Goal: Task Accomplishment & Management: Complete application form

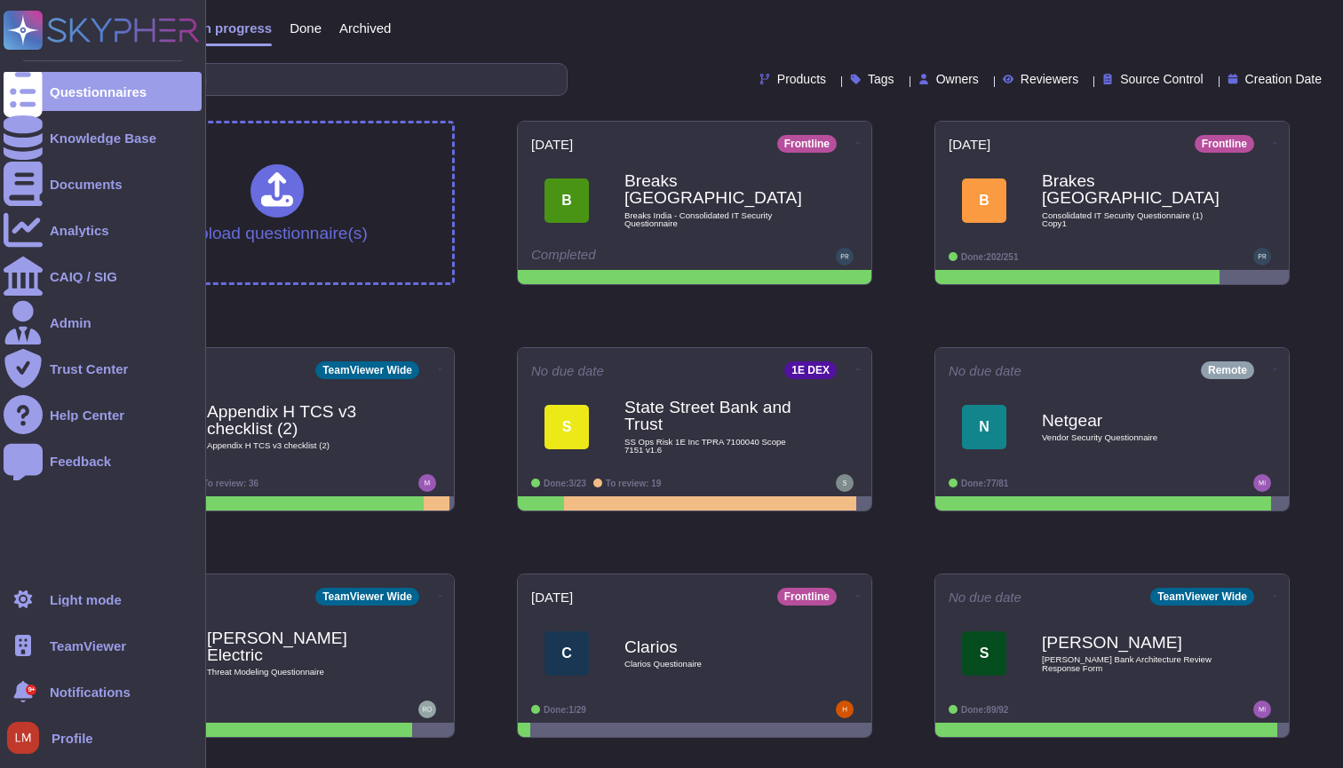
click at [107, 646] on span "TeamViewer" at bounding box center [88, 645] width 76 height 13
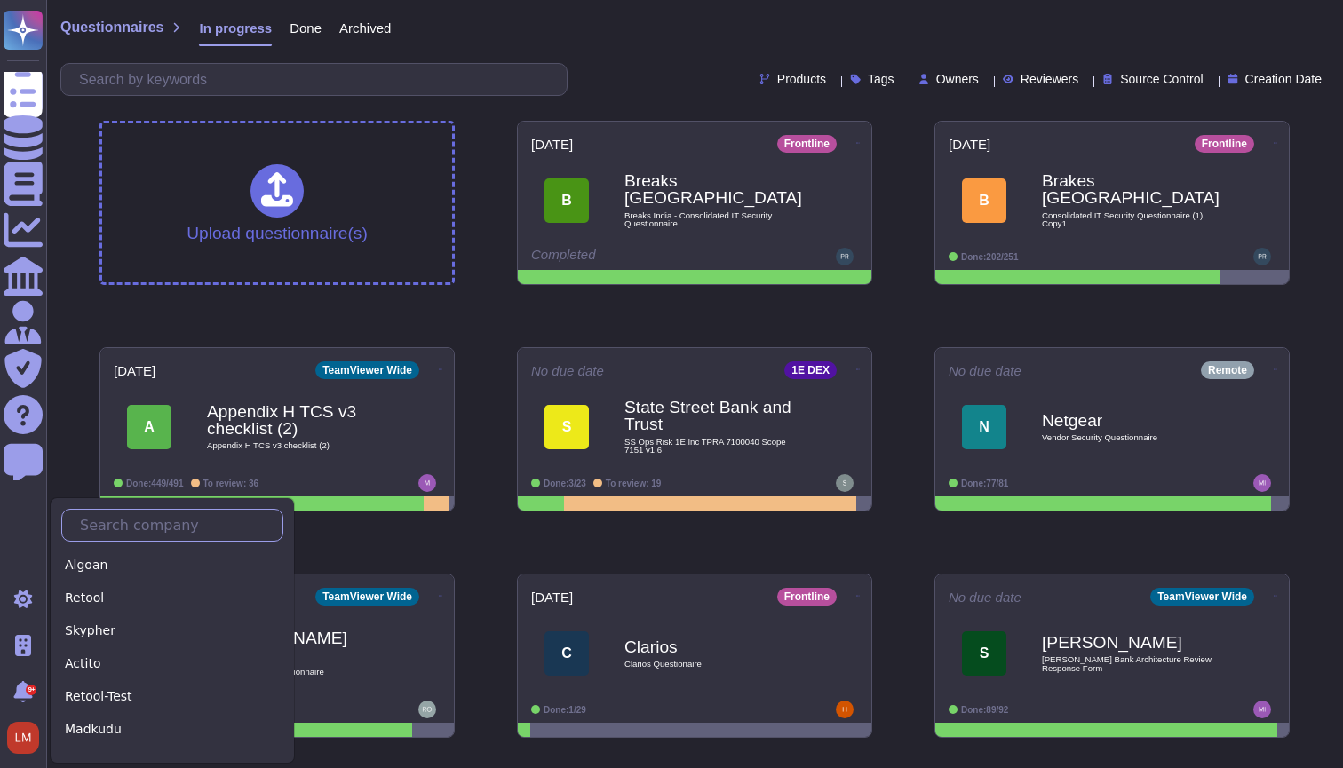
click at [149, 533] on input "text" at bounding box center [176, 525] width 211 height 31
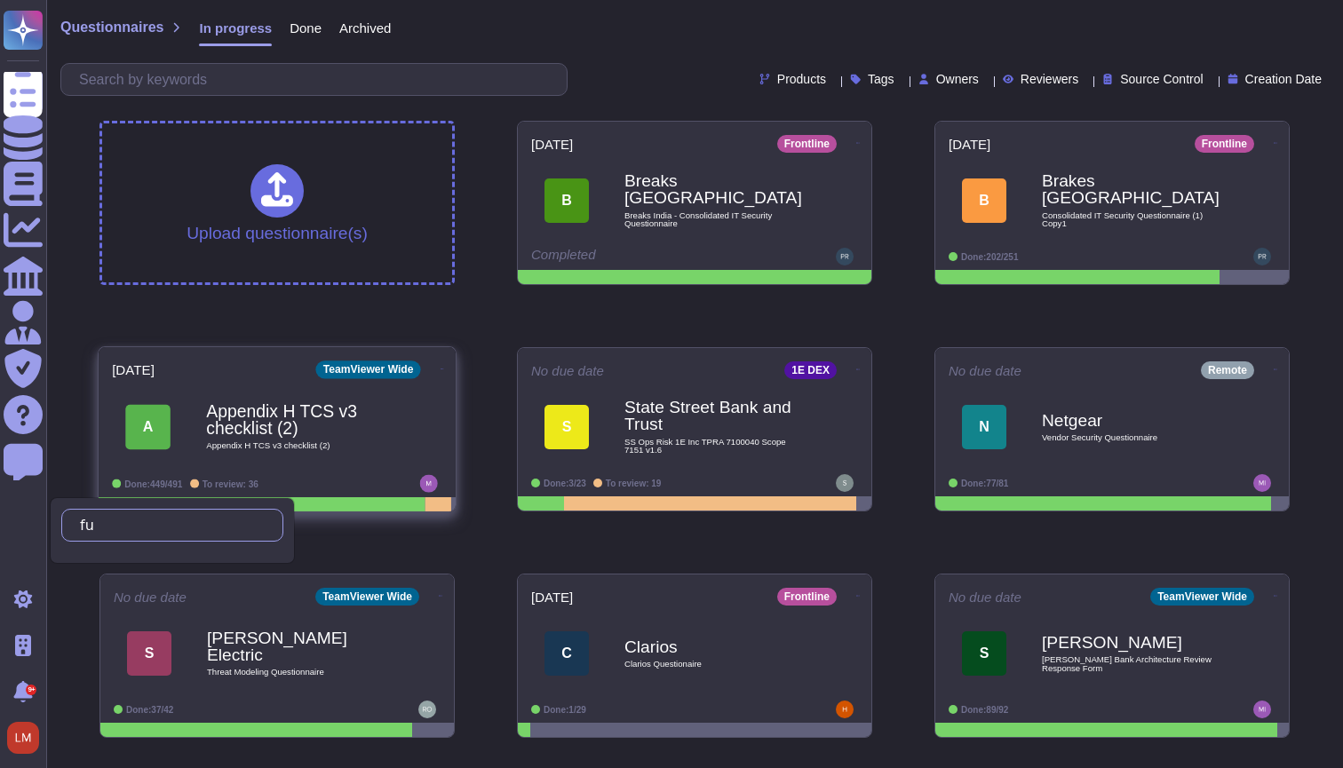
type input "f"
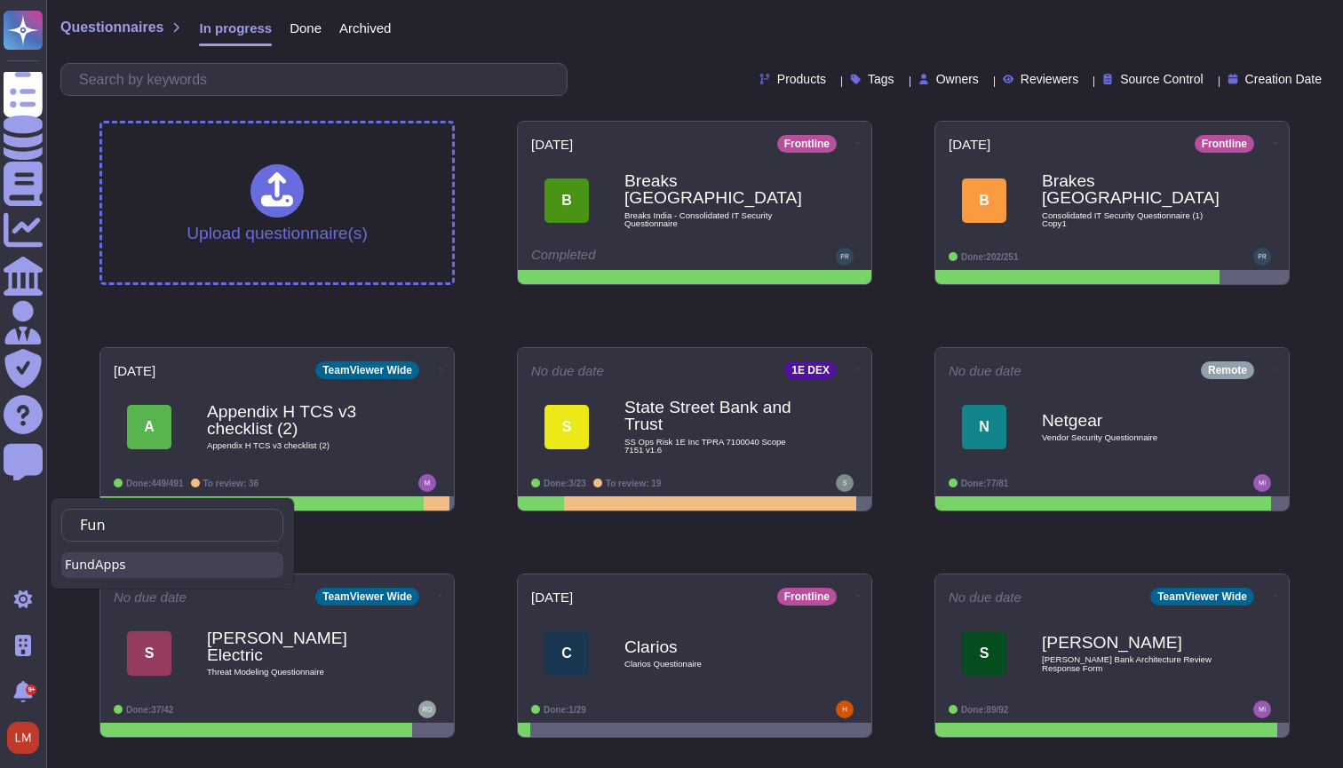
type input "Fun"
click at [96, 560] on div "FundApps" at bounding box center [172, 565] width 222 height 26
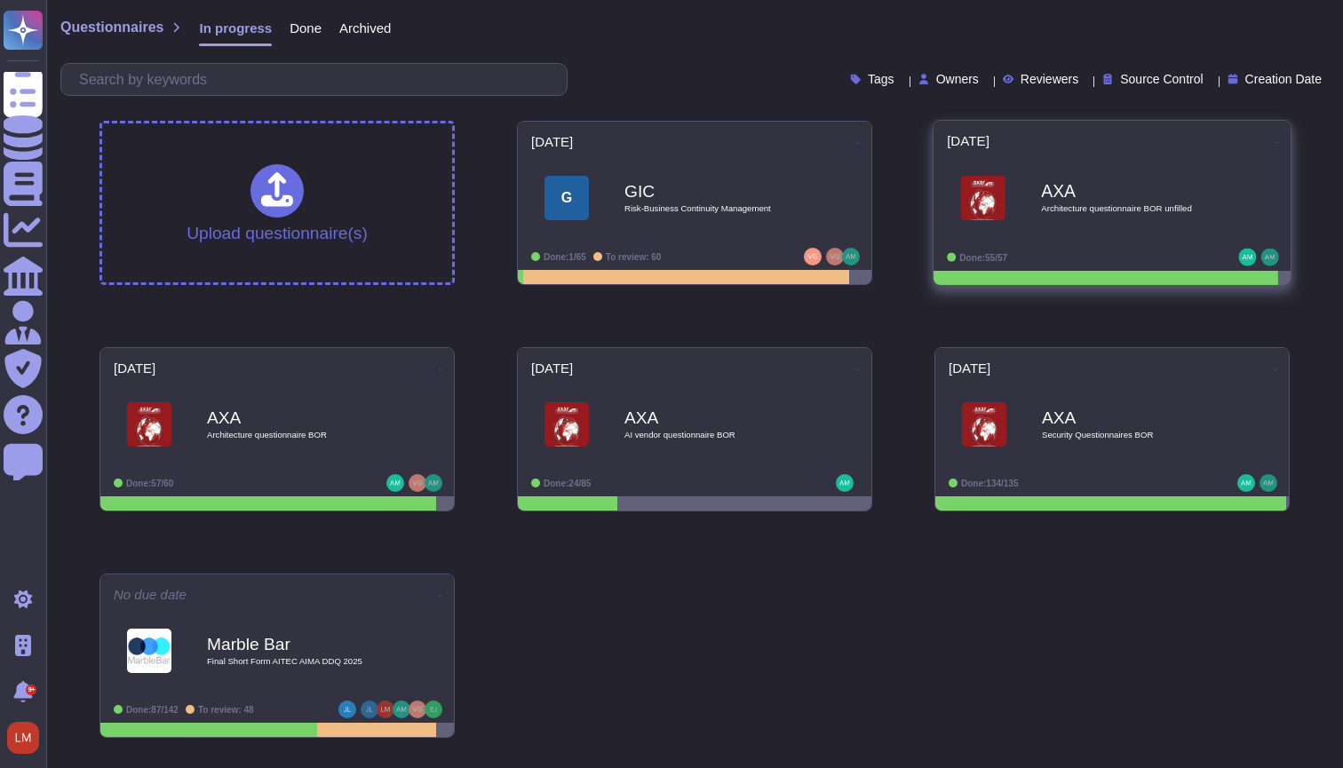
click at [1018, 231] on span "AXA Architecture questionnaire BOR unfilled" at bounding box center [1112, 199] width 330 height 72
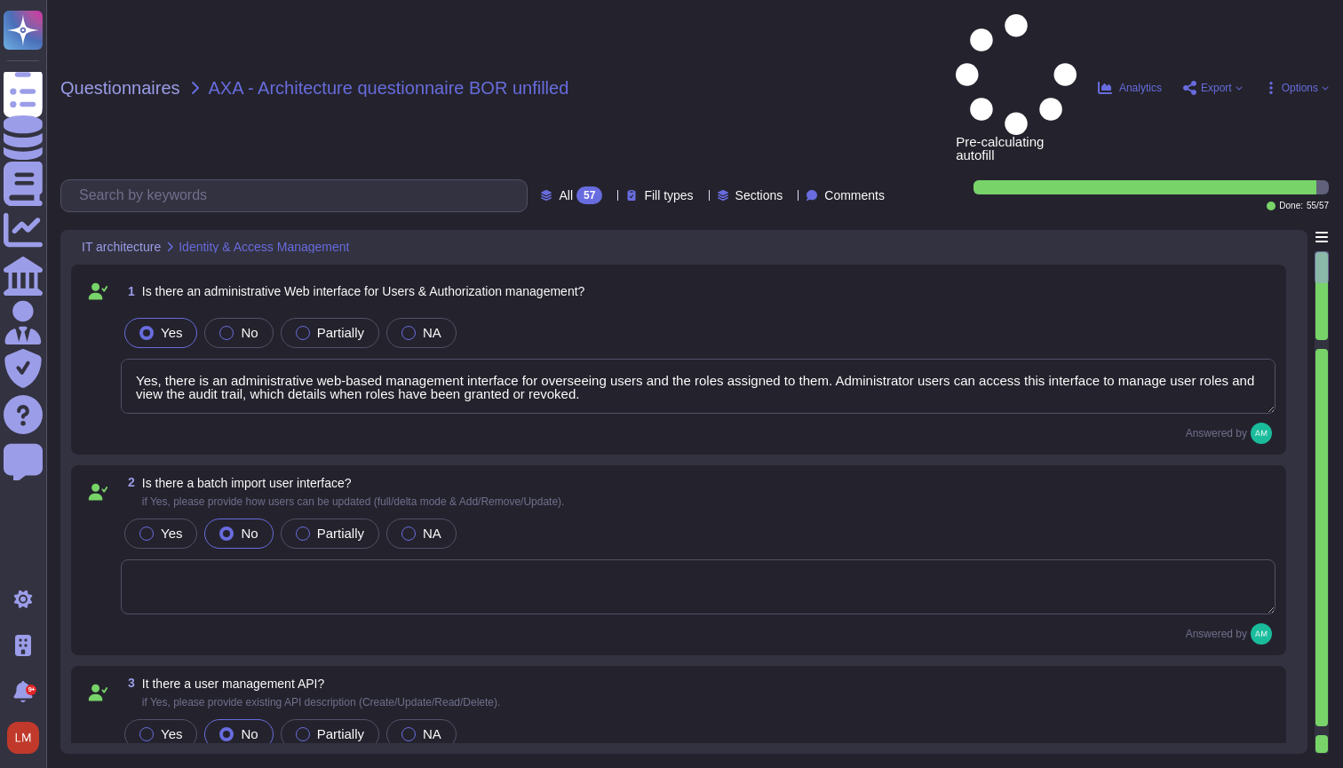
type textarea "Yes, there is an administrative web-based management interface for overseeing u…"
type textarea "The method to authenticate for the API is described in FundApps' technical docu…"
type textarea "Single-sign-on is enabled and mandatory wherever possible;"
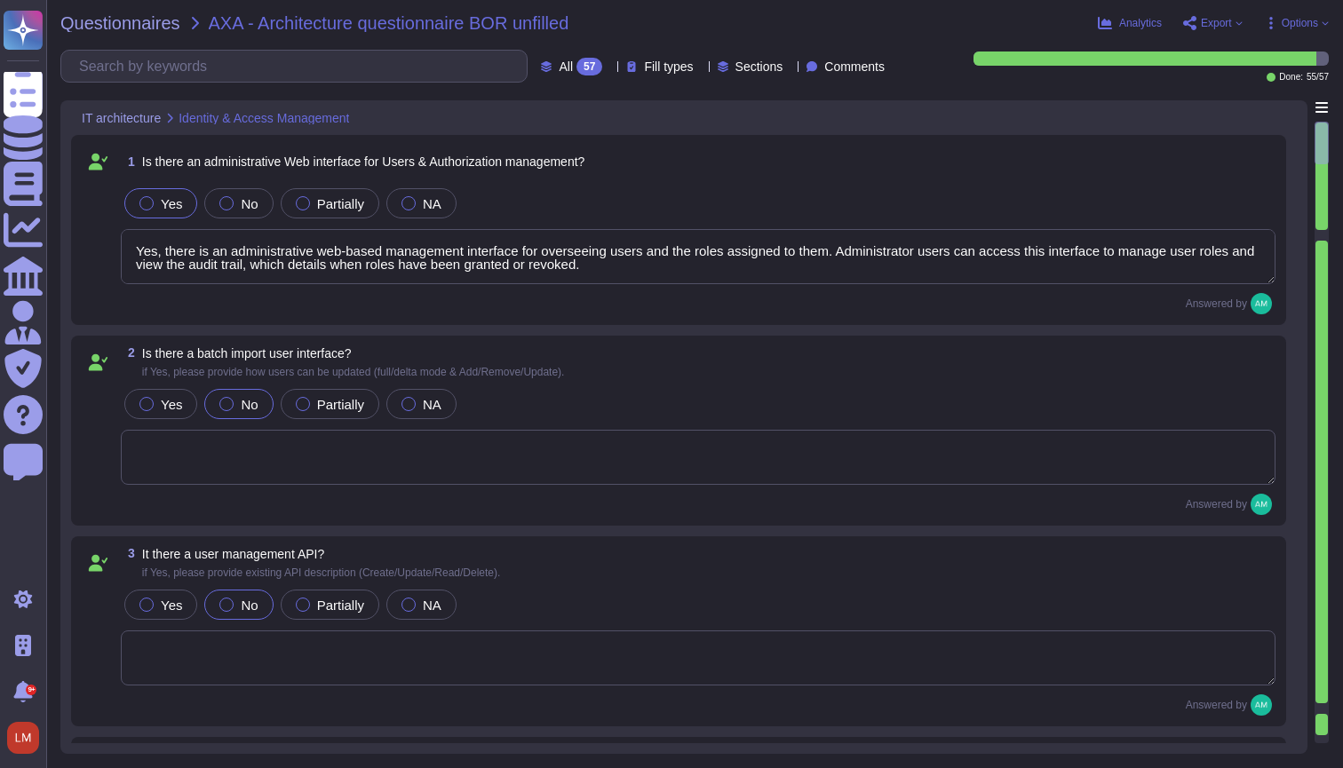
type textarea "FundApps platforms allows clients to integrate their Single-Sign-On solution fo…"
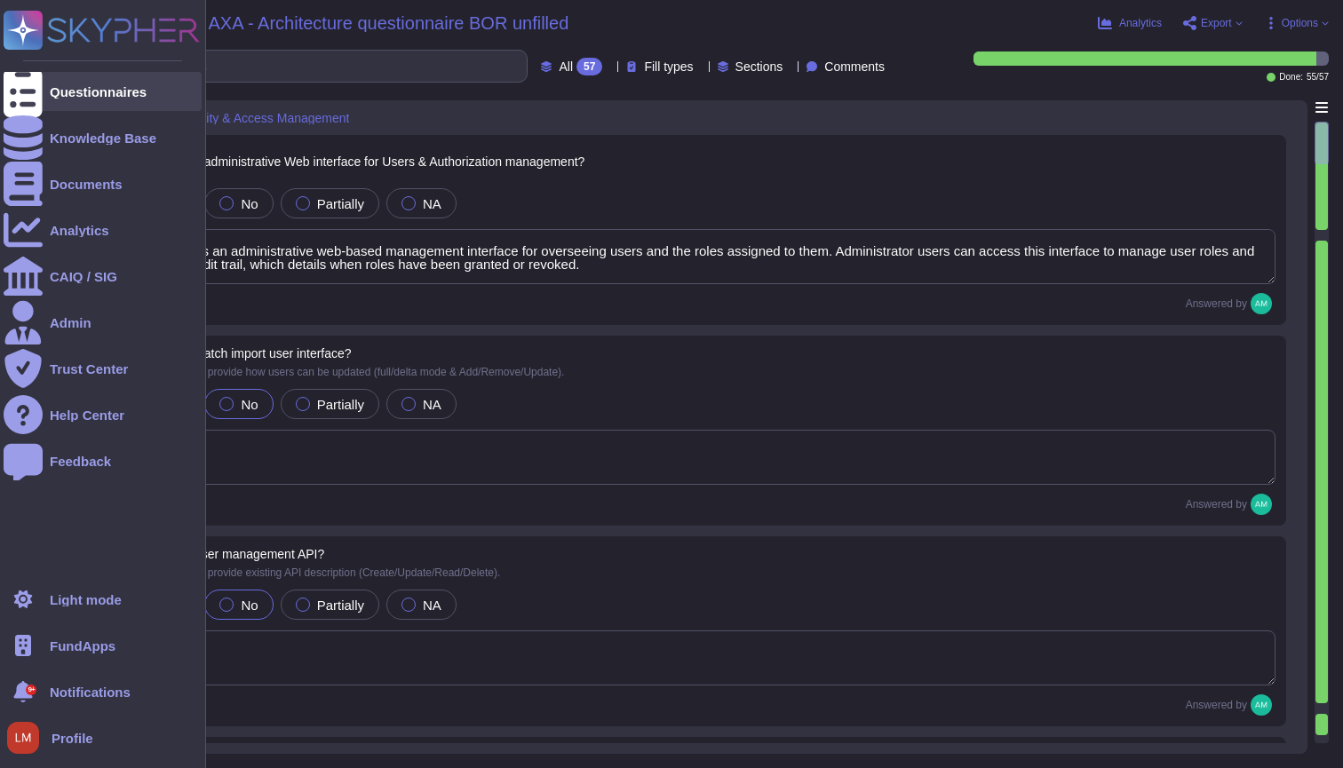
click at [28, 83] on icon at bounding box center [23, 92] width 39 height 52
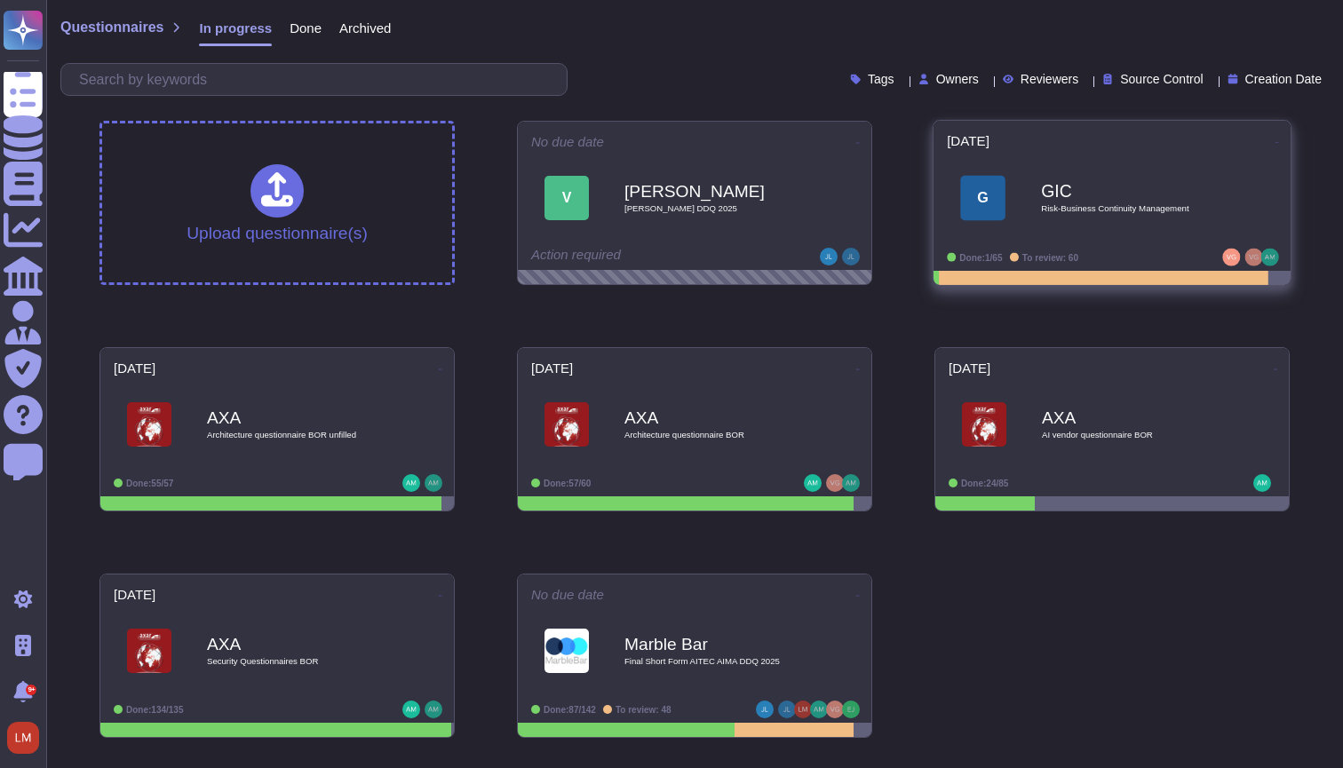
click at [1015, 213] on span "G GIC Risk-Business Continuity Management" at bounding box center [1112, 199] width 330 height 72
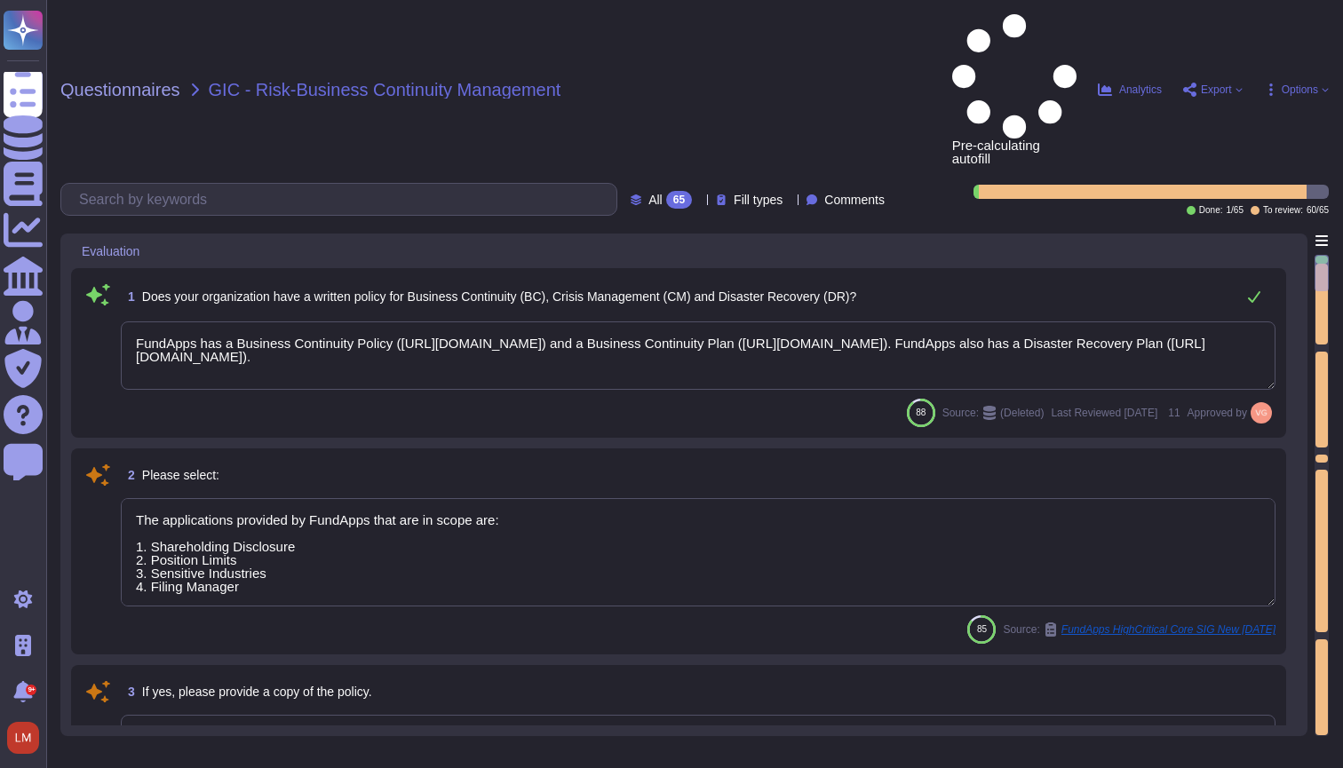
type textarea "FundApps has a Business Continuity Policy ([URL][DOMAIN_NAME]) and a Business C…"
type textarea "The applications provided by FundApps that are in scope are: 1. Shareholding Di…"
type textarea "Please refer to FundApps' Information Security Policy page ([URL][DOMAIN_NAME])."
type textarea "This data must be entered online."
type textarea "FundApps has a Business Continuity Policy ([URL][DOMAIN_NAME]) and a Business C…"
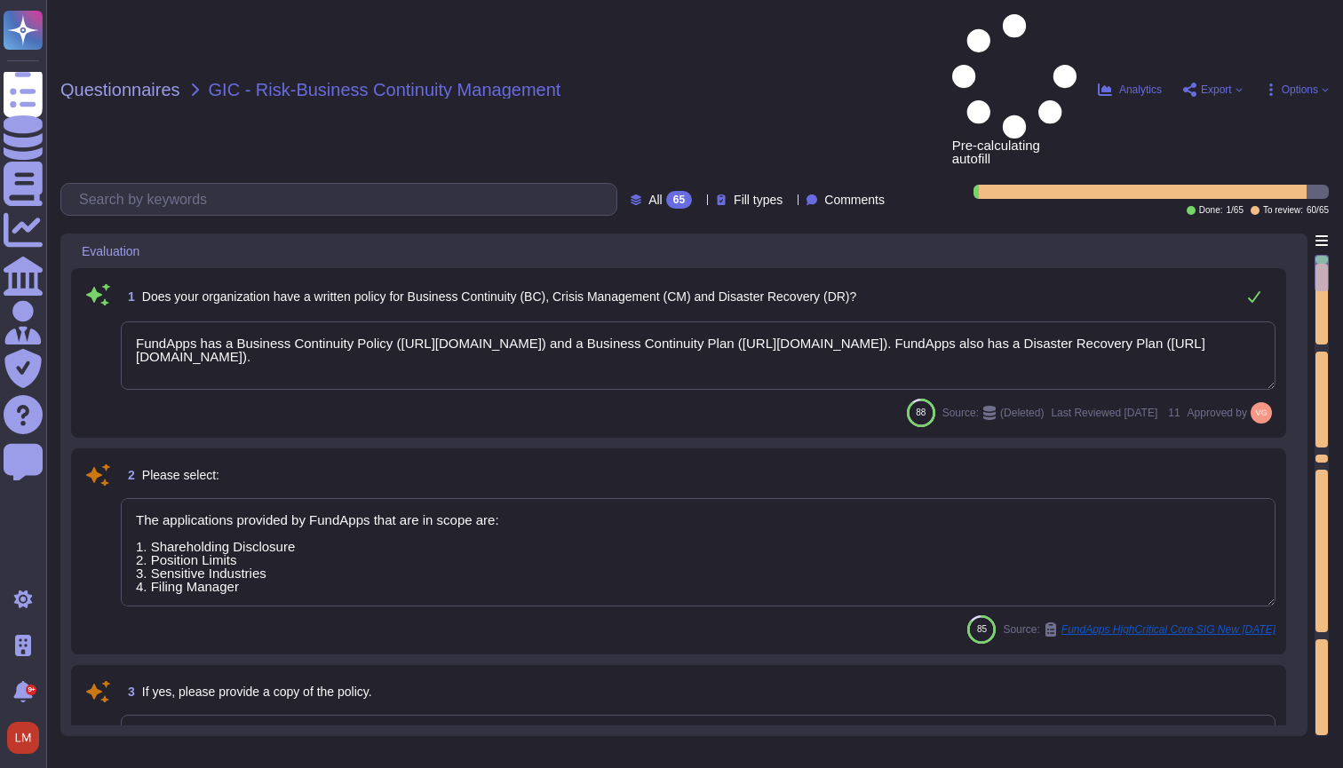
type textarea "The applications provided by FundApps that are in scope are: 1. Shareholding Di…"
click at [734, 322] on textarea "FundApps has a Business Continuity Policy ([URL][DOMAIN_NAME]) and a Business C…" at bounding box center [698, 356] width 1155 height 68
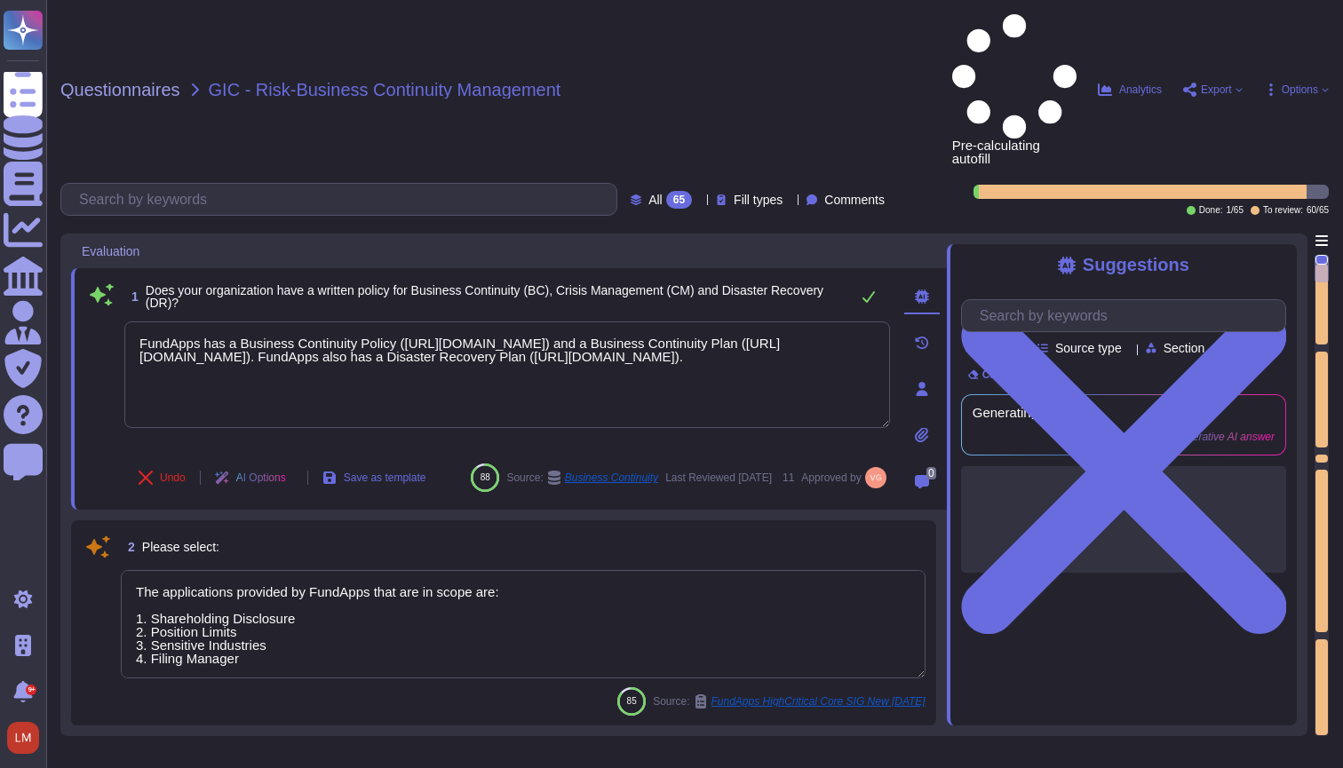
click at [751, 194] on span "Fill types" at bounding box center [758, 200] width 49 height 12
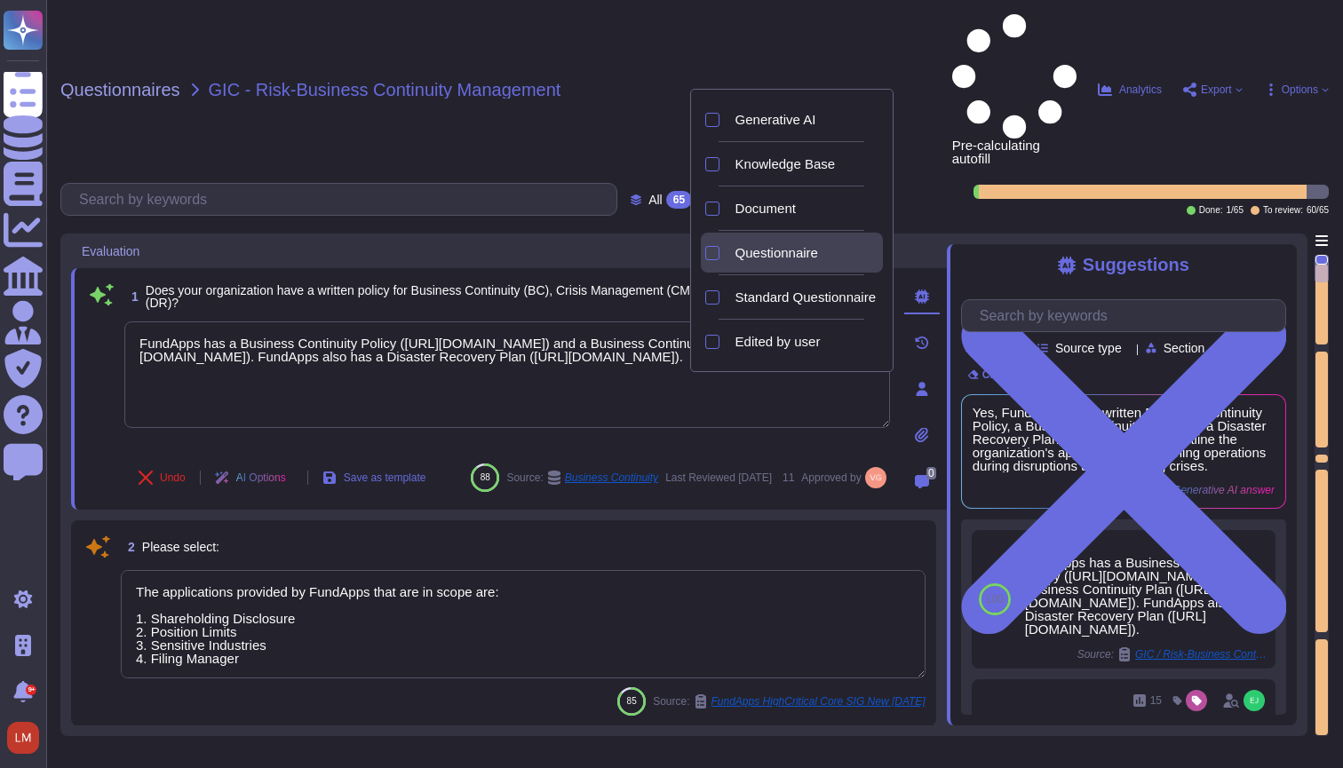
click at [769, 241] on div "Questionnaire" at bounding box center [805, 253] width 155 height 40
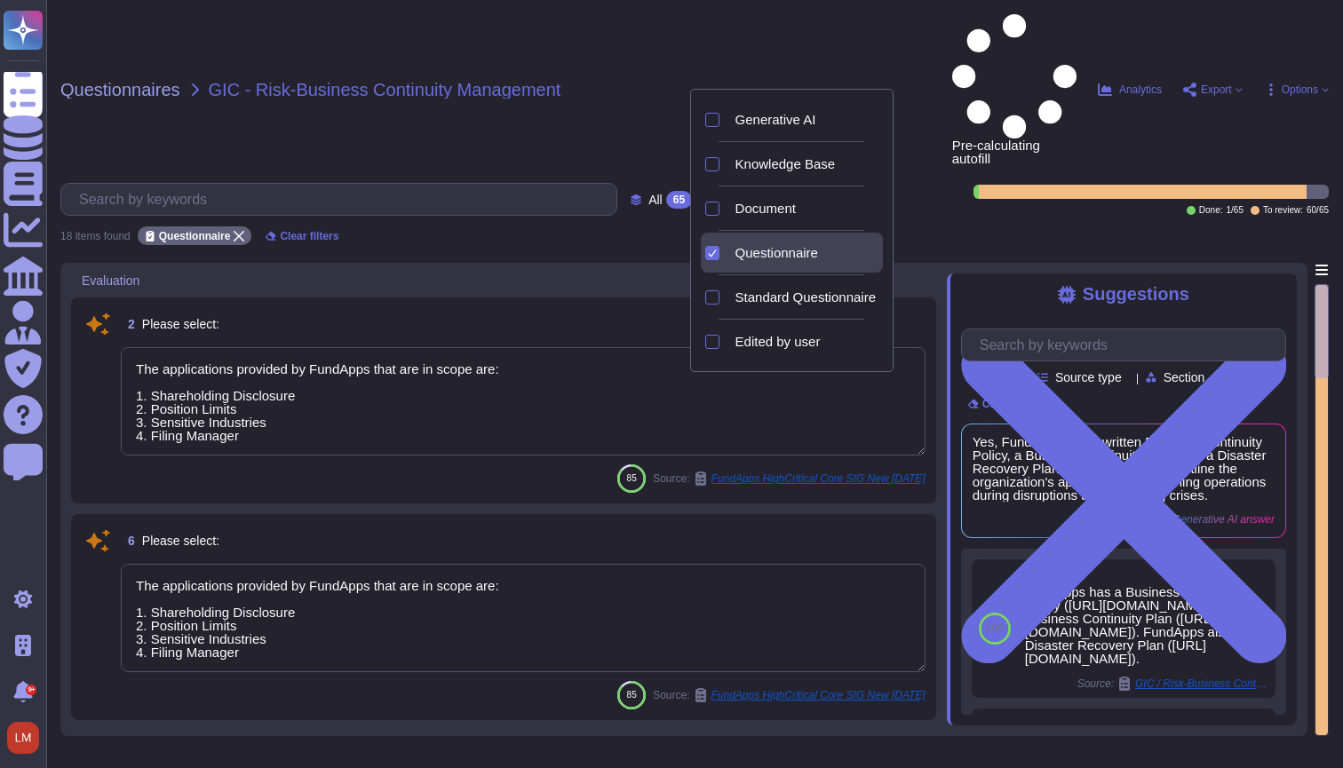
type textarea "The applications provided by FundApps that are in scope are: 1. Shareholding Di…"
type textarea "Our latest penetration test report can be found on our trust portal here: [URL]…"
type textarea "The applications provided by FundApps that are in scope are: 1. Shareholding Di…"
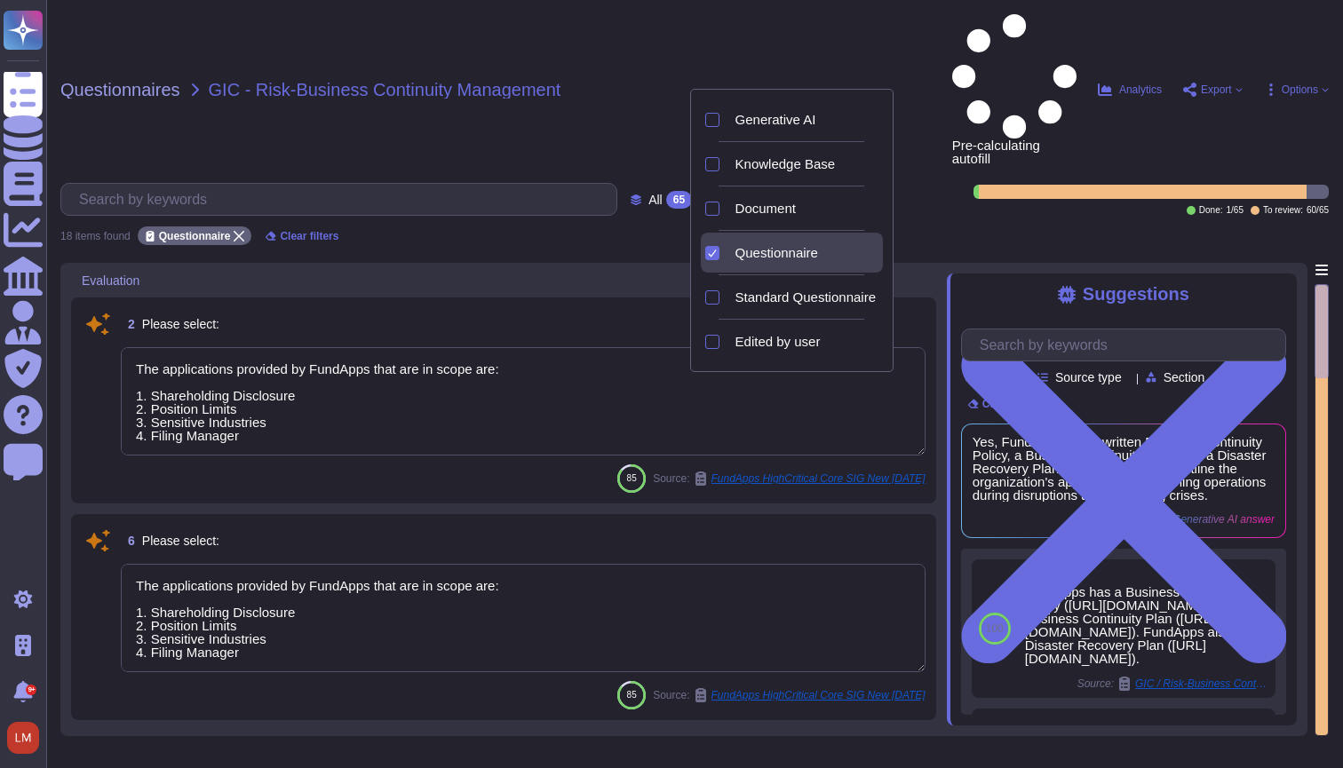
click at [514, 308] on div "2 Please select:" at bounding box center [523, 324] width 805 height 32
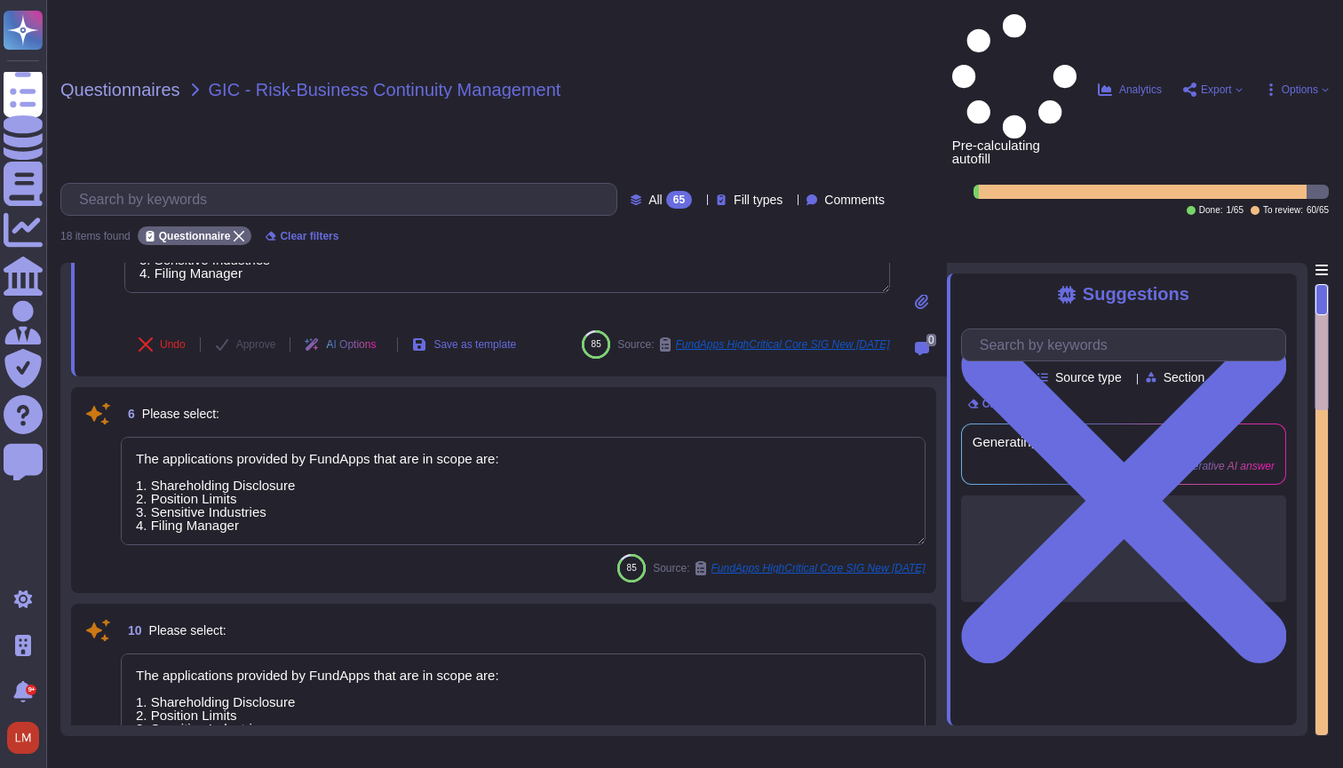
scroll to position [199, 0]
type textarea "The applications provided by FundApps that are in scope are: 1. Shareholding Di…"
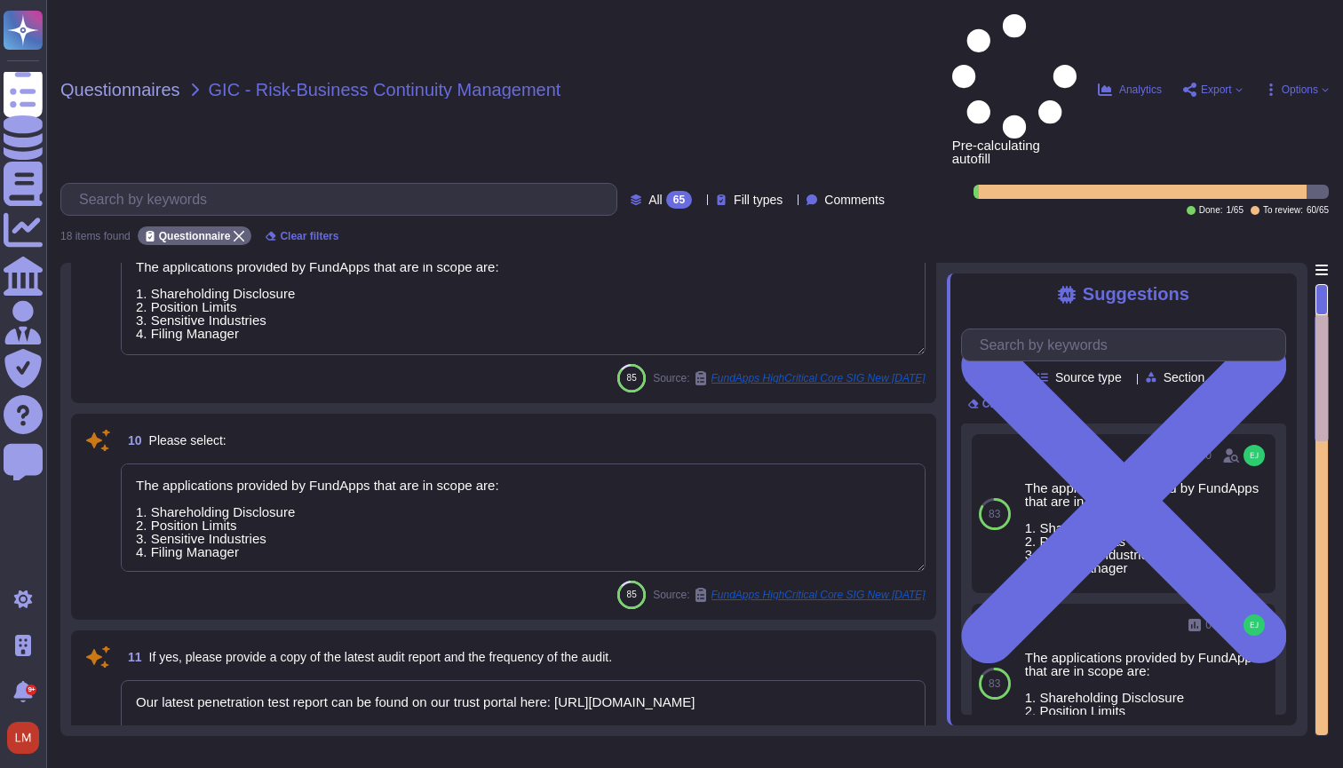
scroll to position [386, 0]
type textarea "We store scoped data in Ireland and Germany"
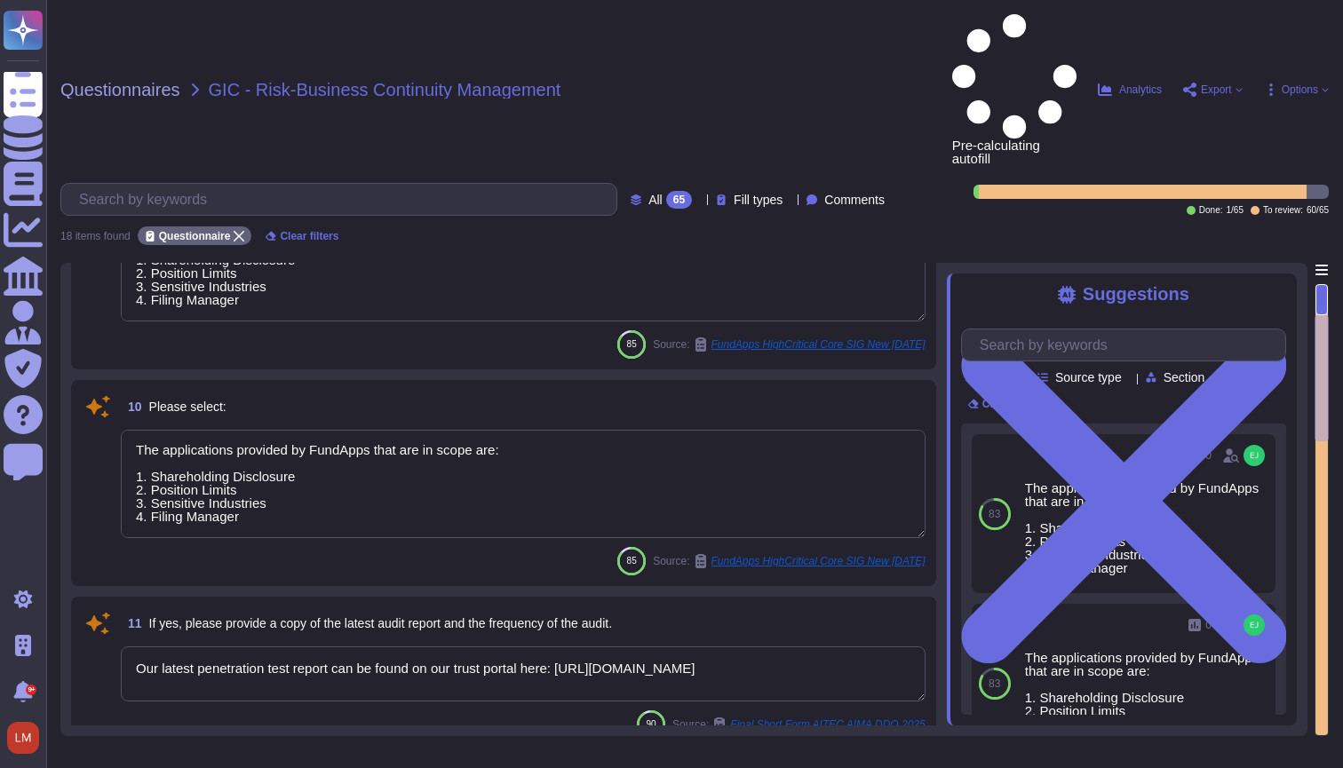
scroll to position [2, 0]
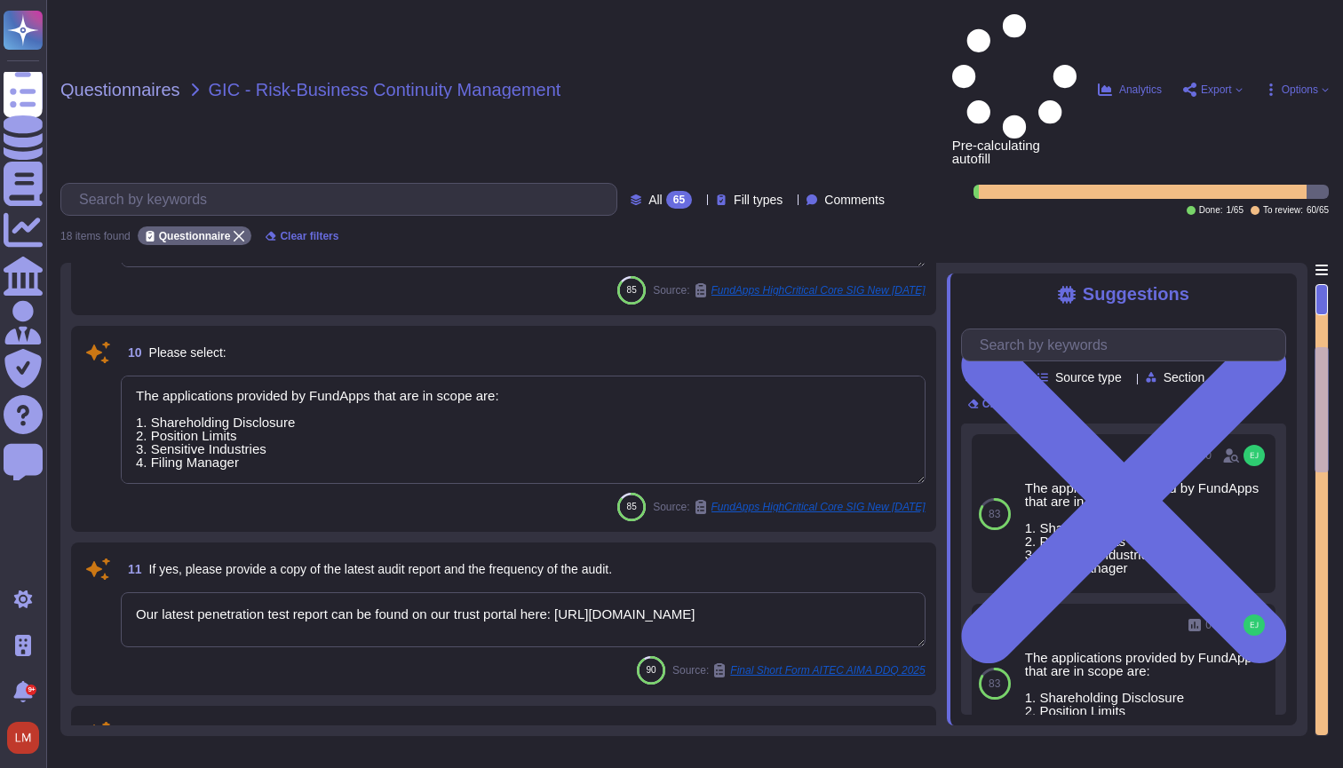
type textarea "The applications provided by FundApps that are in scope are: 1. Shareholding Di…"
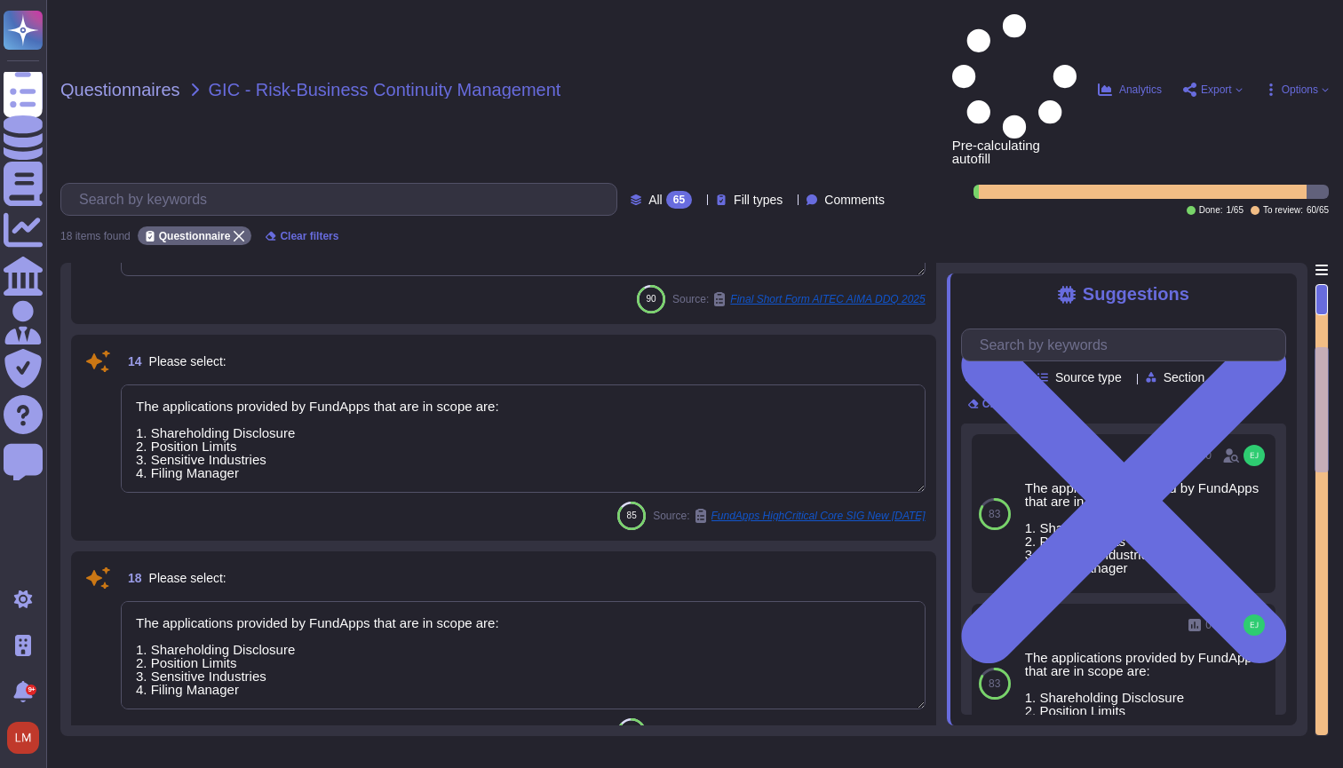
scroll to position [901, 0]
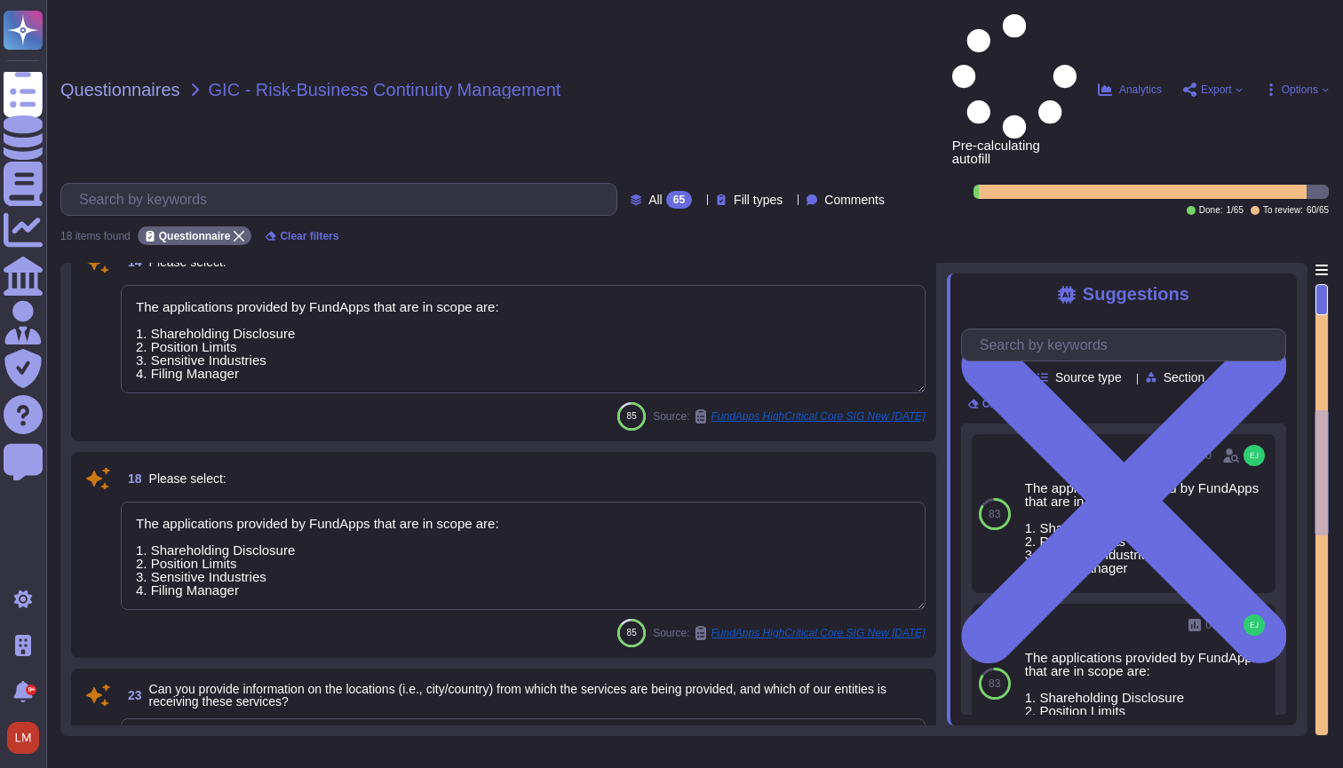
type textarea "We store scoped data in Ireland and Germany"
type textarea "The applications provided by FundApps that are in scope are: 1. Shareholding Di…"
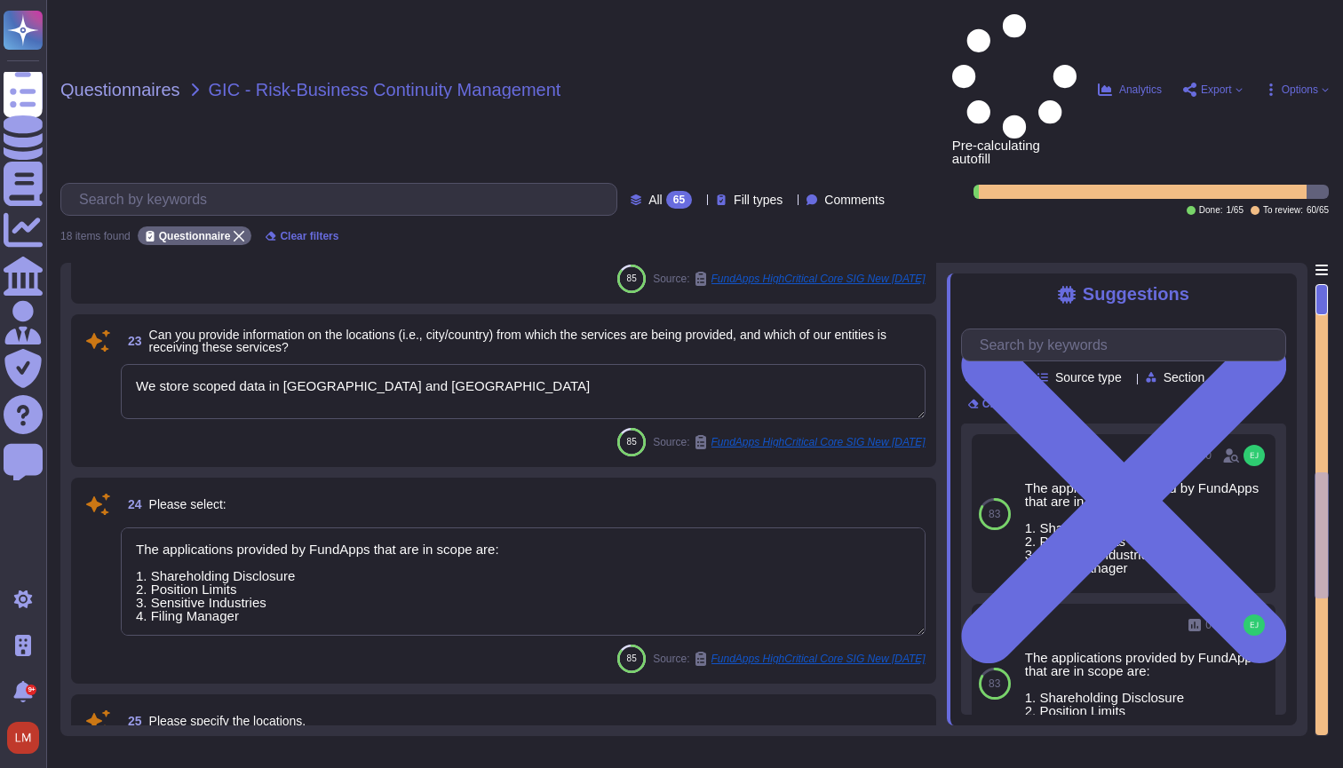
type textarea "The applications provided by FundApps that are in scope are: 1. Shareholding Di…"
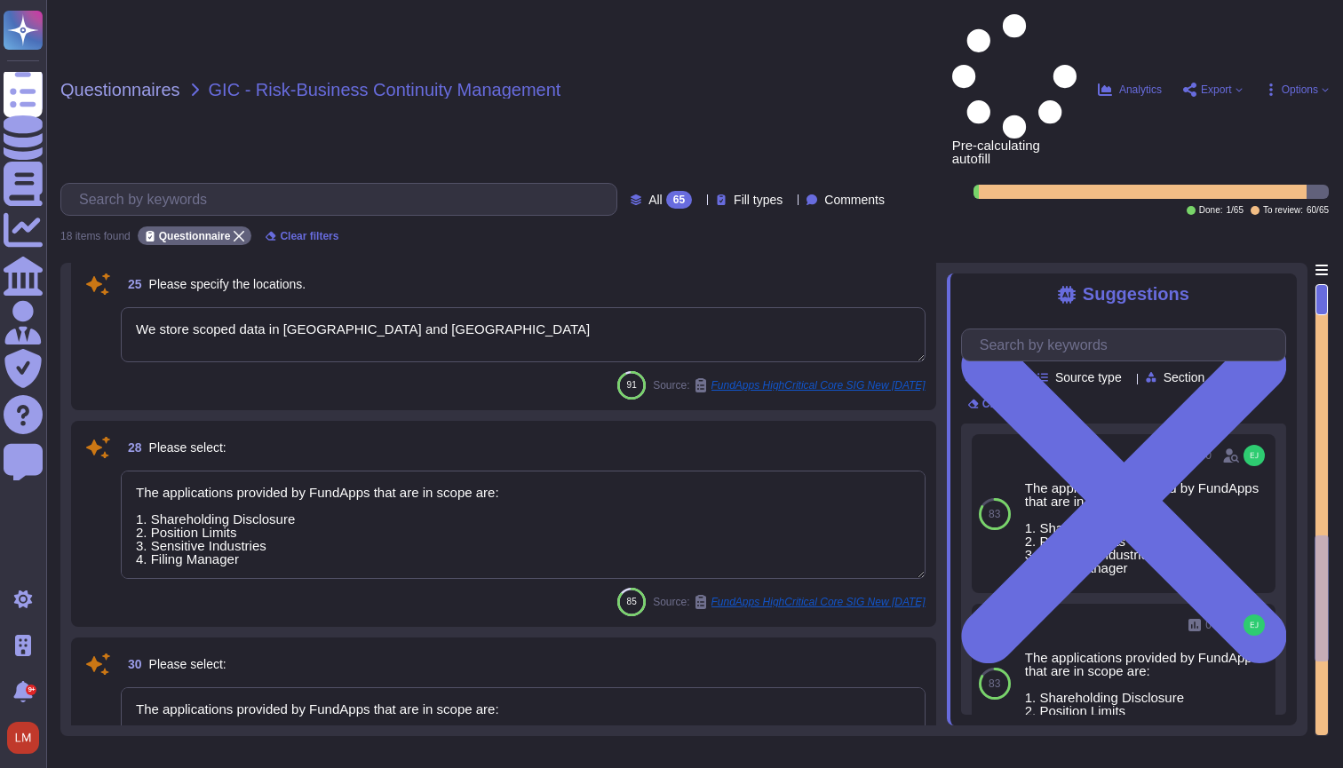
scroll to position [1752, 0]
type textarea "The applications provided by FundApps that are in scope are: 1. Shareholding Di…"
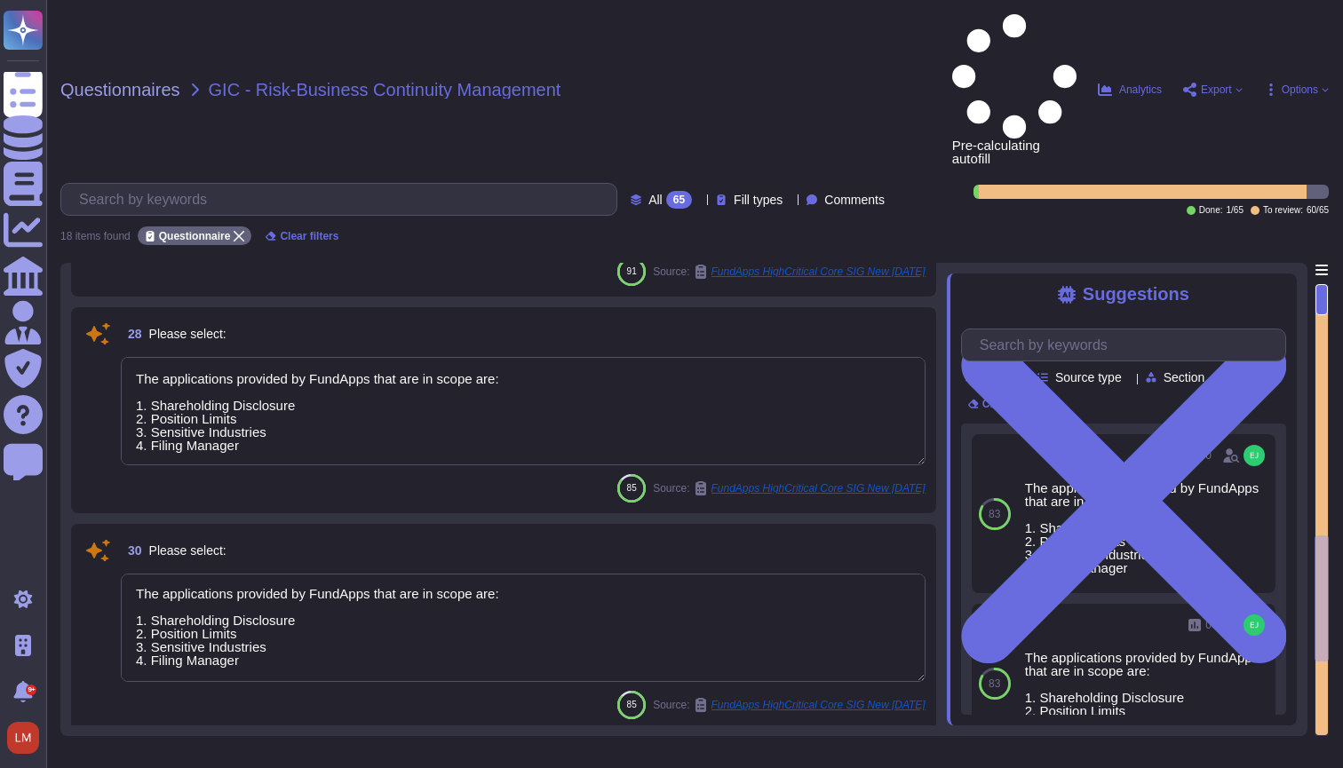
scroll to position [2, 0]
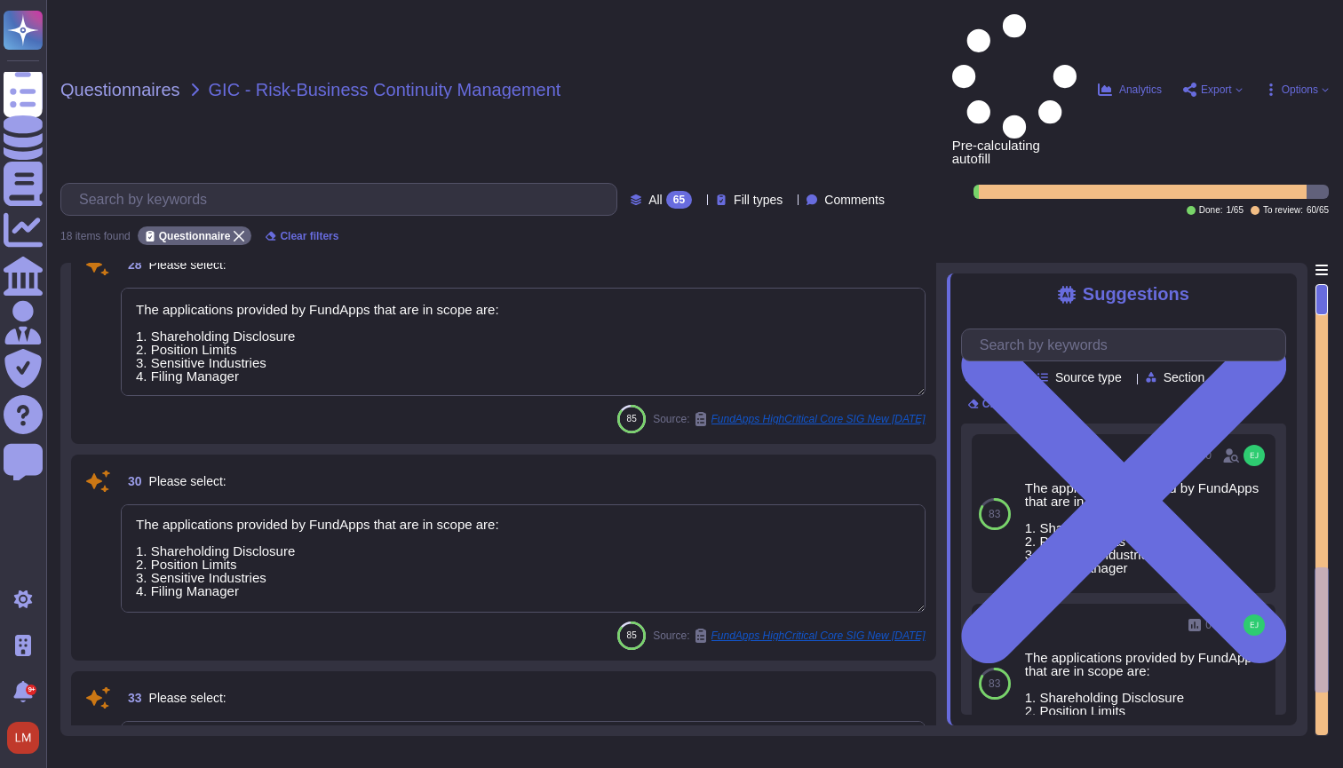
type textarea "The applications provided by FundApps that are in scope are: 1. Shareholding Di…"
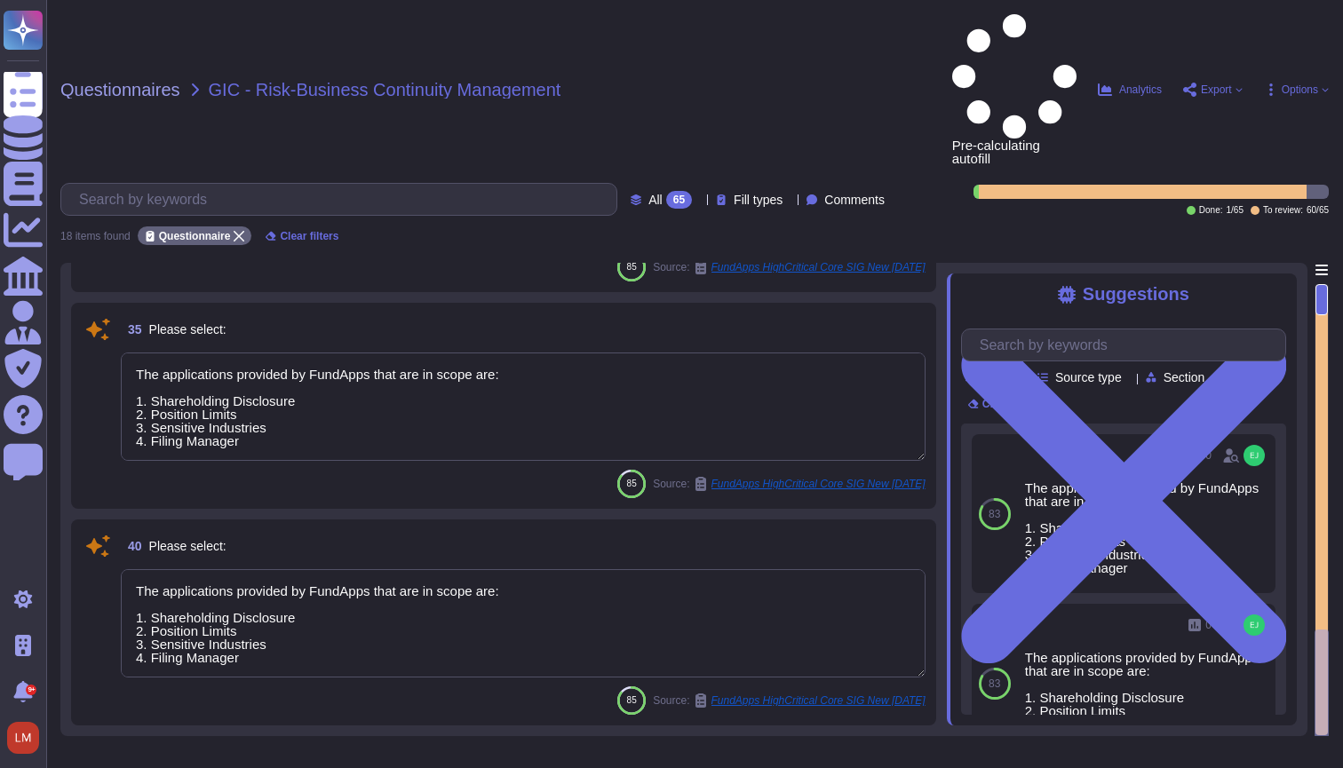
type textarea "The applications provided by FundApps that are in scope are: 1. Shareholding Di…"
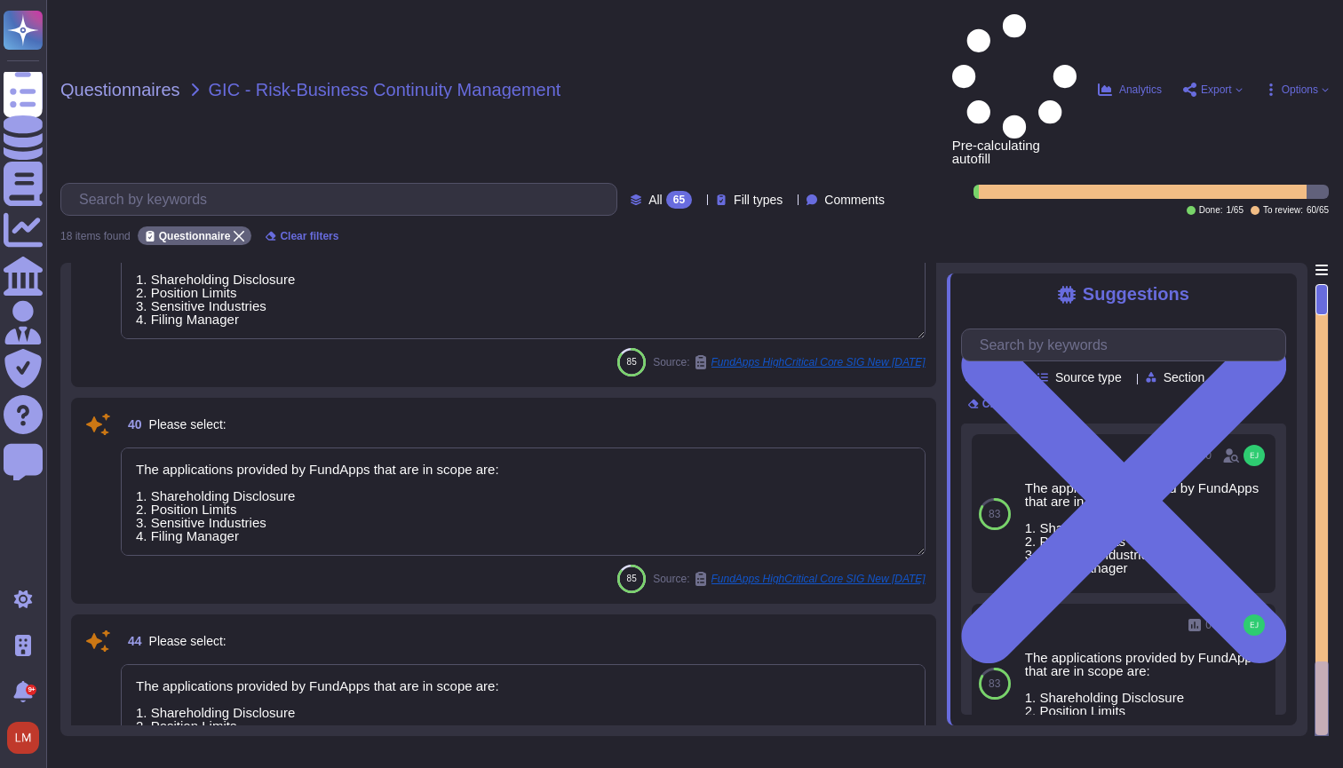
type textarea "No Response Required"
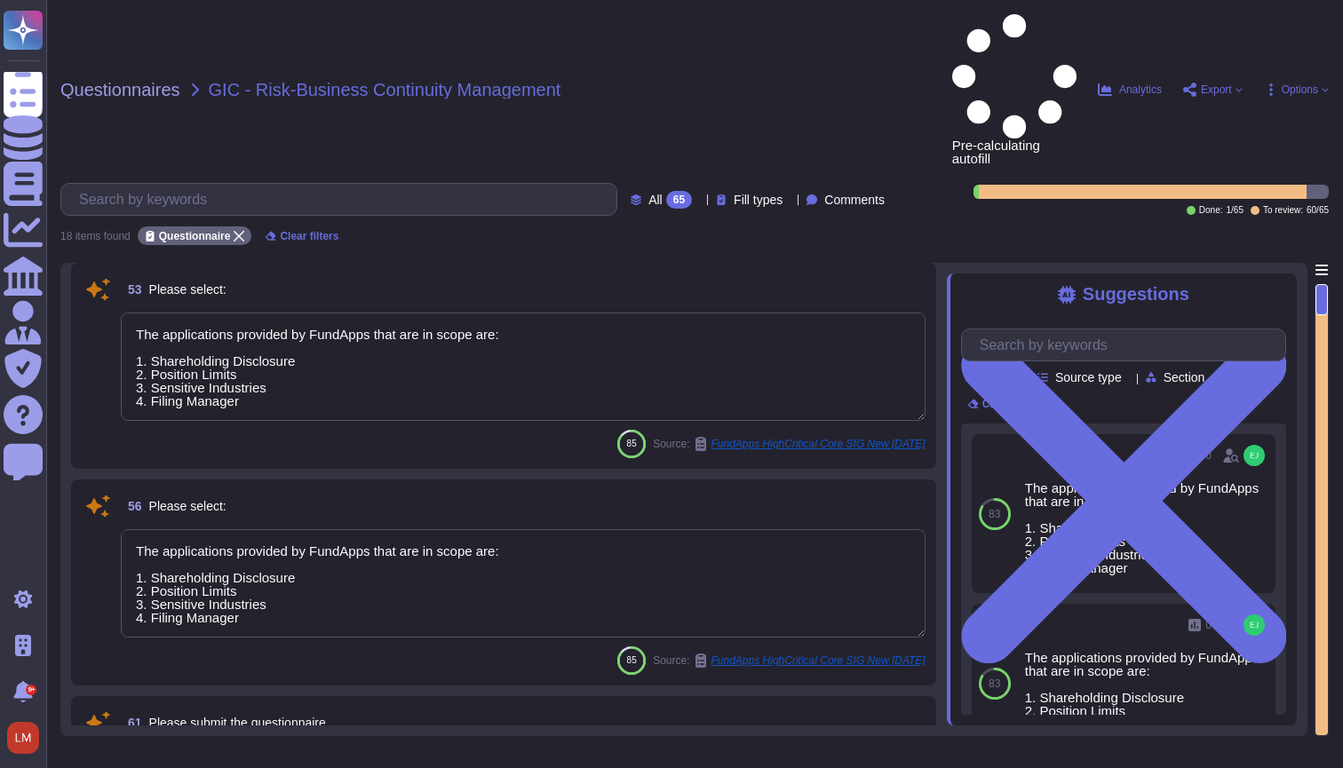
scroll to position [3022, 0]
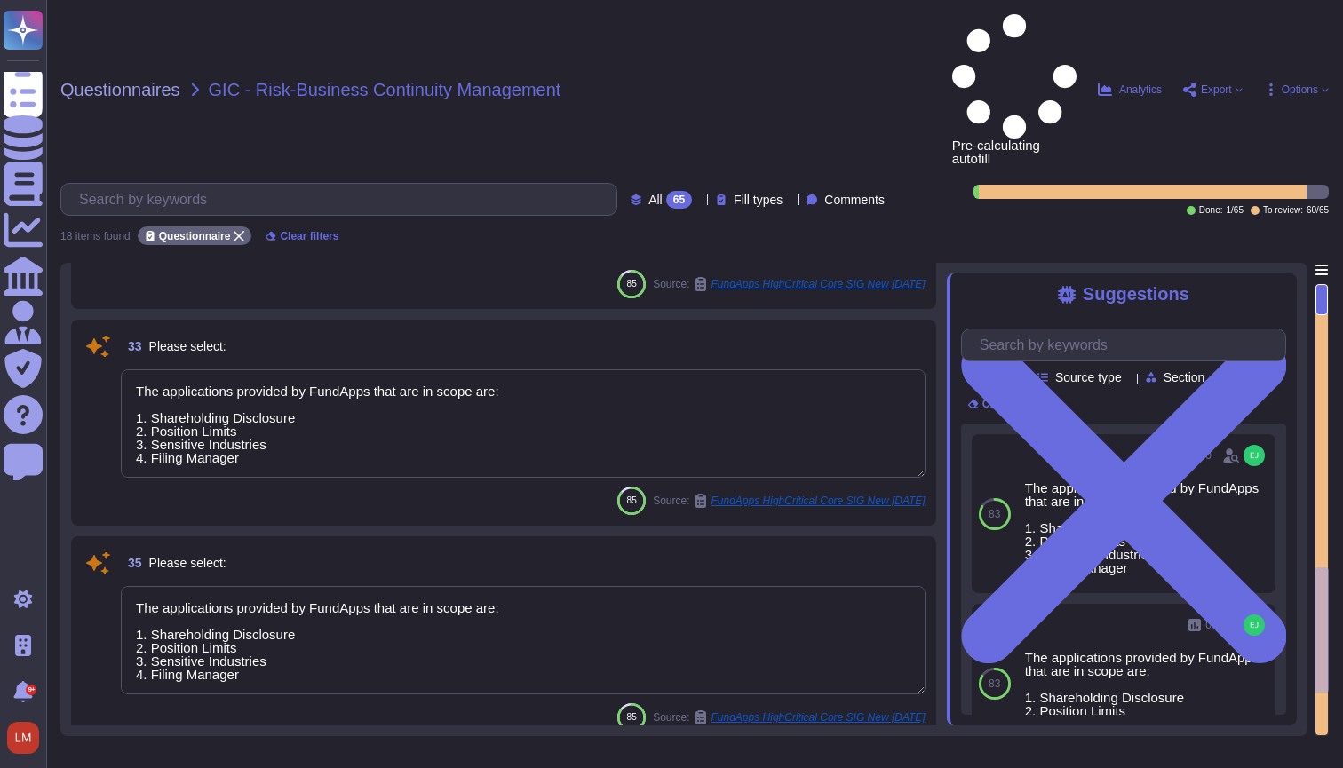
type textarea "The applications provided by FundApps that are in scope are: 1. Shareholding Di…"
type textarea "We store scoped data in Ireland and Germany"
type textarea "The applications provided by FundApps that are in scope are: 1. Shareholding Di…"
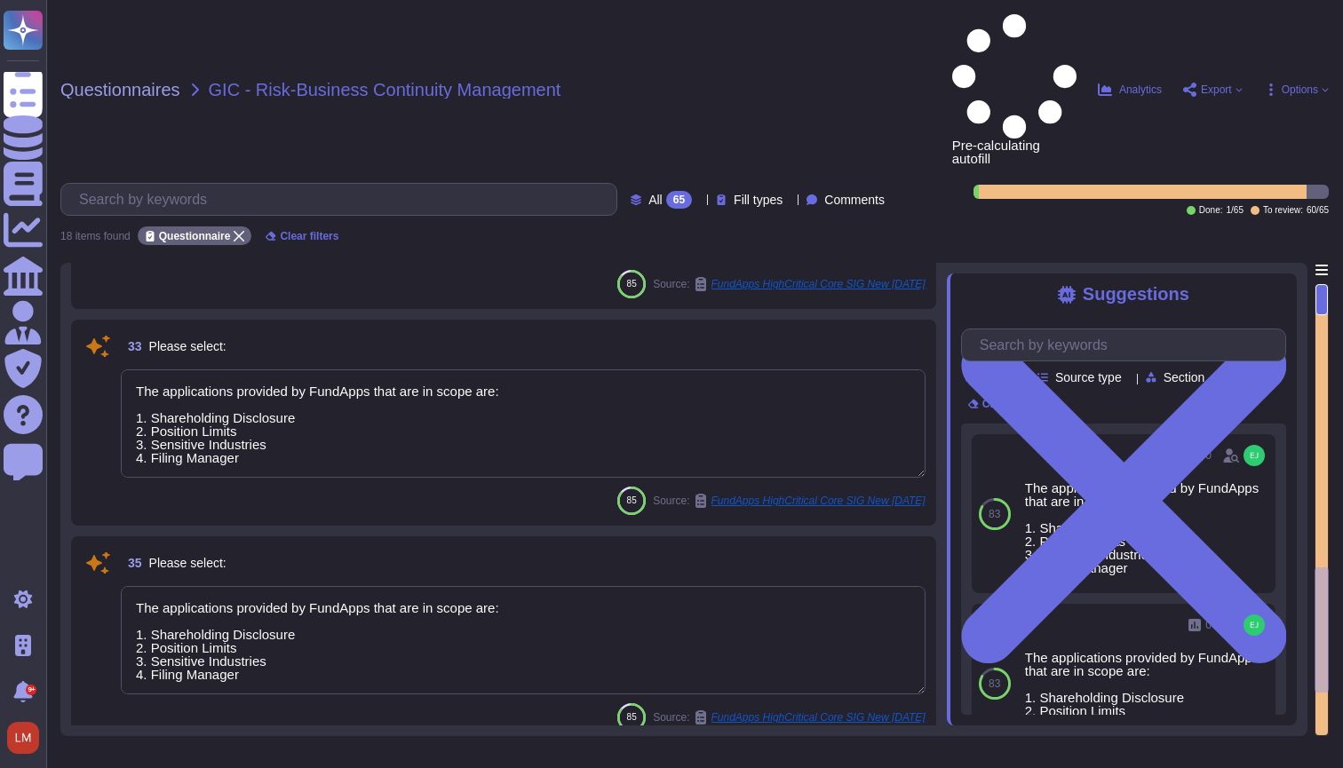
type textarea "The applications provided by FundApps that are in scope are: 1. Shareholding Di…"
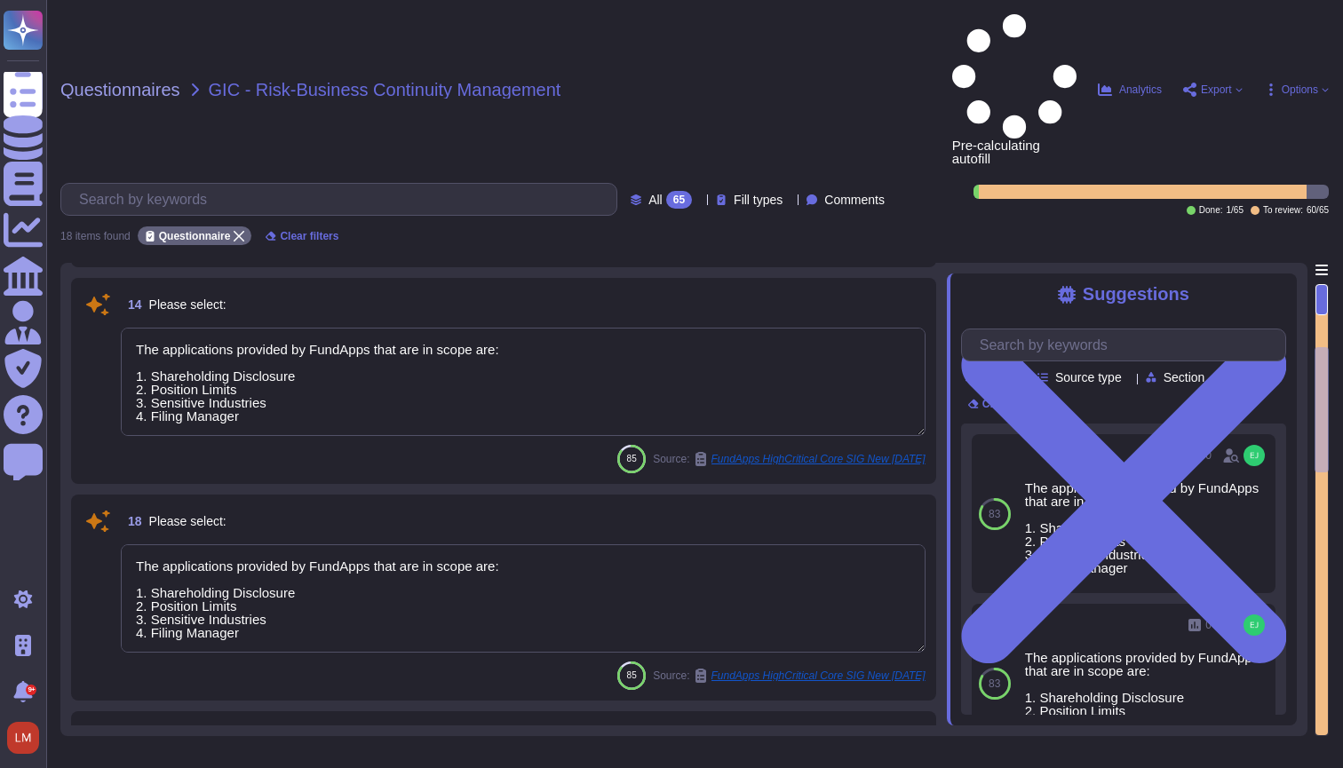
scroll to position [537, 0]
type textarea "The applications provided by FundApps that are in scope are: 1. Shareholding Di…"
type textarea "Our latest penetration test report can be found on our trust portal here: [URL]…"
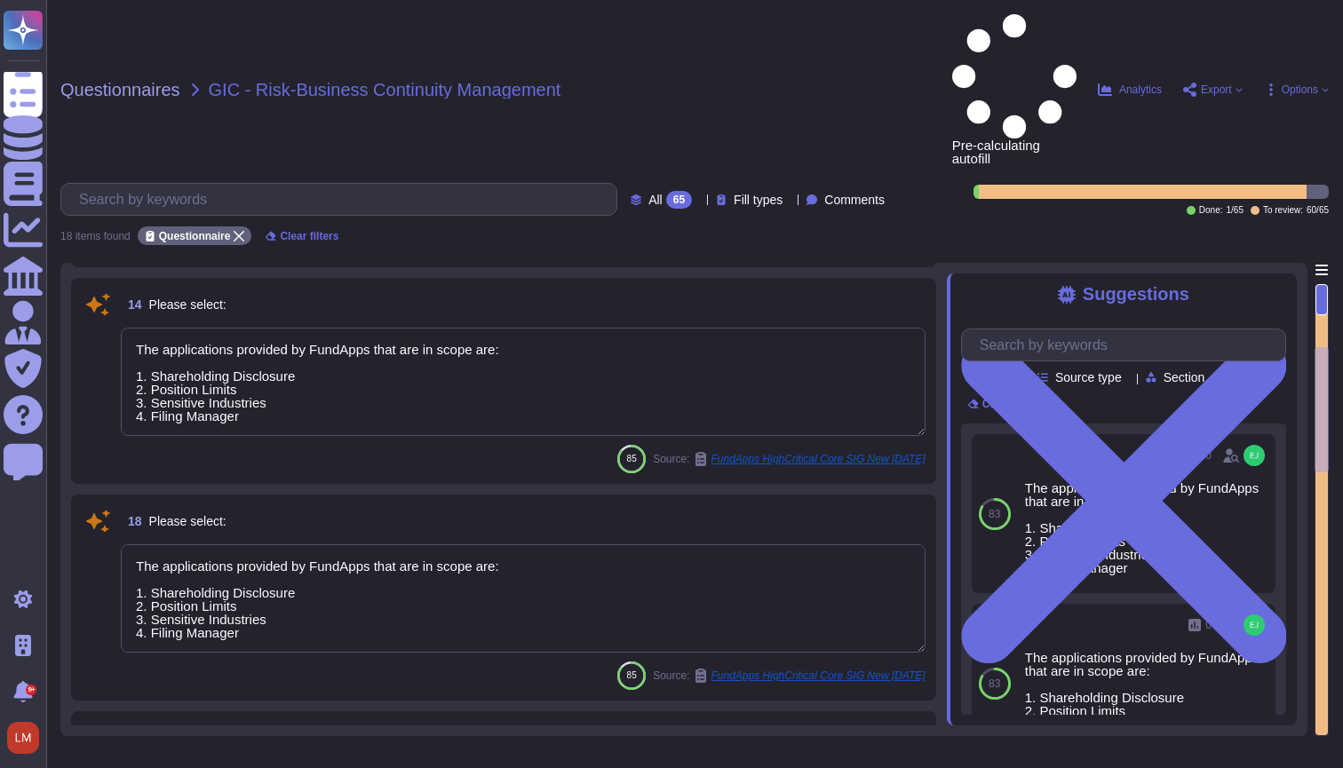
type textarea "The applications provided by FundApps that are in scope are: 1. Shareholding Di…"
type textarea "We store scoped data in Ireland and Germany"
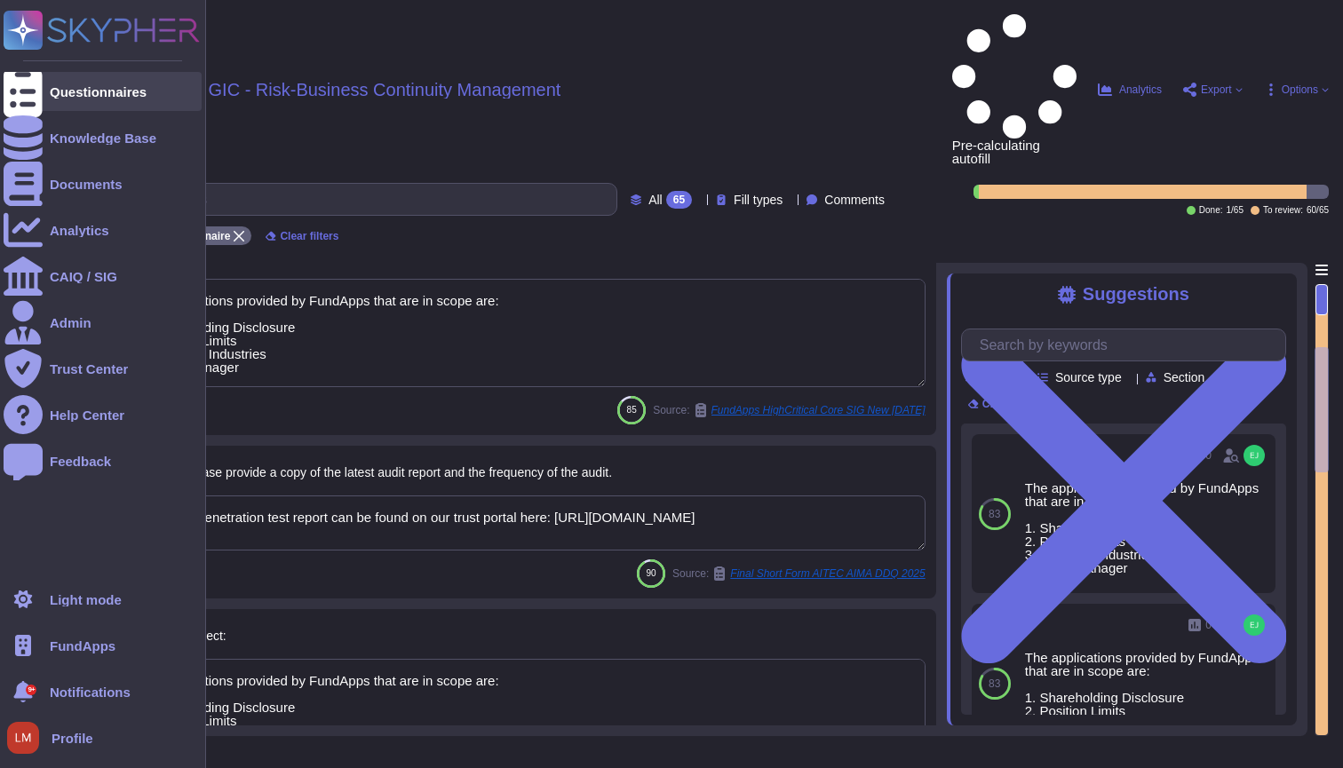
click at [24, 98] on icon at bounding box center [23, 92] width 39 height 52
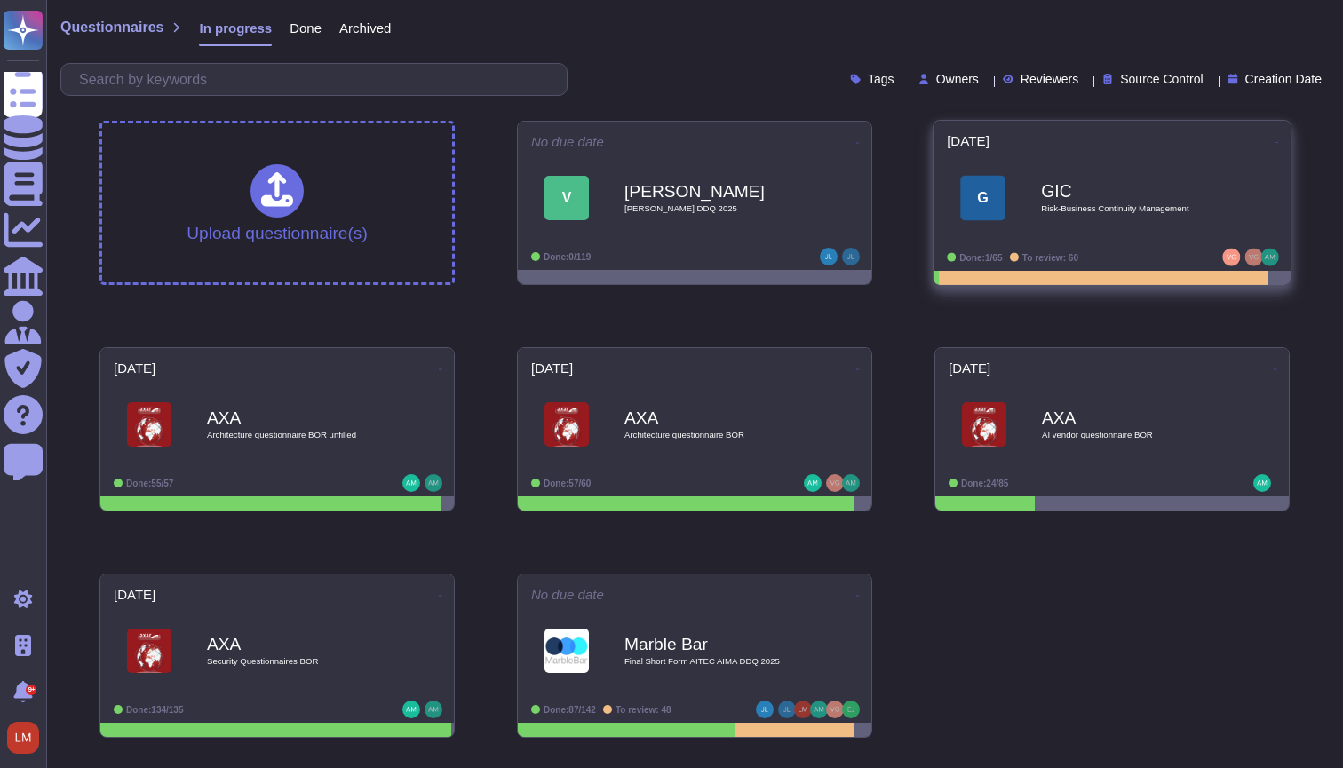
click at [1021, 212] on span "G GIC Risk-Business Continuity Management" at bounding box center [1112, 199] width 330 height 72
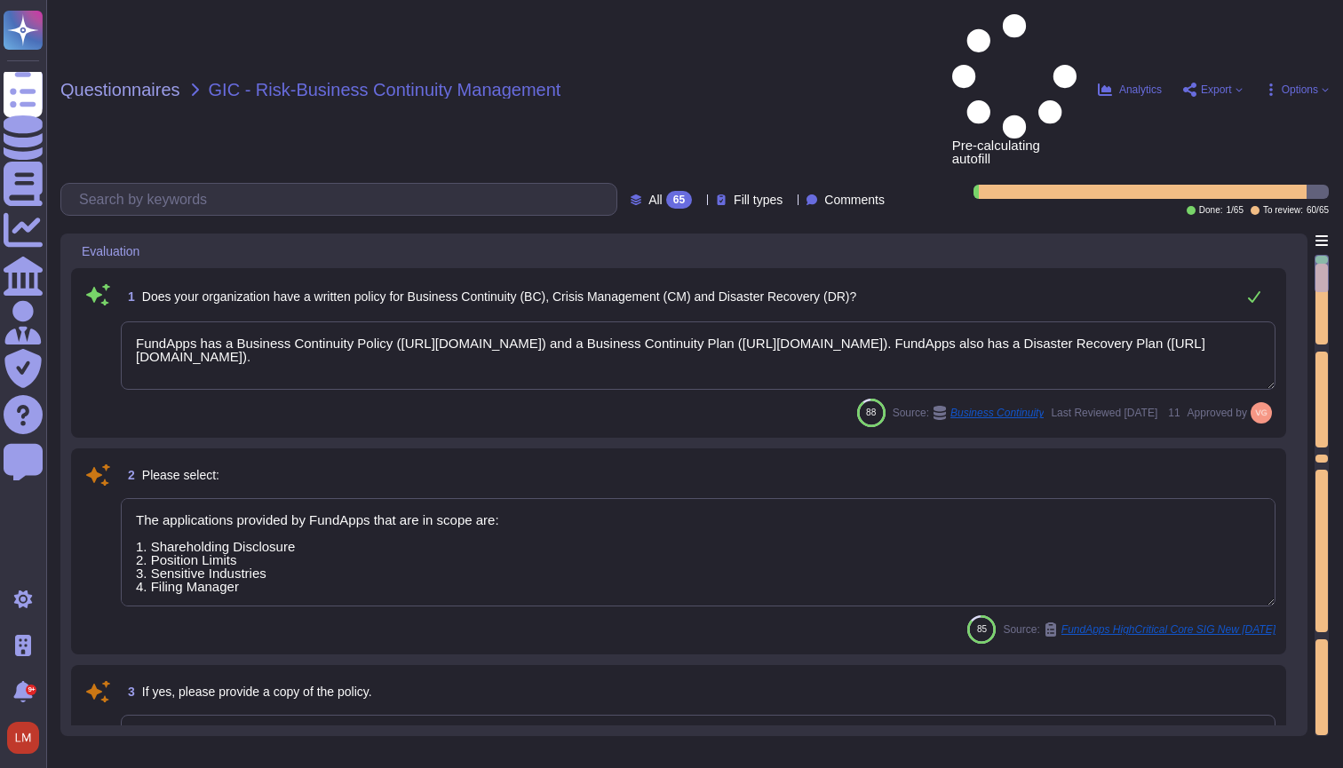
type textarea "FundApps has a Business Continuity Policy ([URL][DOMAIN_NAME]) and a Business C…"
type textarea "The applications provided by FundApps that are in scope are: 1. Shareholding Di…"
type textarea "Please refer to FundApps' Information Security Policy page ([URL][DOMAIN_NAME])."
type textarea "This data must be entered online."
type textarea "FundApps has a Business Continuity Policy ([URL][DOMAIN_NAME]) and a Business C…"
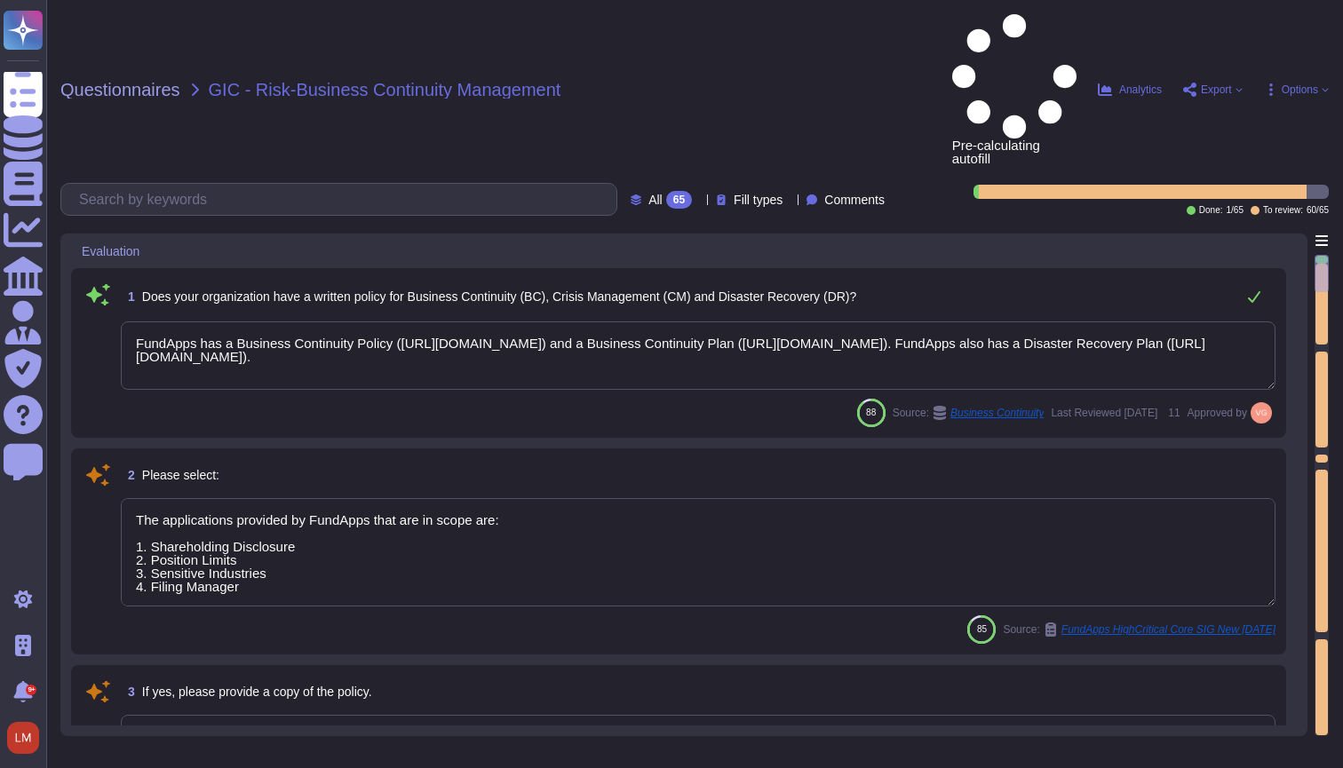
type textarea "The applications provided by FundApps that are in scope are: 1. Shareholding Di…"
click at [734, 194] on span "Fill types" at bounding box center [758, 200] width 49 height 12
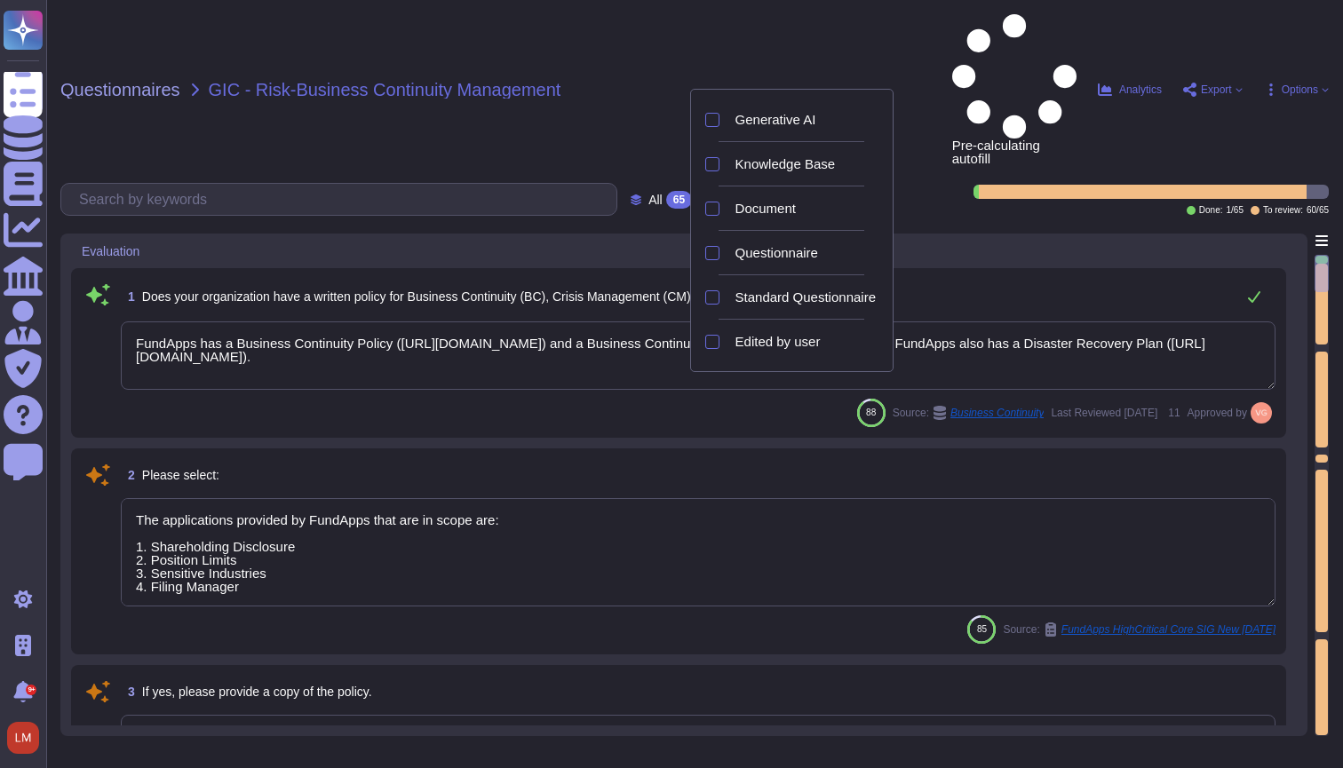
click at [550, 268] on div "1 Does your organization have a written policy for Business Continuity (BC), Cr…" at bounding box center [678, 353] width 1215 height 170
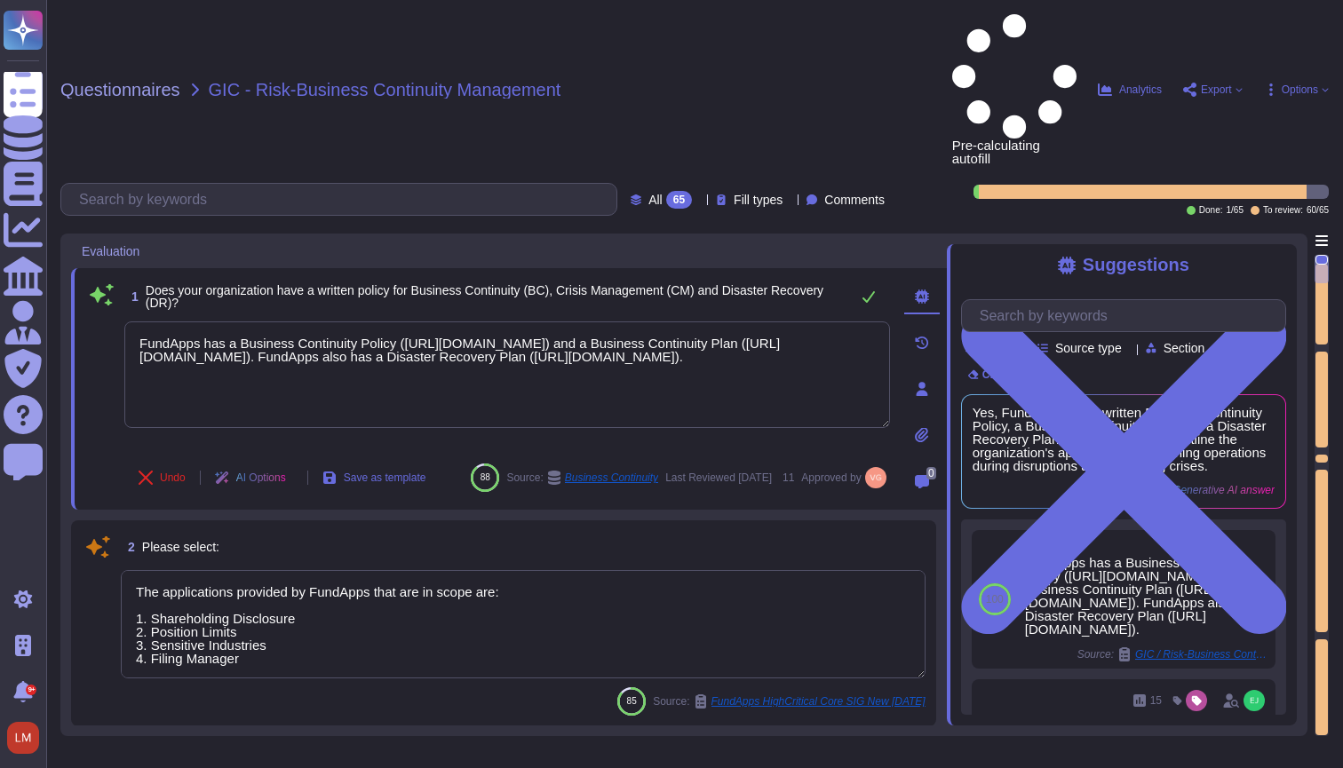
type textarea "The applications provided by FundApps that are in scope are: 1. Shareholding Di…"
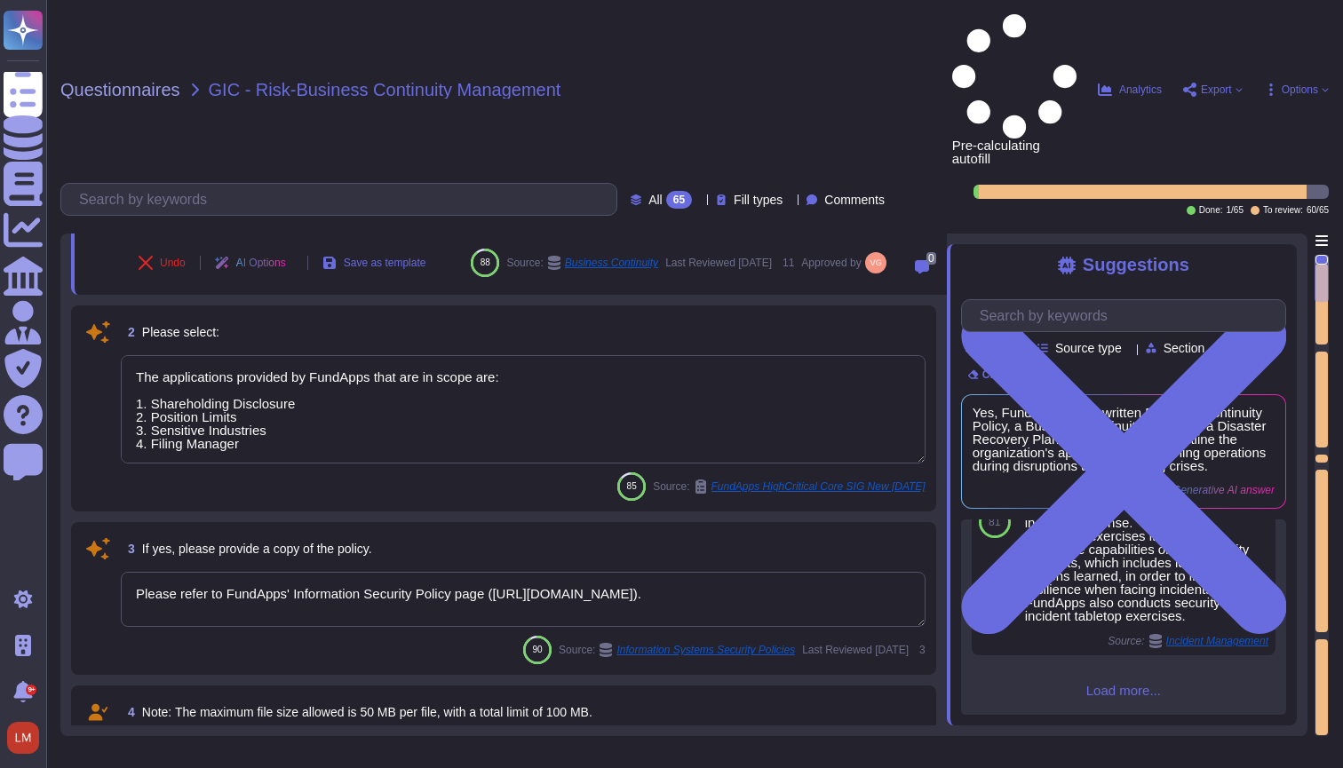
scroll to position [837, 0]
click at [38, 147] on div at bounding box center [23, 137] width 39 height 39
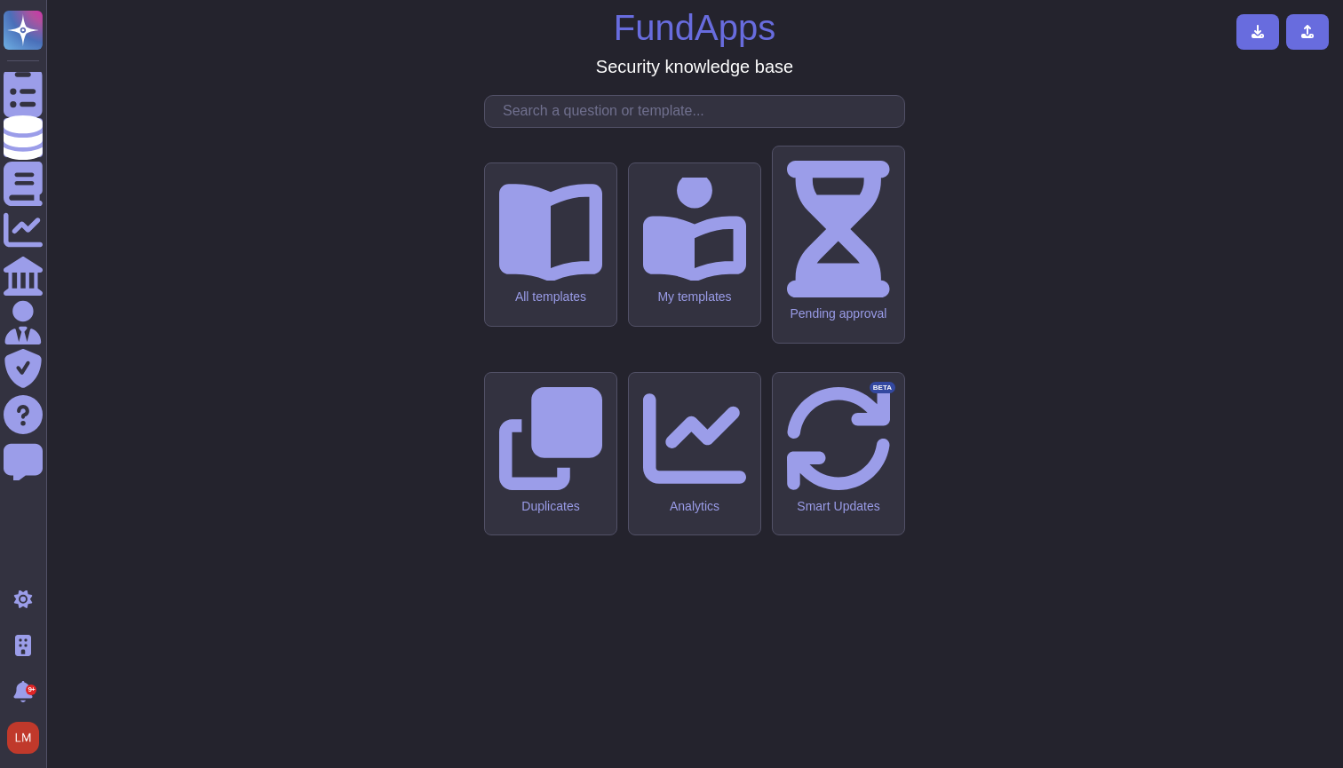
click at [38, 147] on div at bounding box center [23, 137] width 39 height 39
click at [521, 306] on div "All templates" at bounding box center [550, 245] width 132 height 164
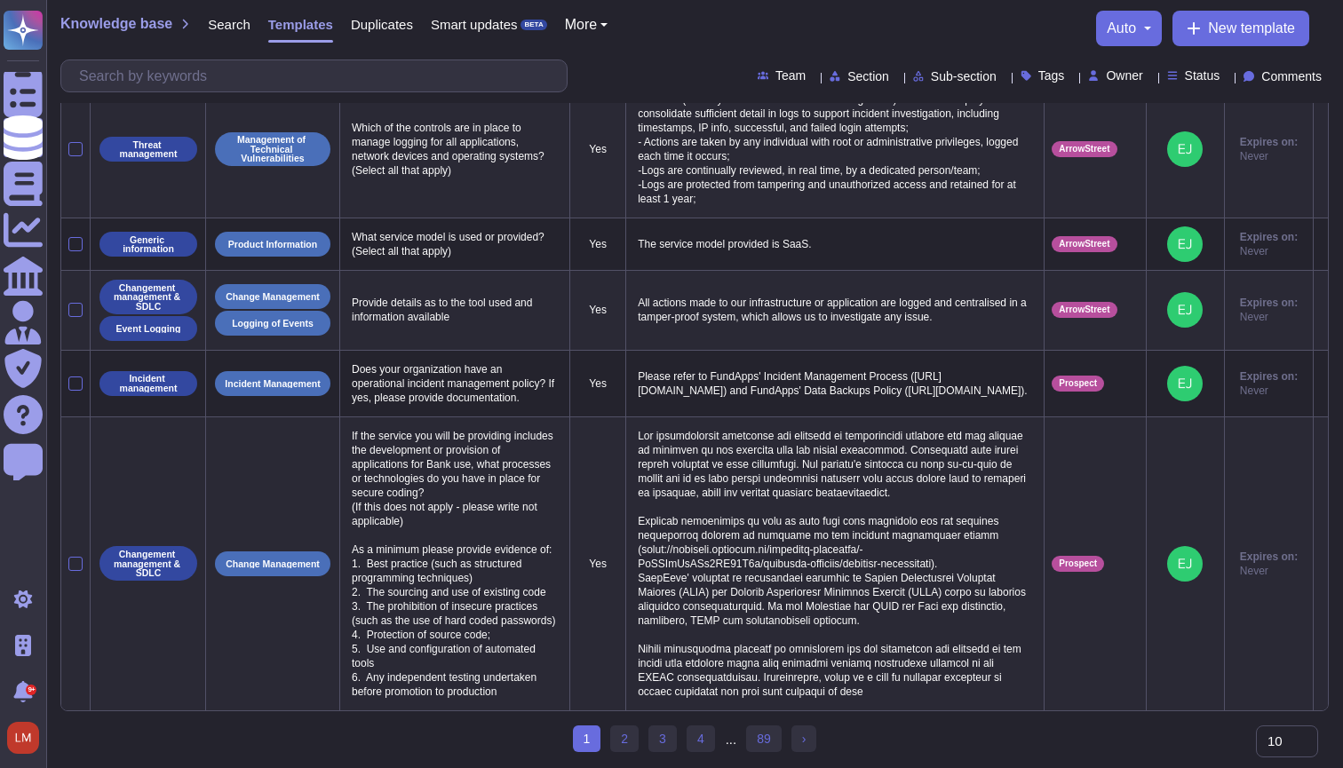
scroll to position [1023, 0]
click at [770, 745] on link "89" at bounding box center [764, 739] width 36 height 27
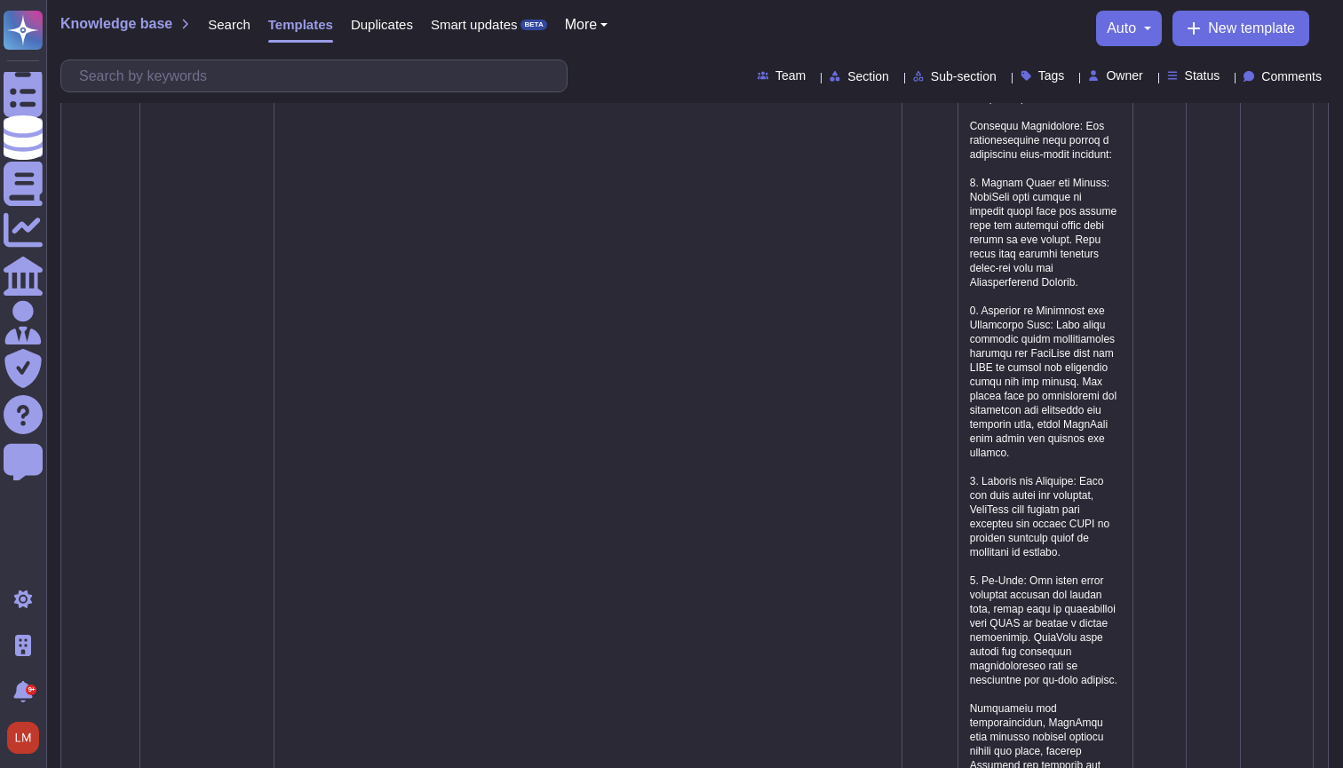
scroll to position [2498, 0]
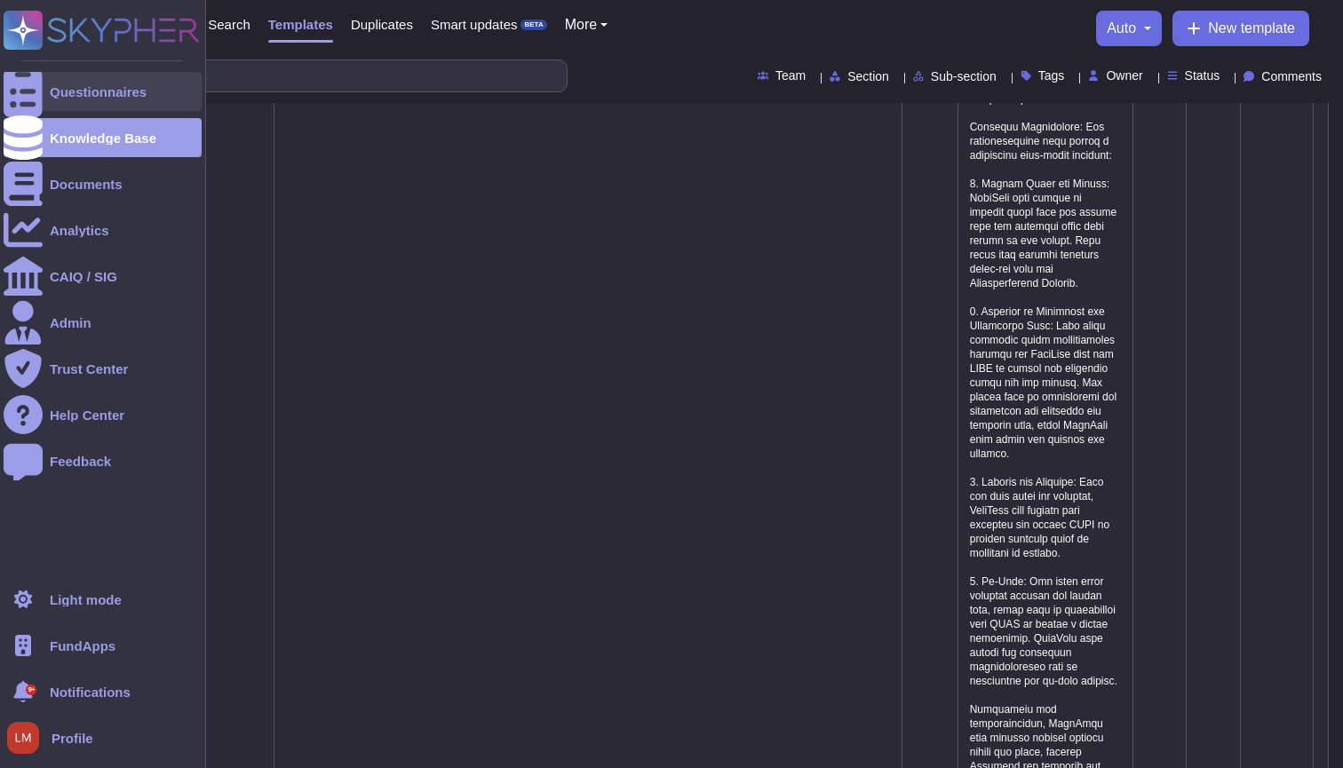
click at [28, 83] on icon at bounding box center [23, 92] width 39 height 52
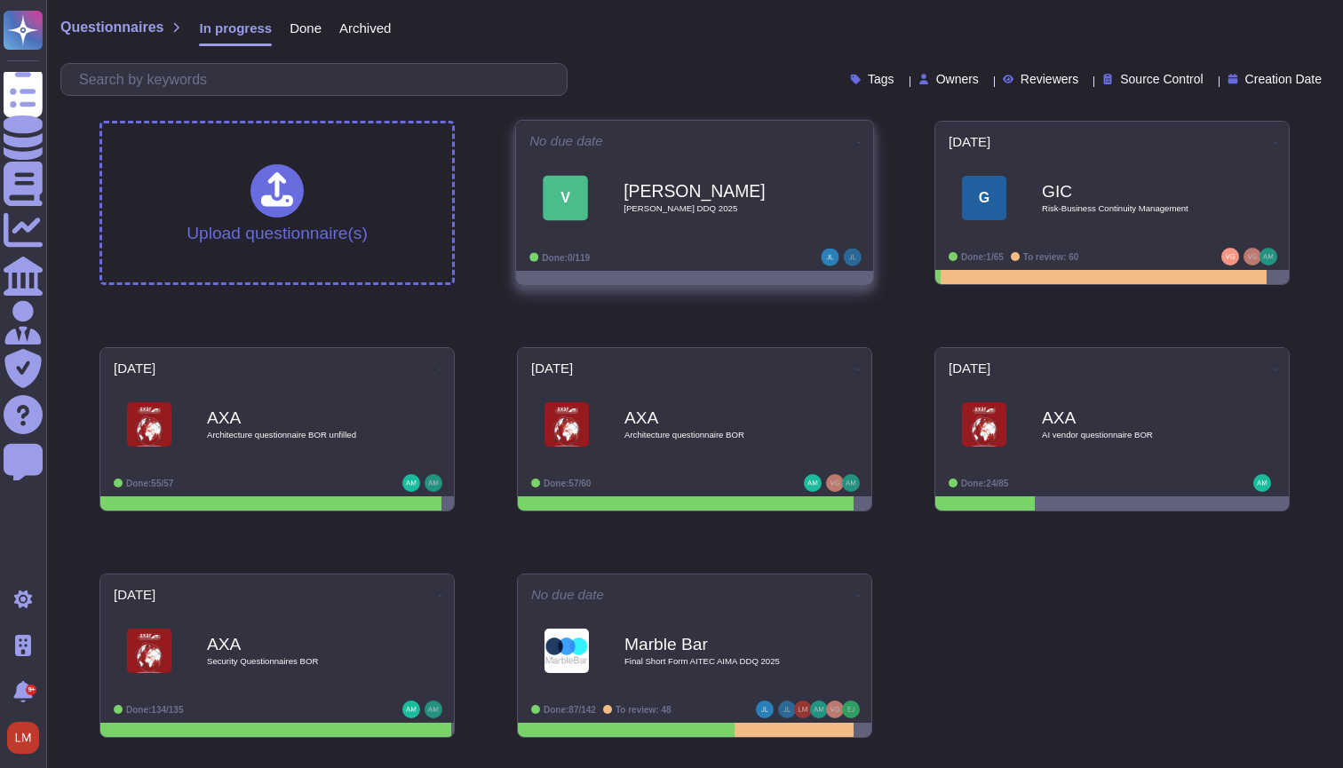
click at [779, 206] on span "[PERSON_NAME] DDQ 2025" at bounding box center [713, 208] width 179 height 9
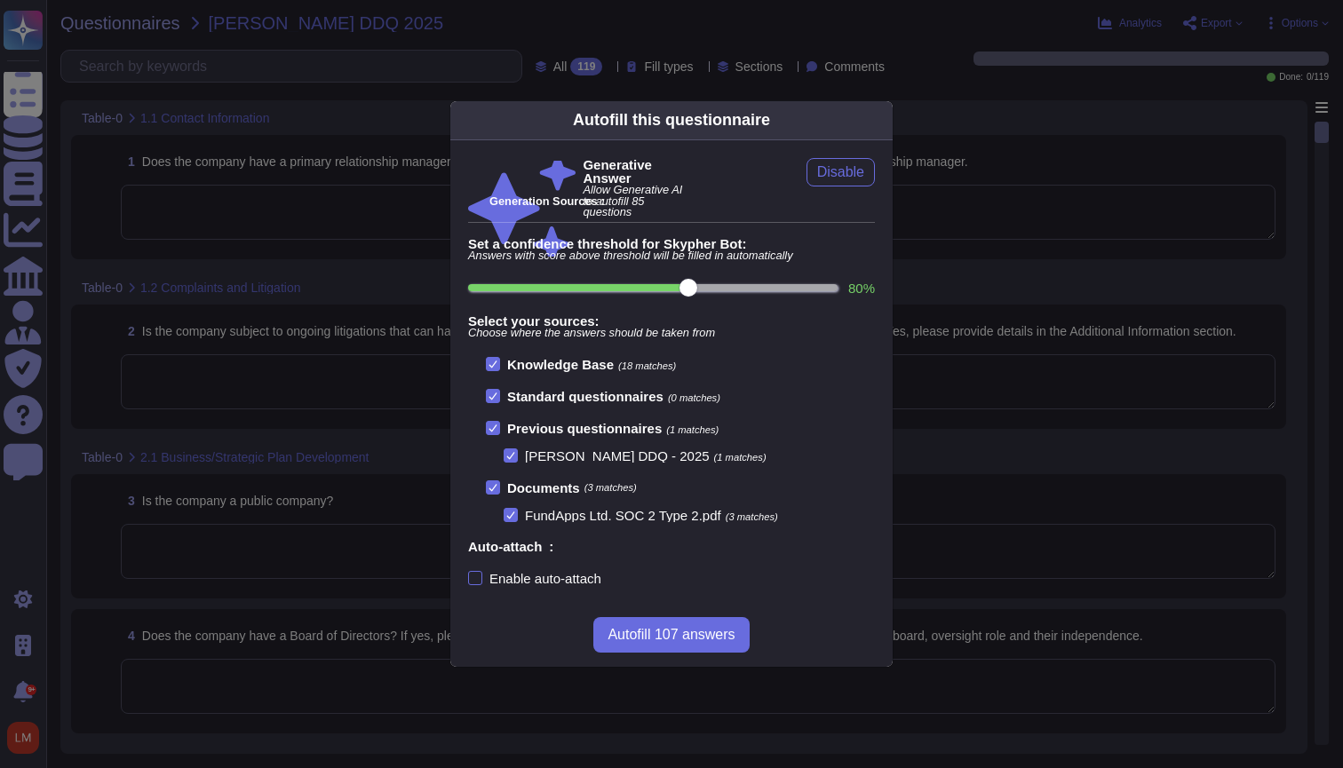
click at [997, 373] on div "Autofill this questionnaire Generative Answer Allow Generative AI to autofill 8…" at bounding box center [671, 384] width 1343 height 768
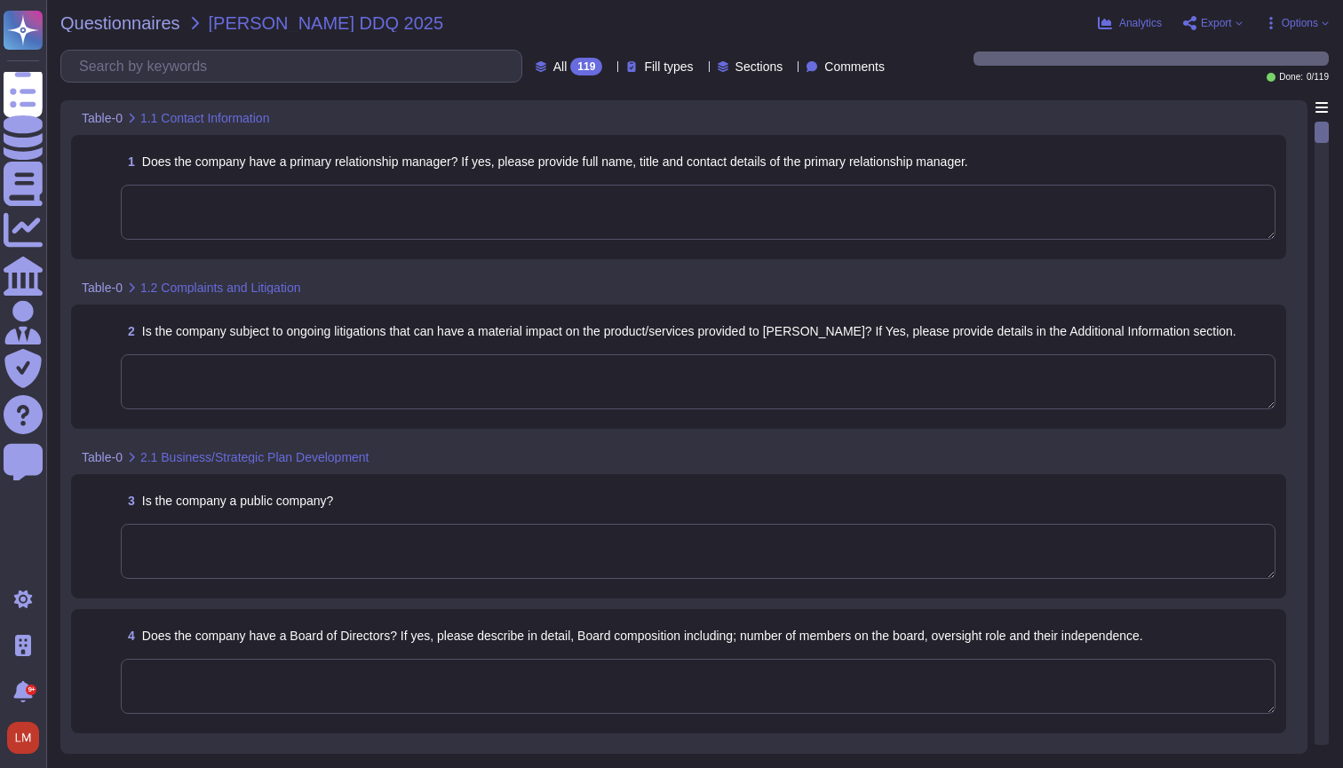
click at [644, 68] on span "Fill types" at bounding box center [668, 66] width 49 height 12
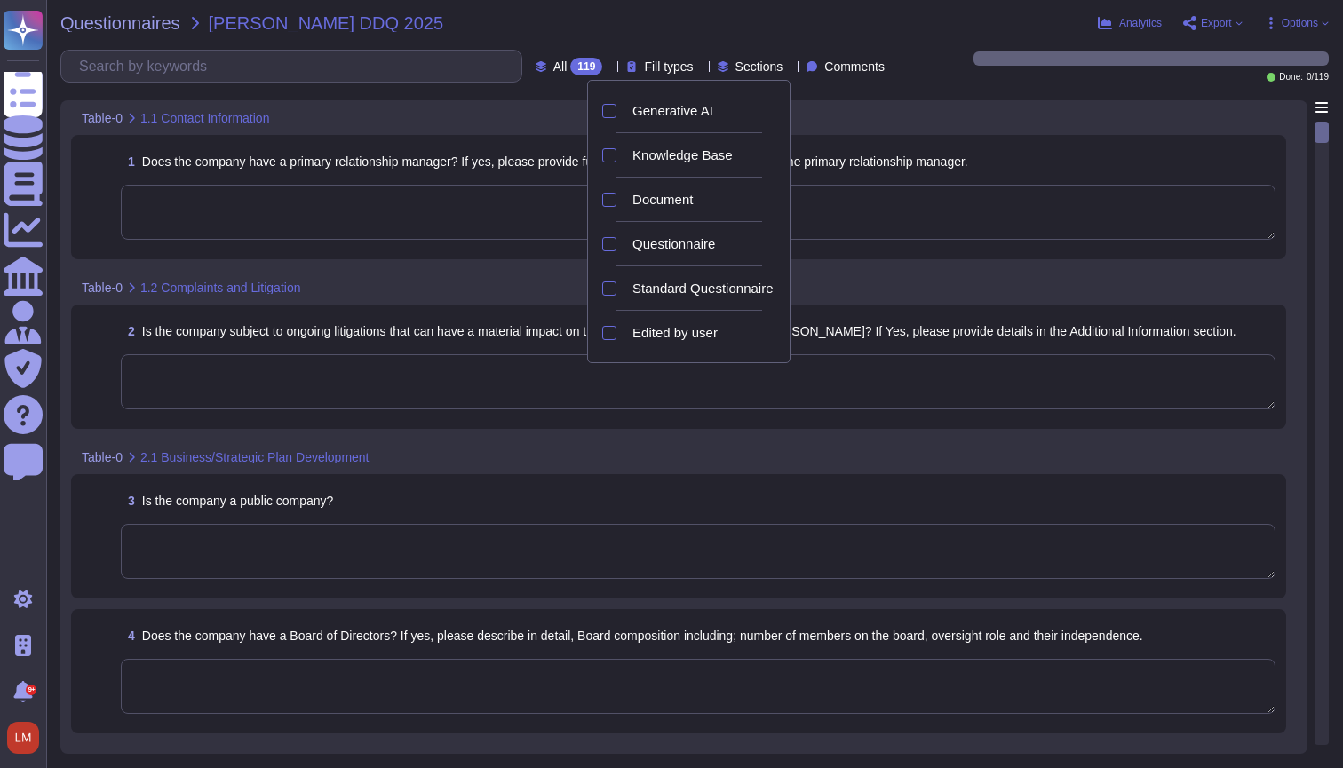
click at [644, 68] on span "Fill types" at bounding box center [668, 66] width 49 height 12
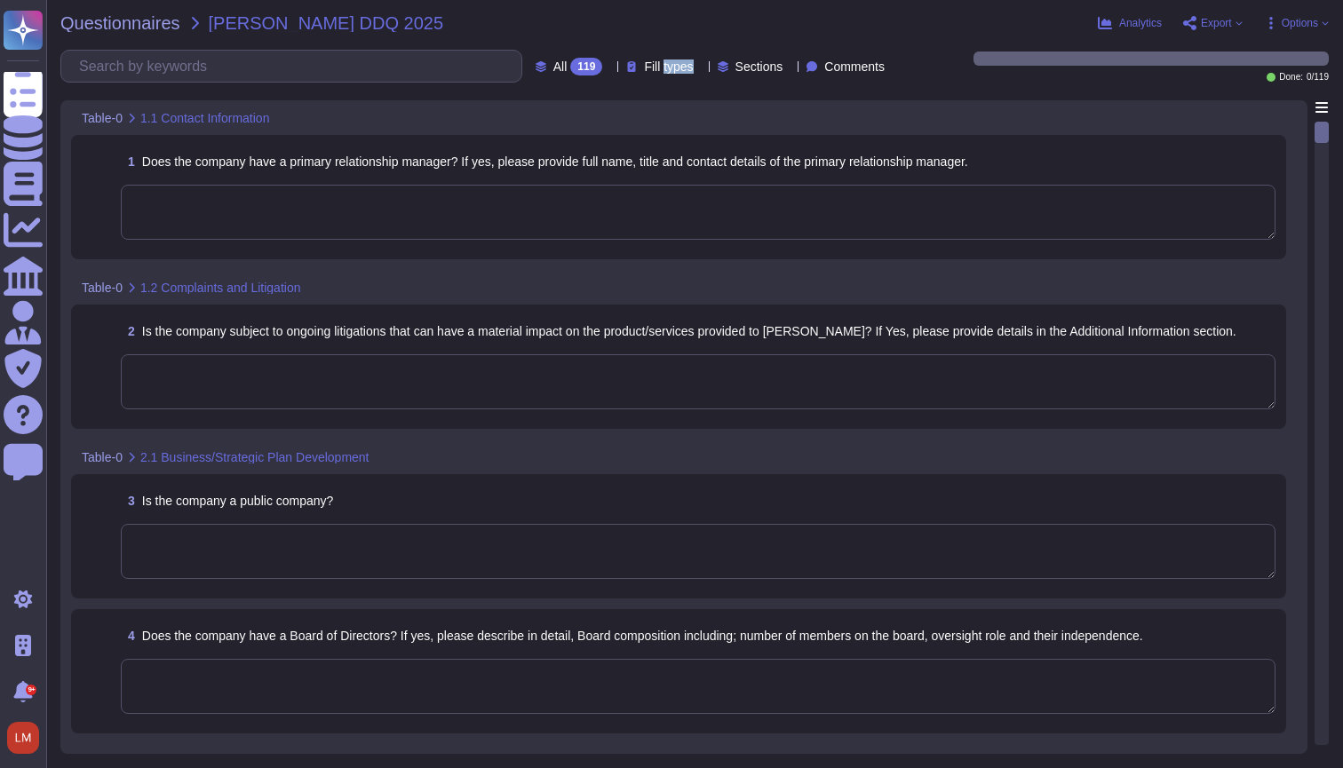
click at [1285, 18] on span "Options" at bounding box center [1300, 23] width 36 height 11
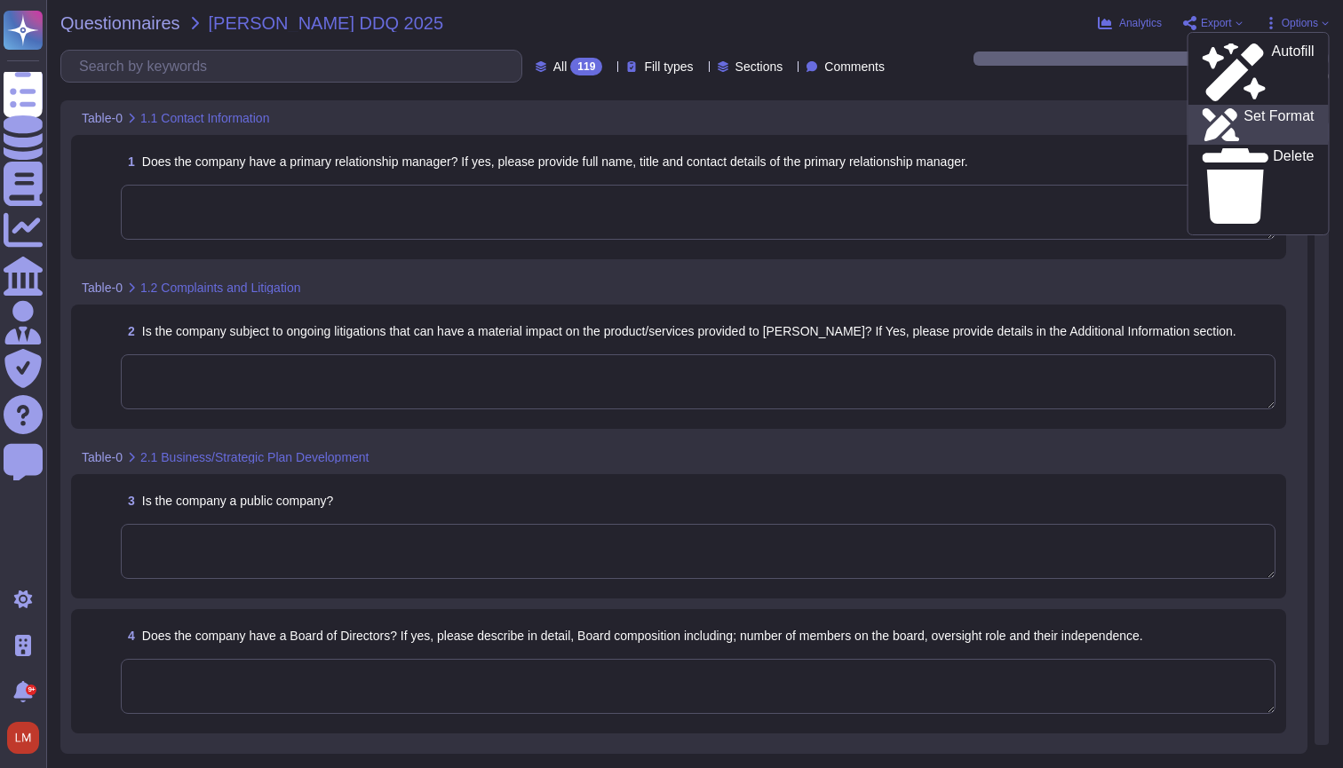
click at [1243, 109] on p "Set Format" at bounding box center [1278, 125] width 70 height 32
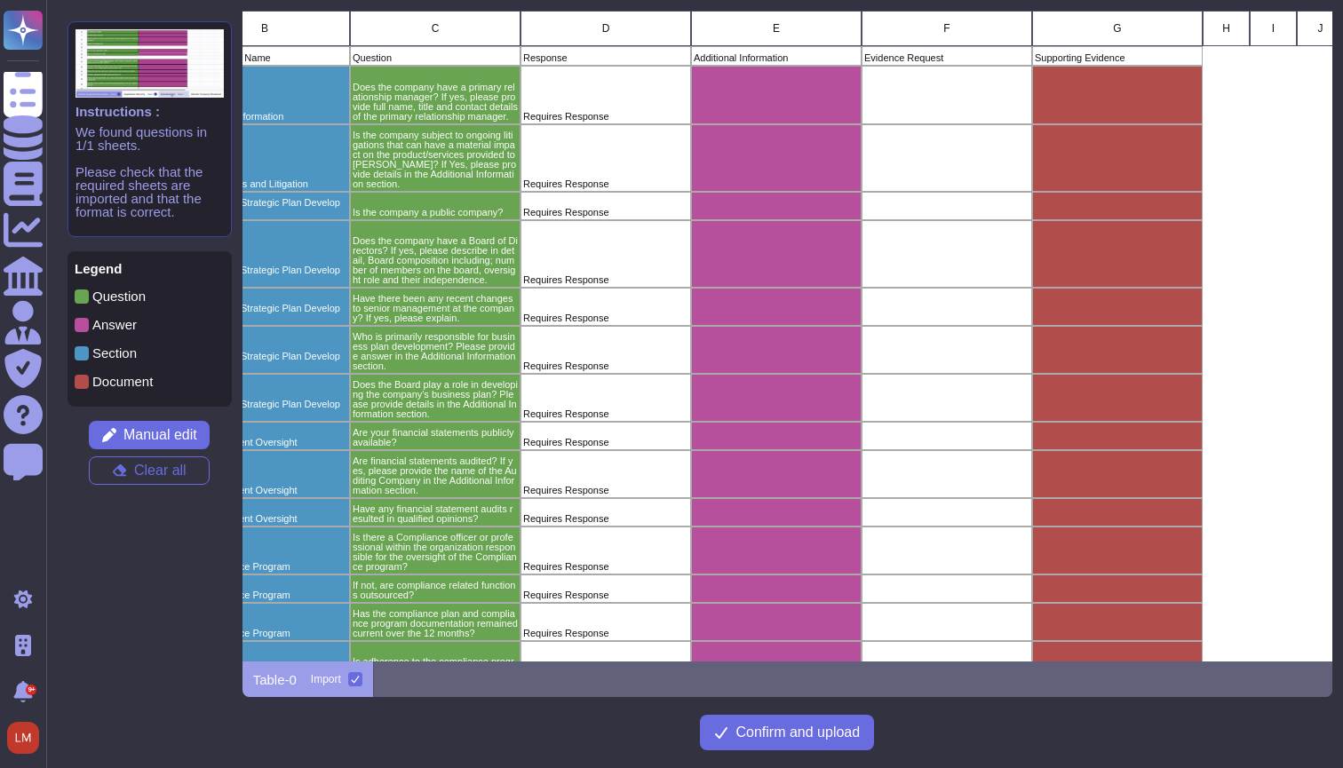
scroll to position [0, 384]
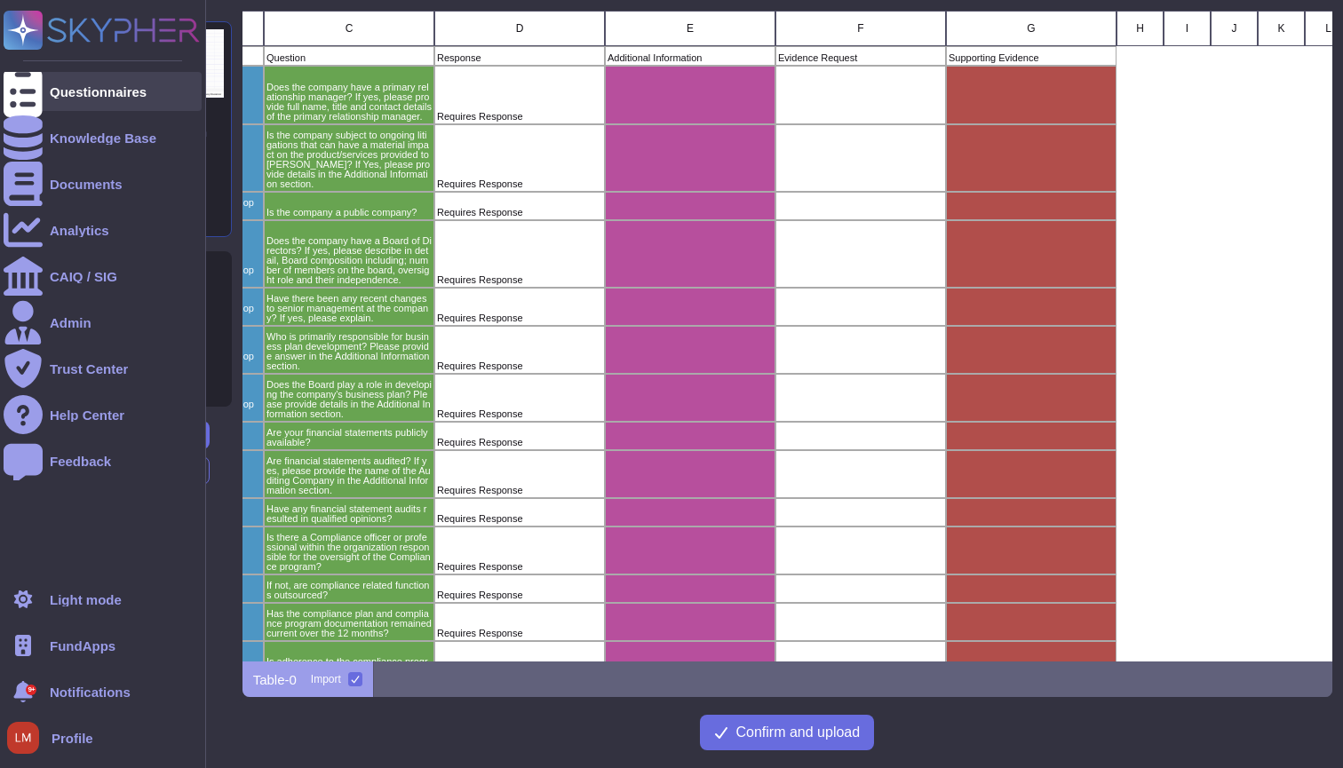
click at [41, 107] on div at bounding box center [23, 91] width 39 height 39
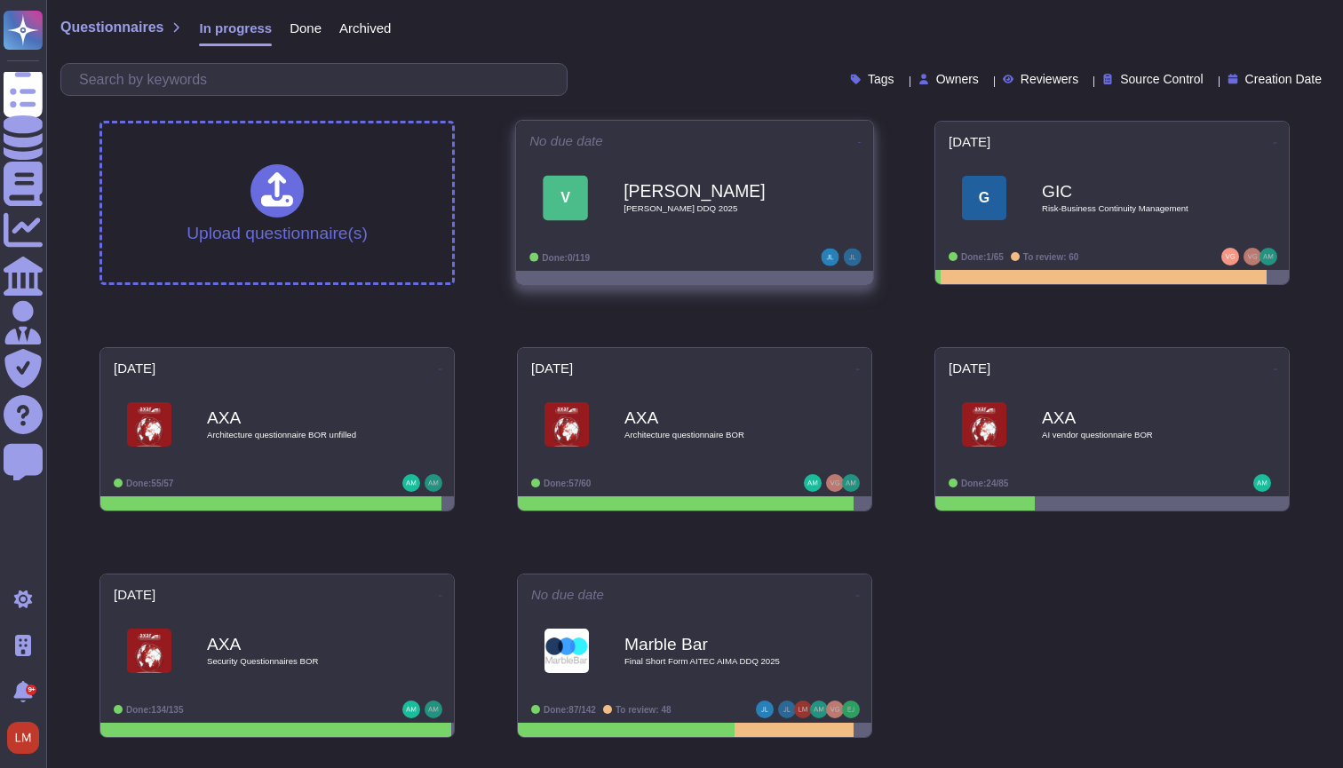
click at [752, 224] on div "VanEck VanEck DDQ 2025" at bounding box center [713, 199] width 179 height 72
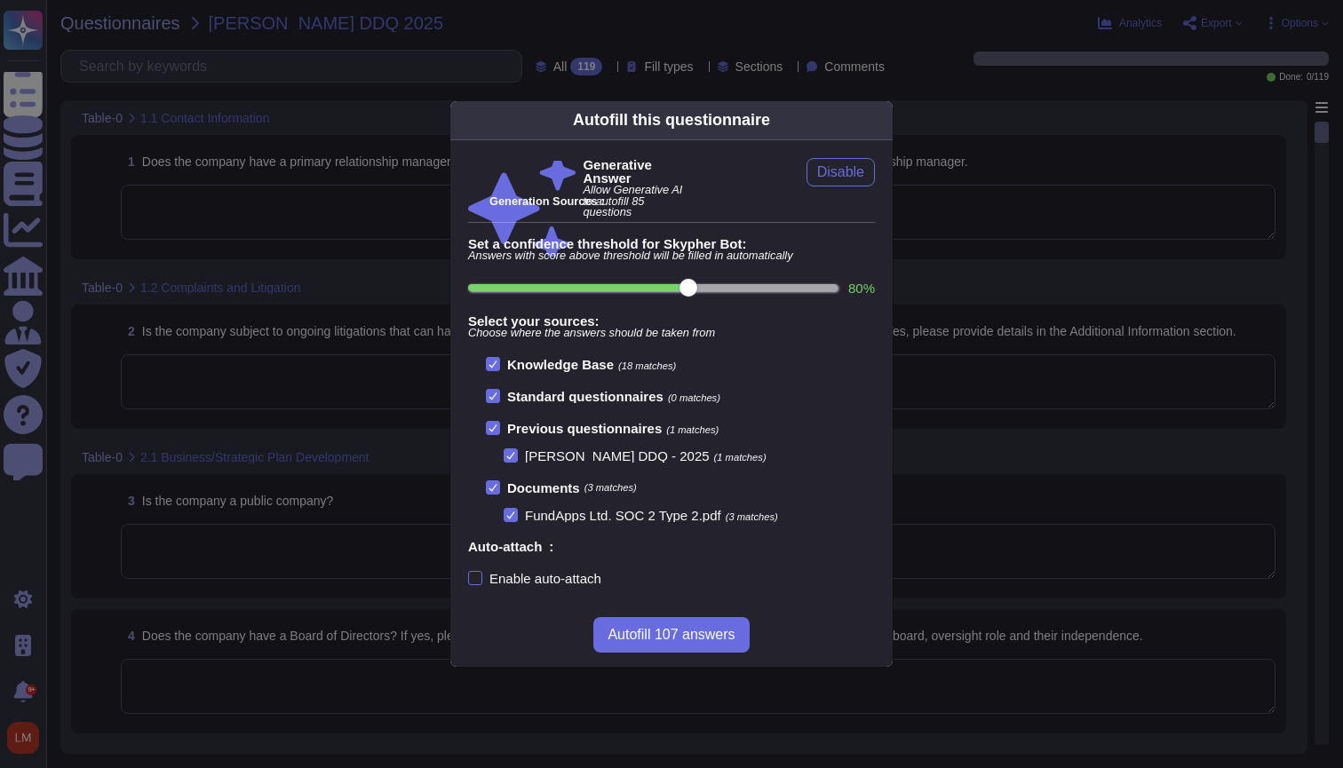
click at [756, 196] on div "Generation Sources :" at bounding box center [681, 201] width 385 height 14
click at [527, 574] on div "Enable auto-attach" at bounding box center [545, 578] width 112 height 13
click at [0, 0] on input "Enable auto-attach" at bounding box center [0, 0] width 0 height 0
click at [527, 574] on div "Enable auto-attach" at bounding box center [545, 578] width 112 height 13
click at [0, 0] on input "Enable auto-attach" at bounding box center [0, 0] width 0 height 0
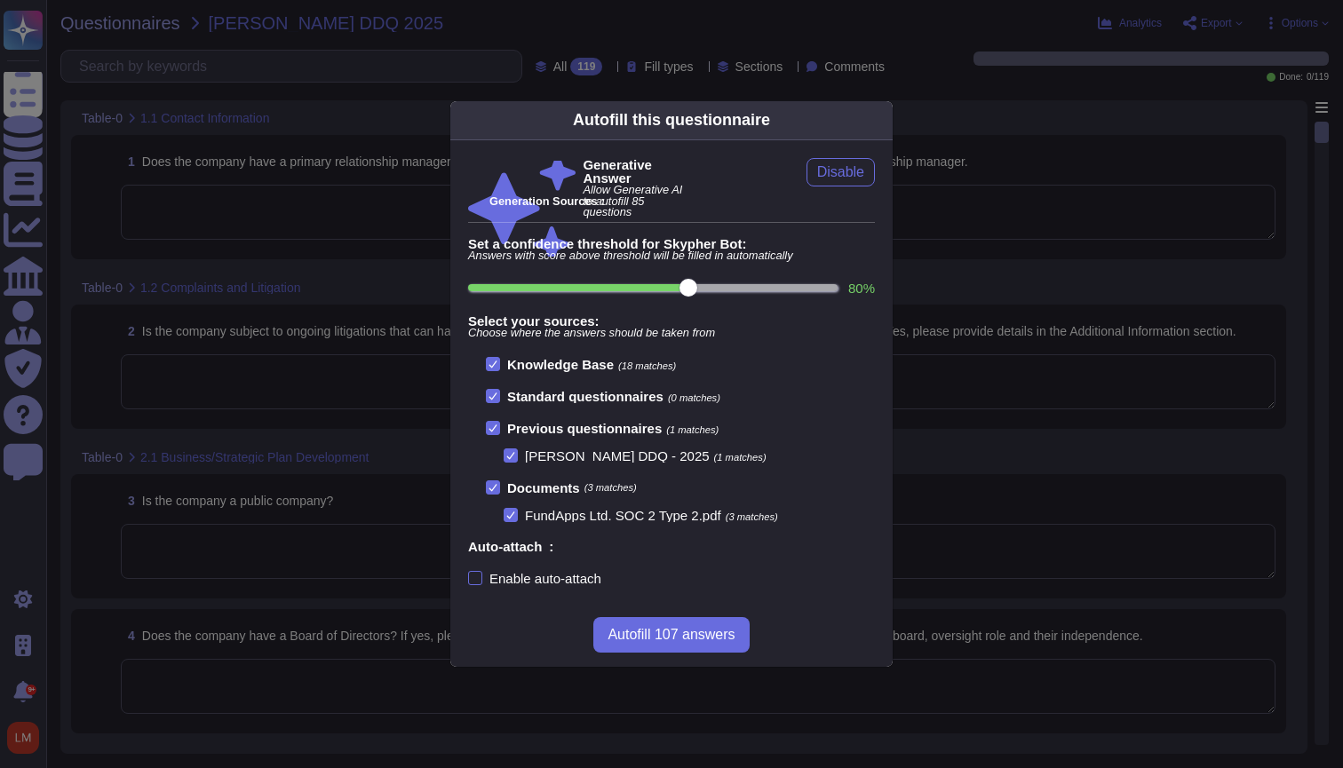
click at [1097, 179] on div "Autofill this questionnaire Generative Answer Allow Generative AI to autofill 8…" at bounding box center [671, 384] width 1343 height 768
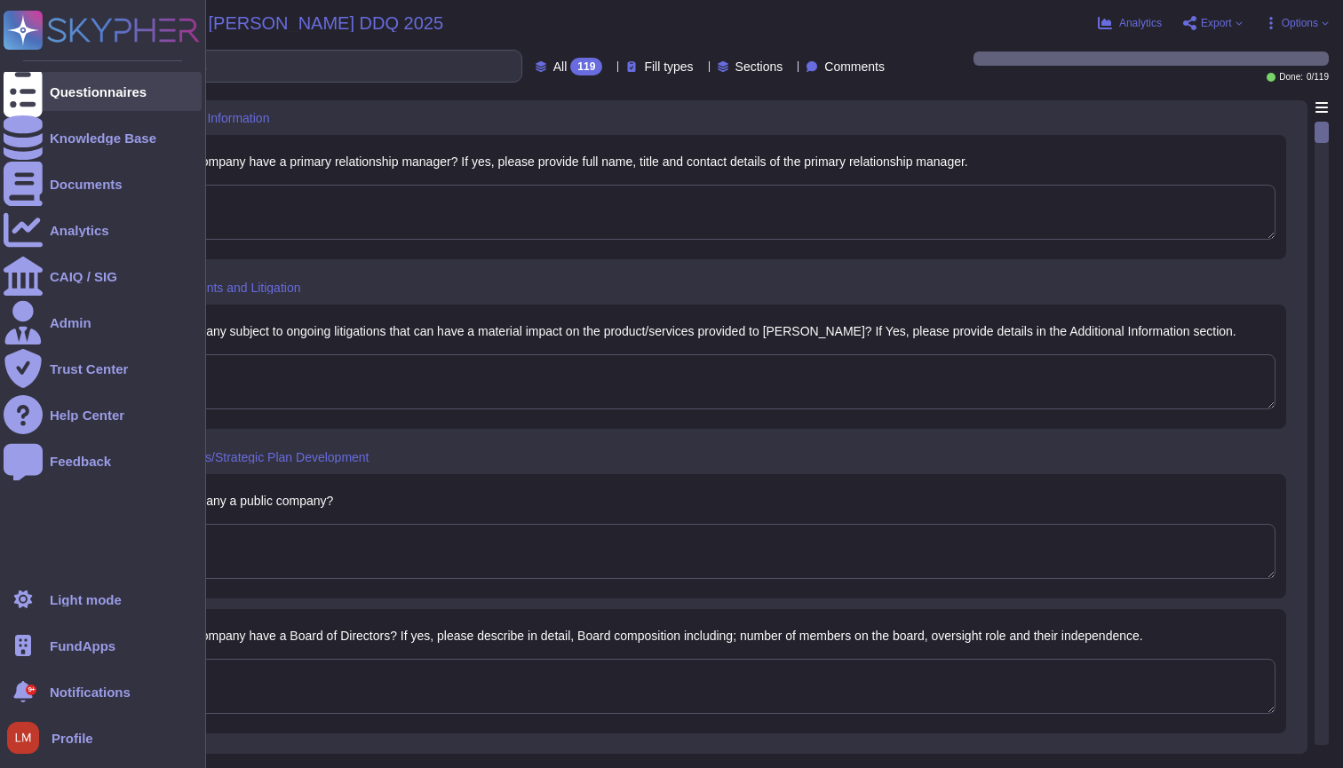
click at [23, 85] on icon at bounding box center [23, 92] width 39 height 52
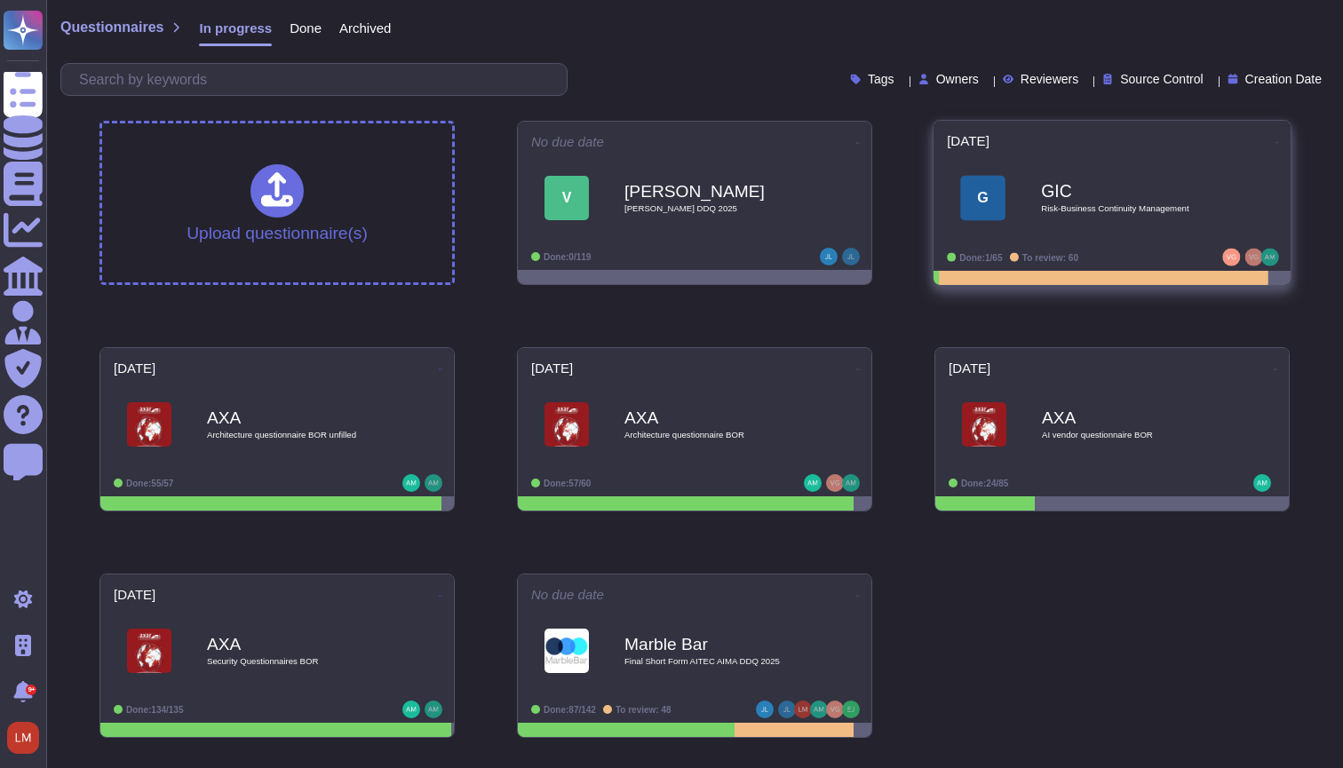
click at [1072, 205] on span "Risk-Business Continuity Management" at bounding box center [1130, 208] width 179 height 9
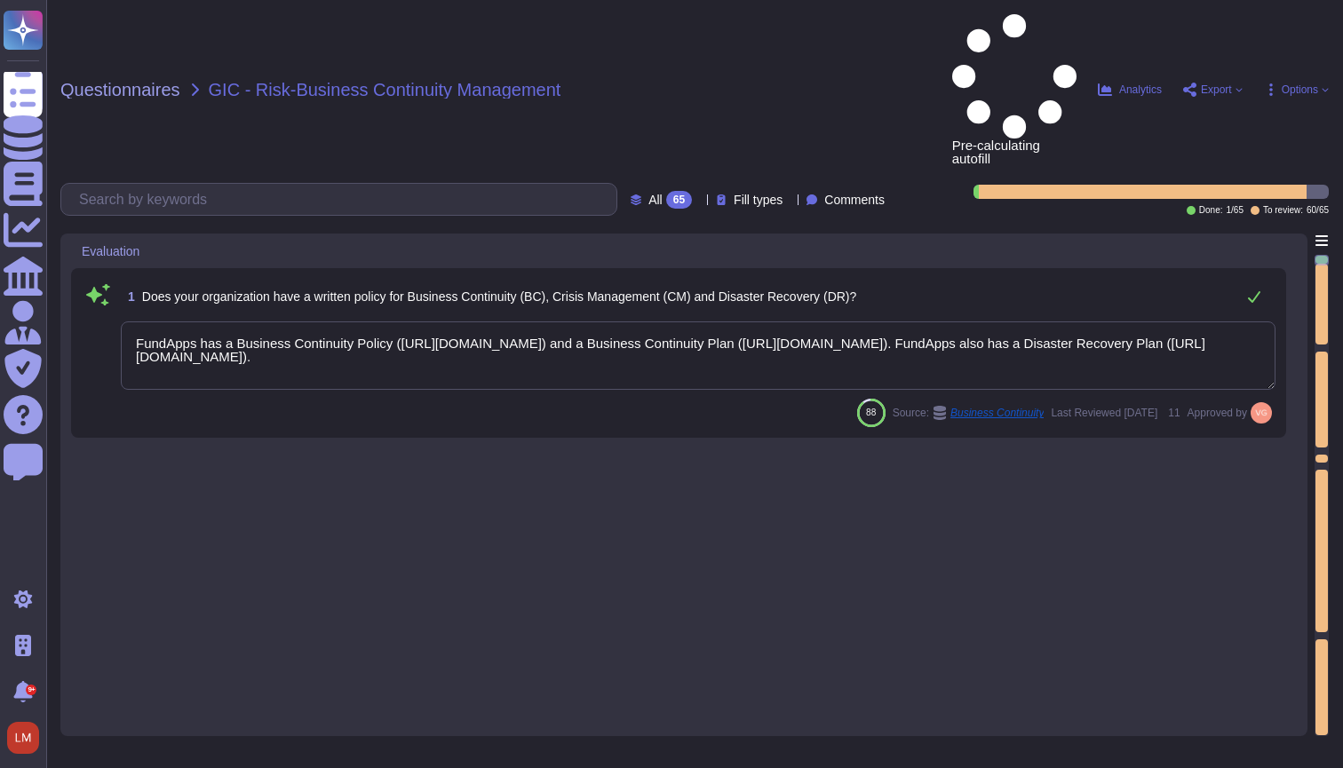
type textarea "FundApps has a Business Continuity Policy ([URL][DOMAIN_NAME]) and a Business C…"
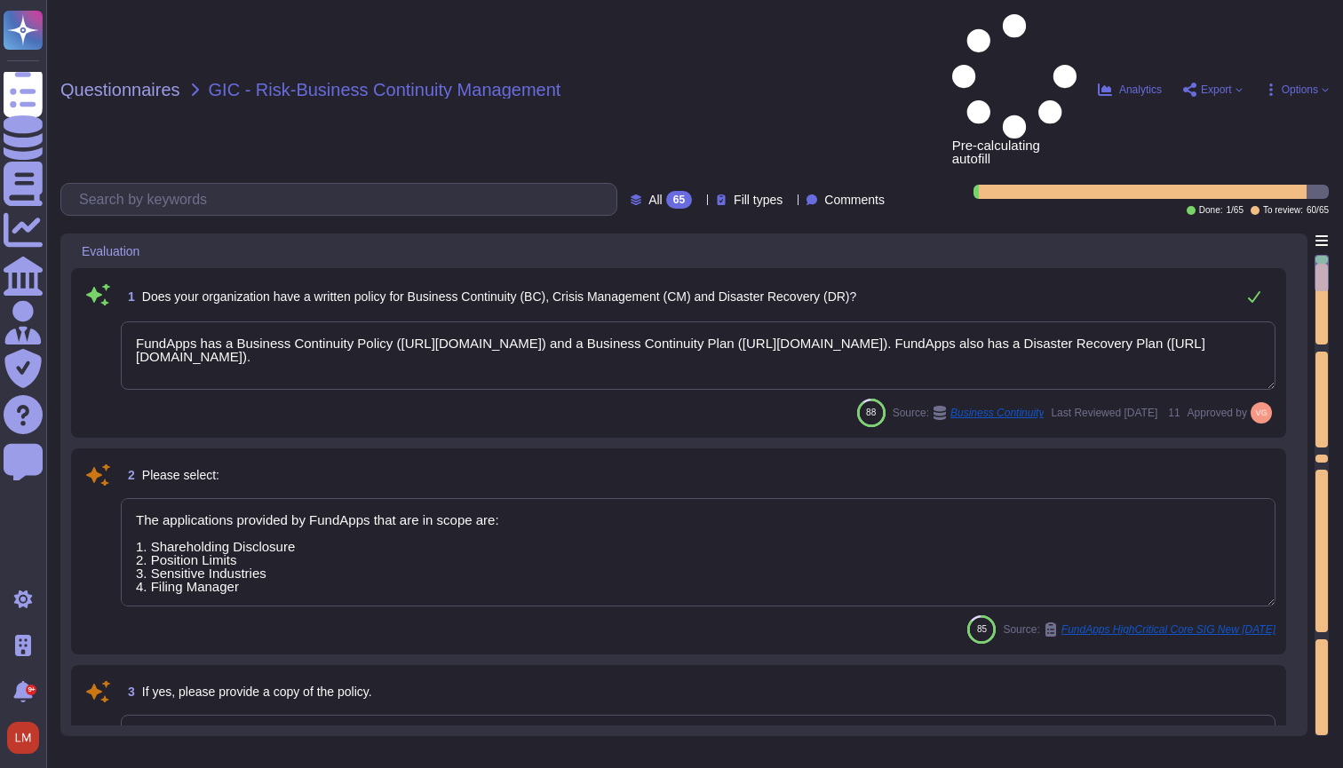
type textarea "The applications provided by FundApps that are in scope are: 1. Shareholding Di…"
type textarea "Please refer to FundApps' Information Security Policy page ([URL][DOMAIN_NAME])."
type textarea "This data must be entered online."
type textarea "FundApps has a Business Continuity Policy ([URL][DOMAIN_NAME]) and a Business C…"
type textarea "The applications provided by FundApps that are in scope are: 1. Shareholding Di…"
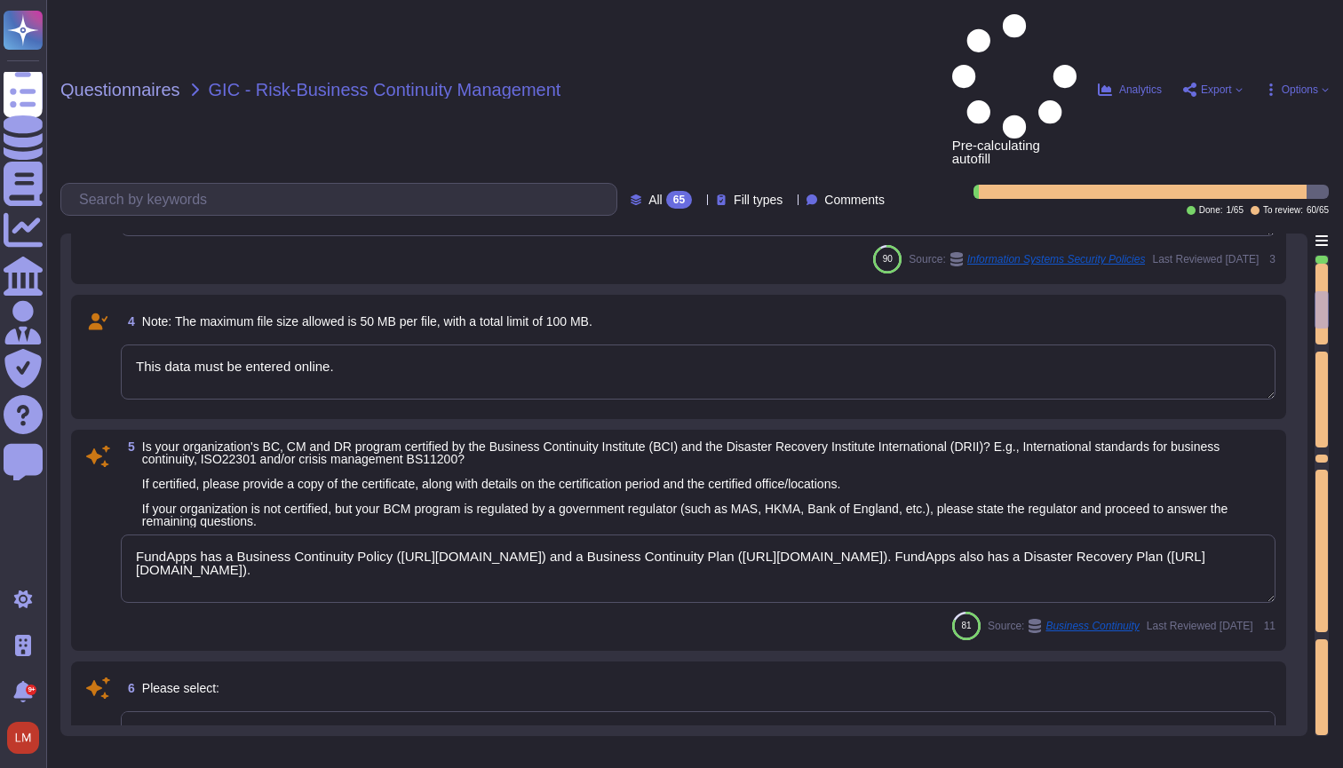
scroll to position [842, 0]
type textarea "[URL][DOMAIN_NAME]"
type textarea "This data must be entered online."
type textarea "FundApps conducts an annual internal audit carried out by an independent third-…"
type textarea "The applications provided by FundApps that are in scope are: 1. Shareholding Di…"
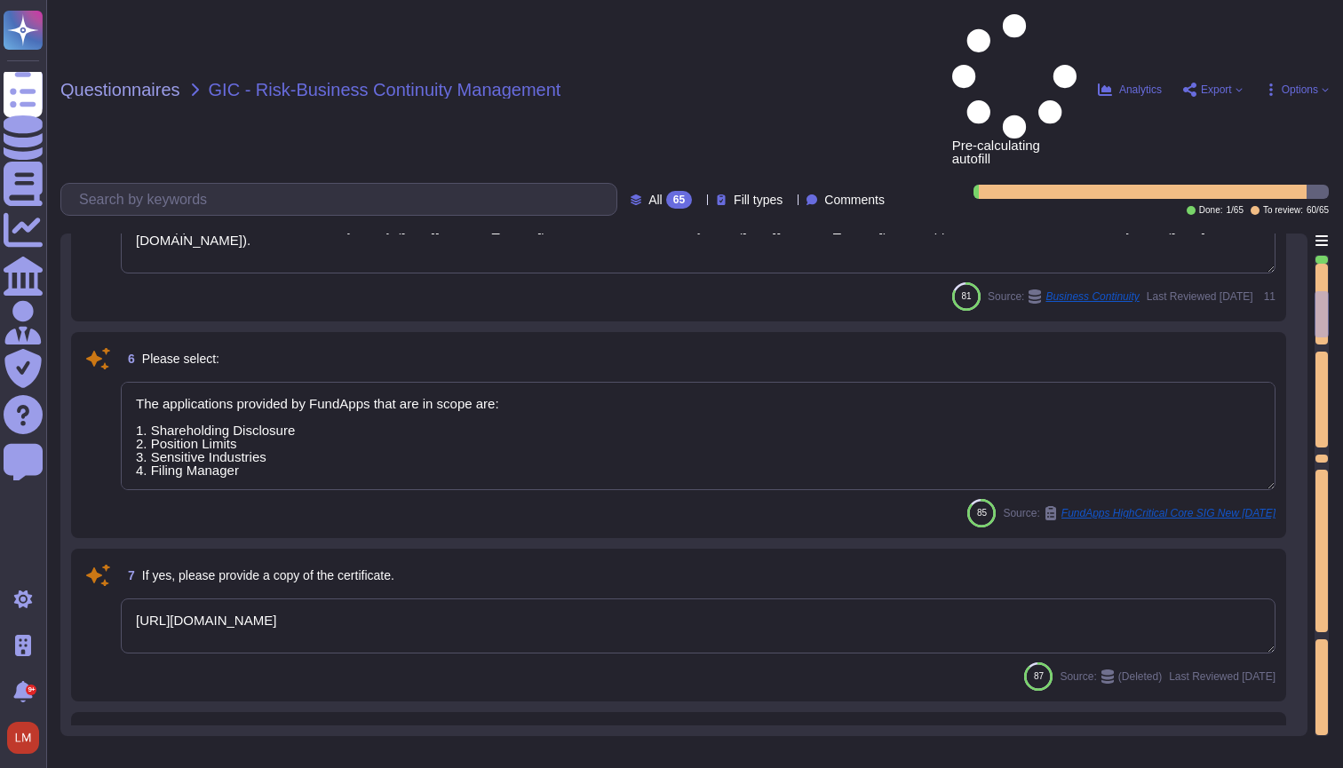
type textarea "Our latest penetration test report can be found on our trust portal here: [URL]…"
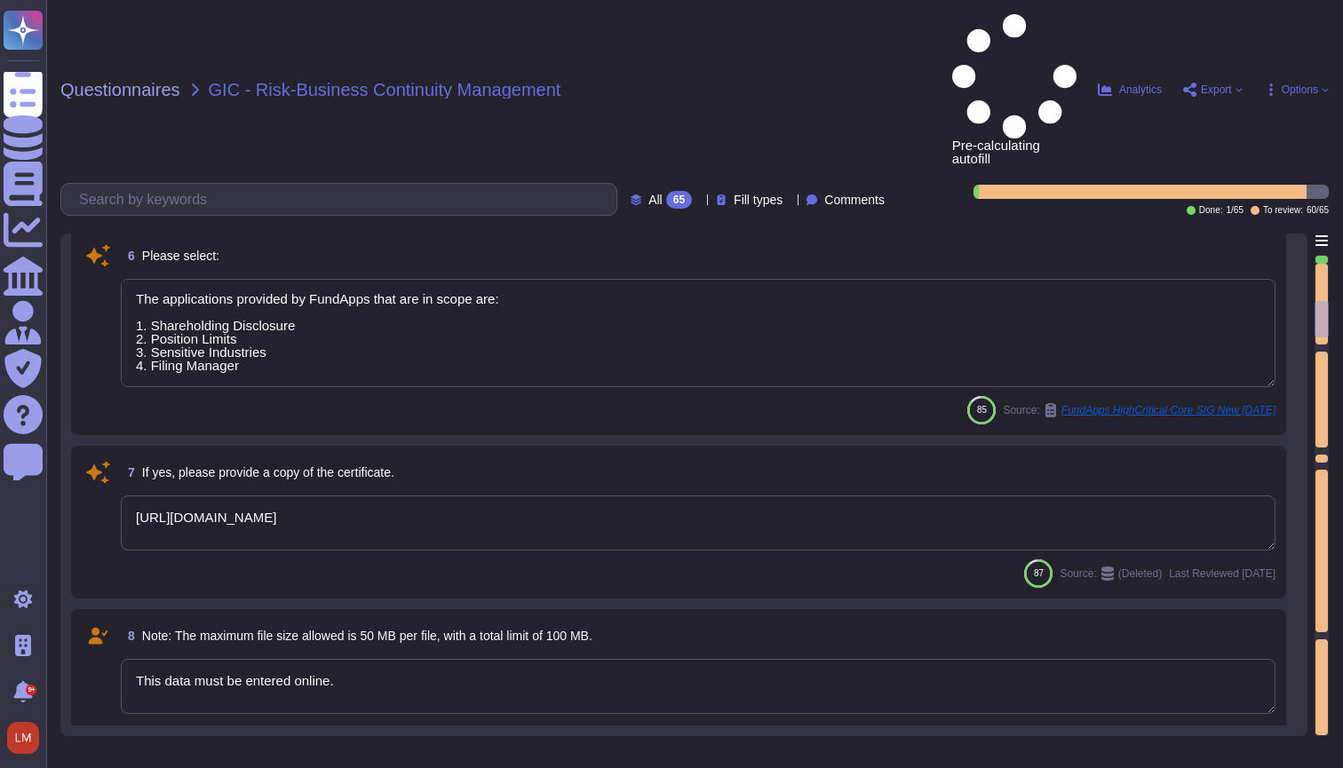
type textarea "This data must be entered online."
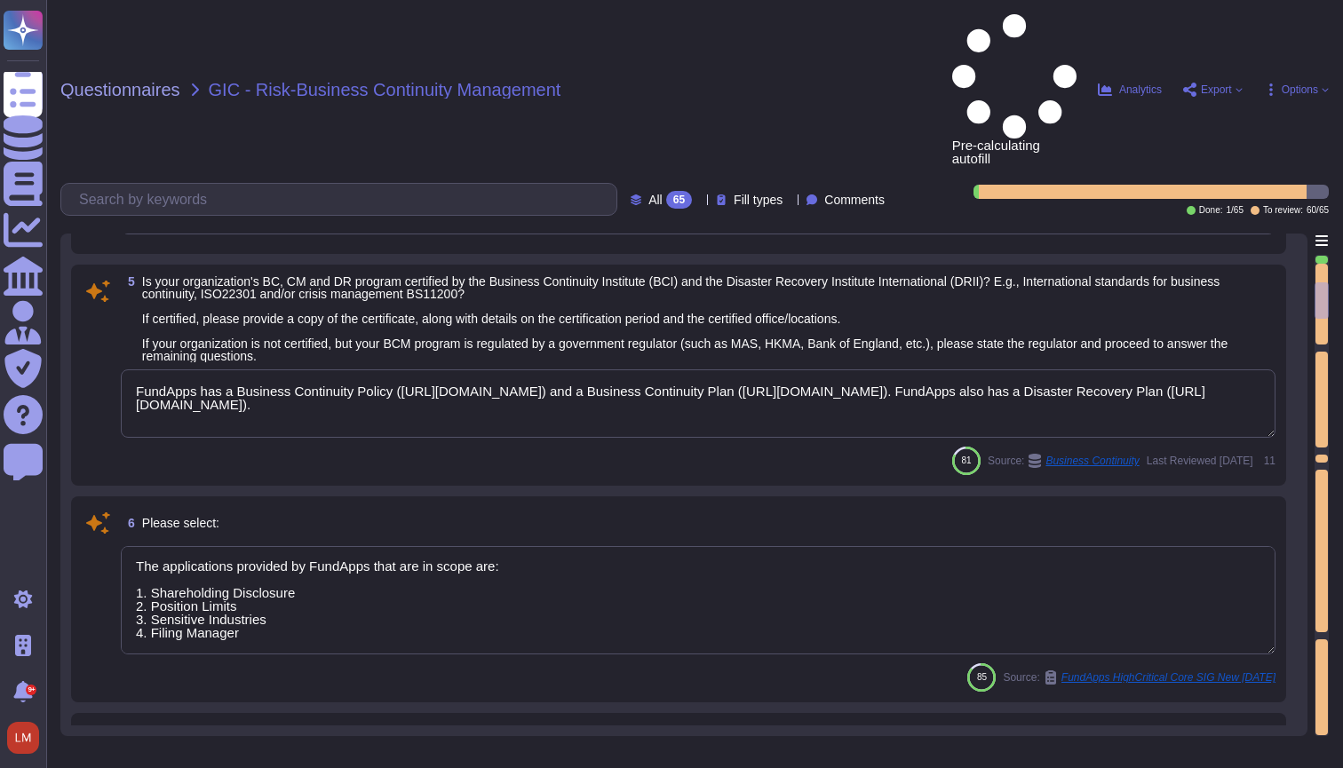
type textarea "The applications provided by FundApps that are in scope are: 1. Shareholding Di…"
type textarea "Please refer to FundApps' Information Security Policy page ([URL][DOMAIN_NAME])."
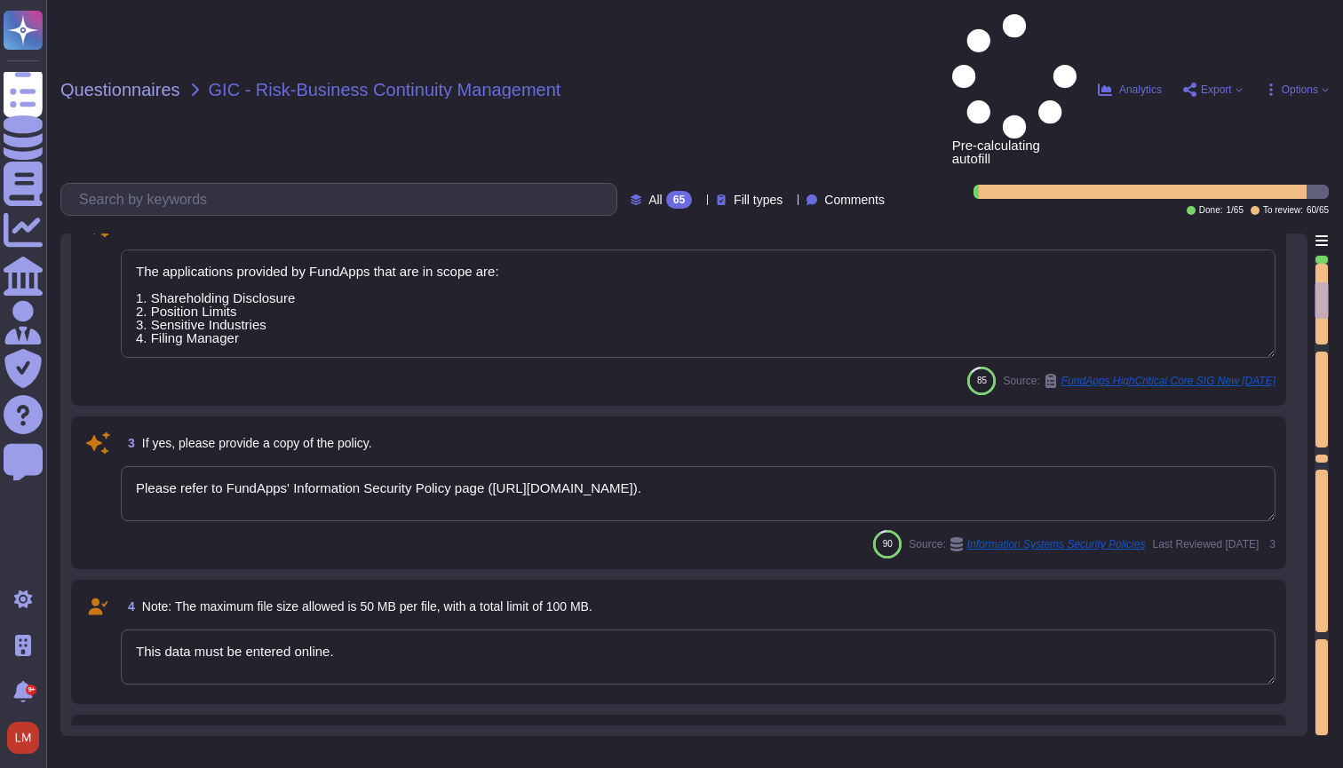
scroll to position [18, 0]
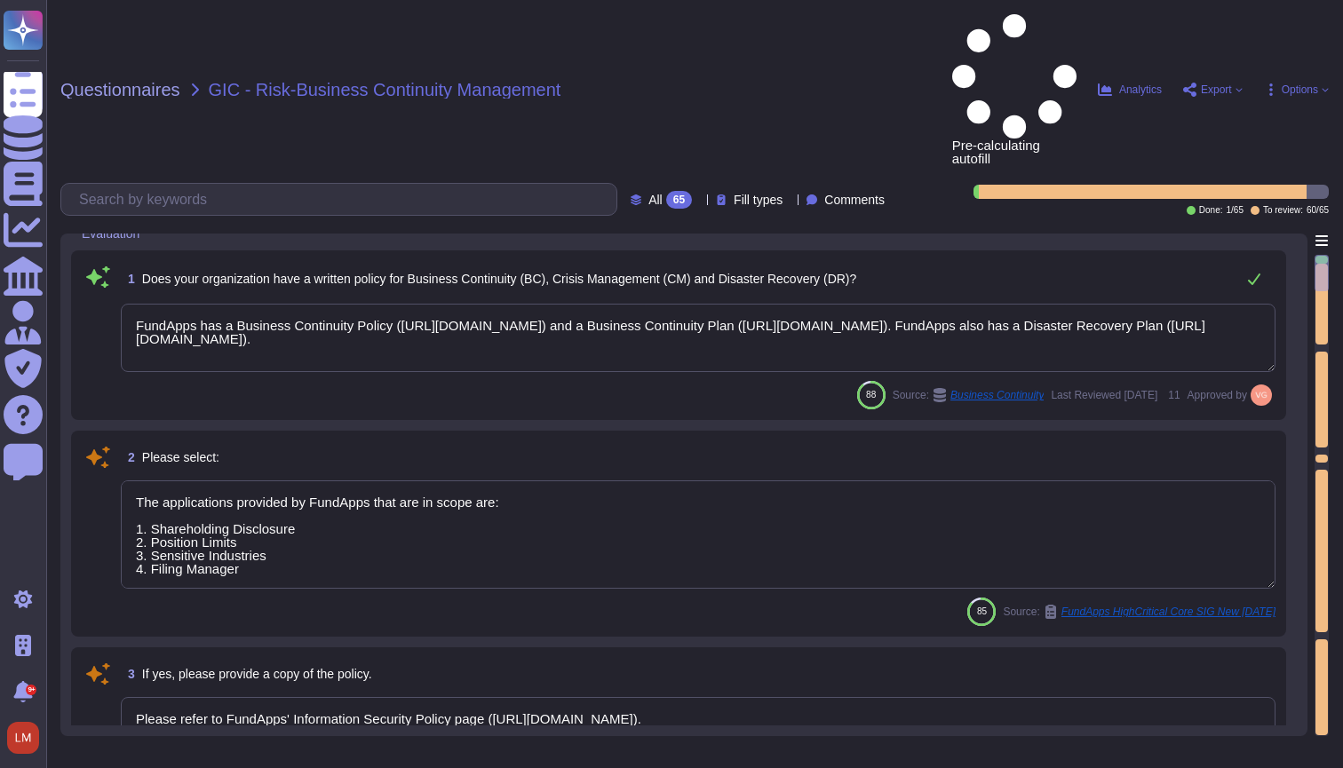
type textarea "FundApps has a Business Continuity Policy ([URL][DOMAIN_NAME]) and a Business C…"
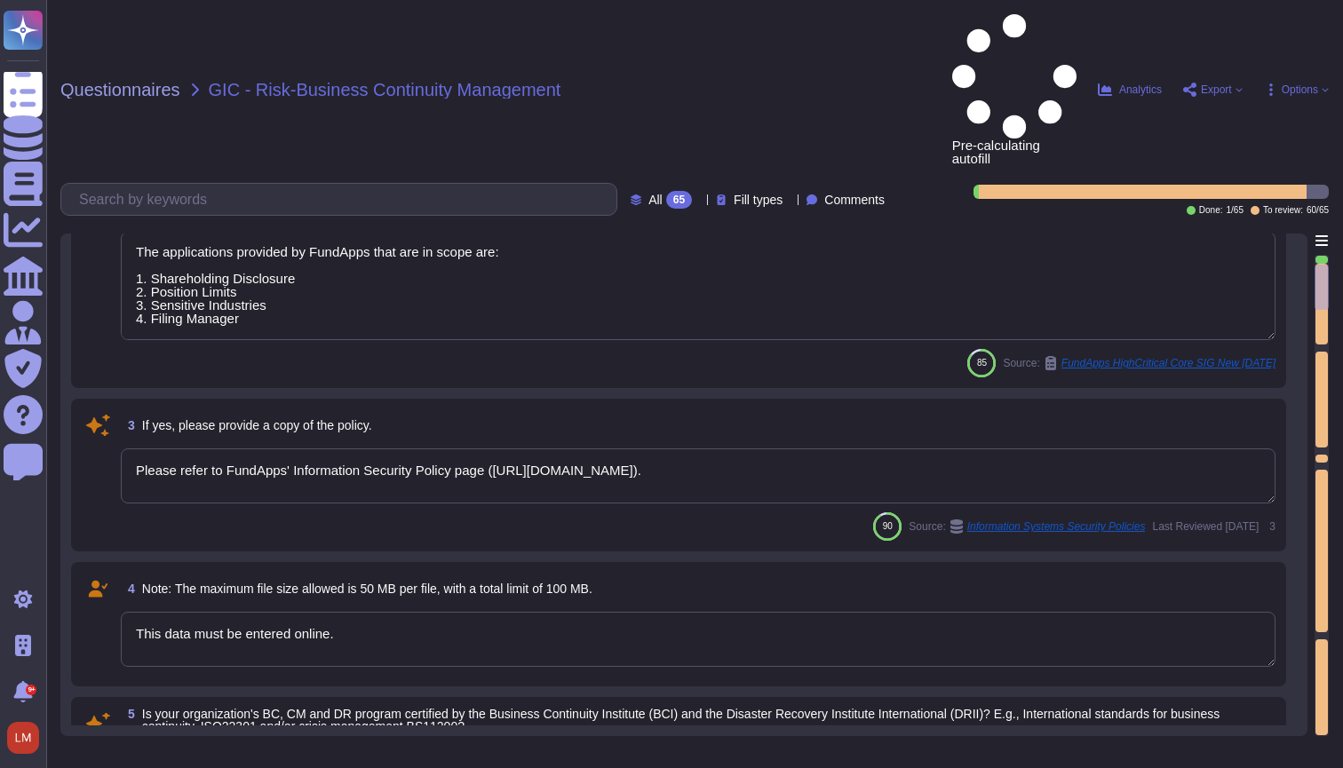
type textarea "[URL][DOMAIN_NAME]"
type textarea "This data must be entered online."
type textarea "FundApps conducts an annual internal audit carried out by an independent third-…"
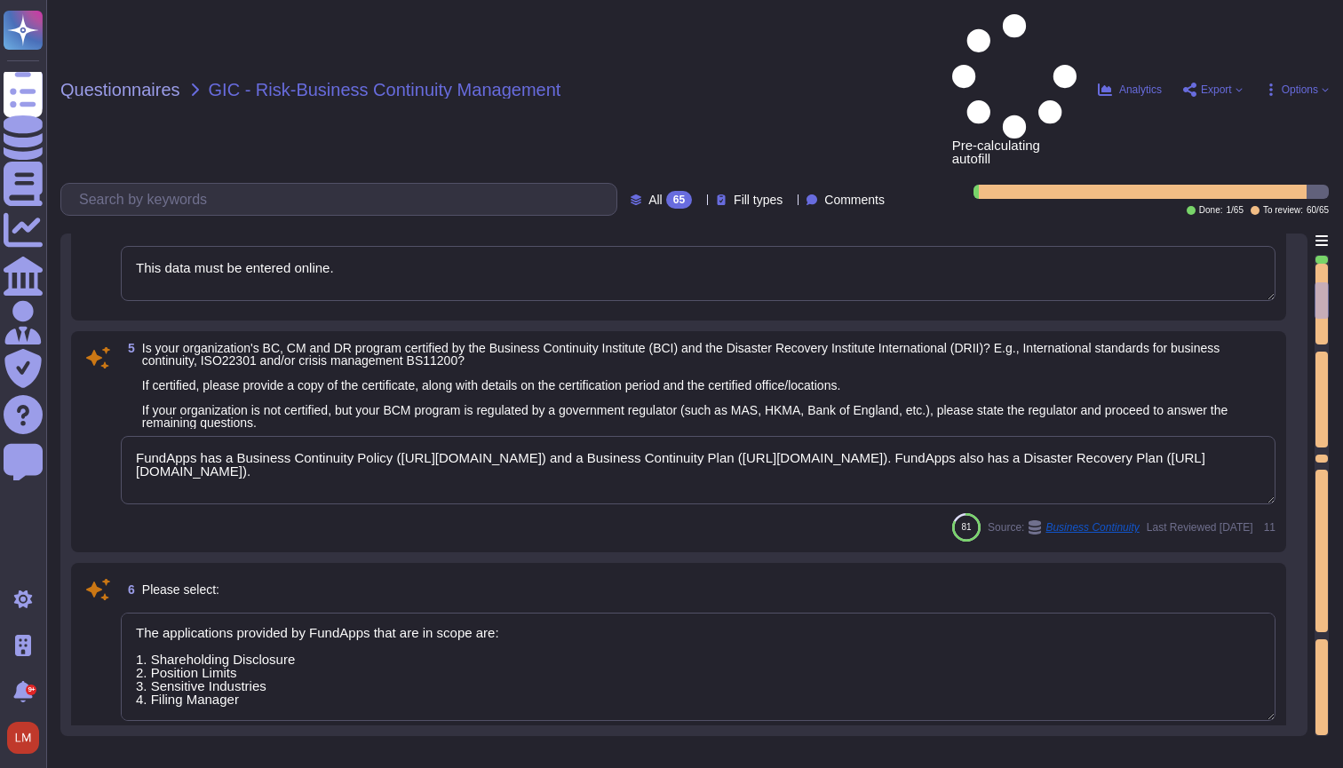
type textarea "The applications provided by FundApps that are in scope are: 1. Shareholding Di…"
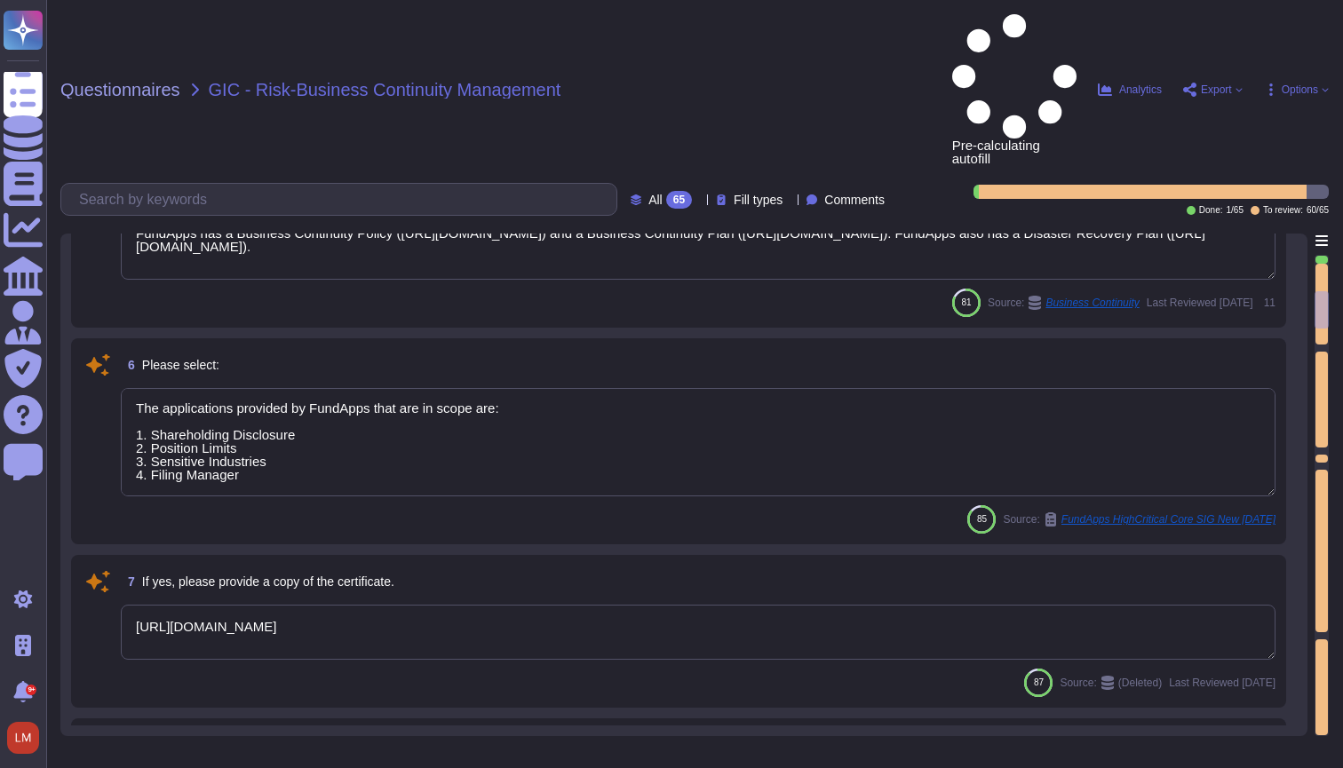
type textarea "Our latest penetration test report can be found on our trust portal here: [URL]…"
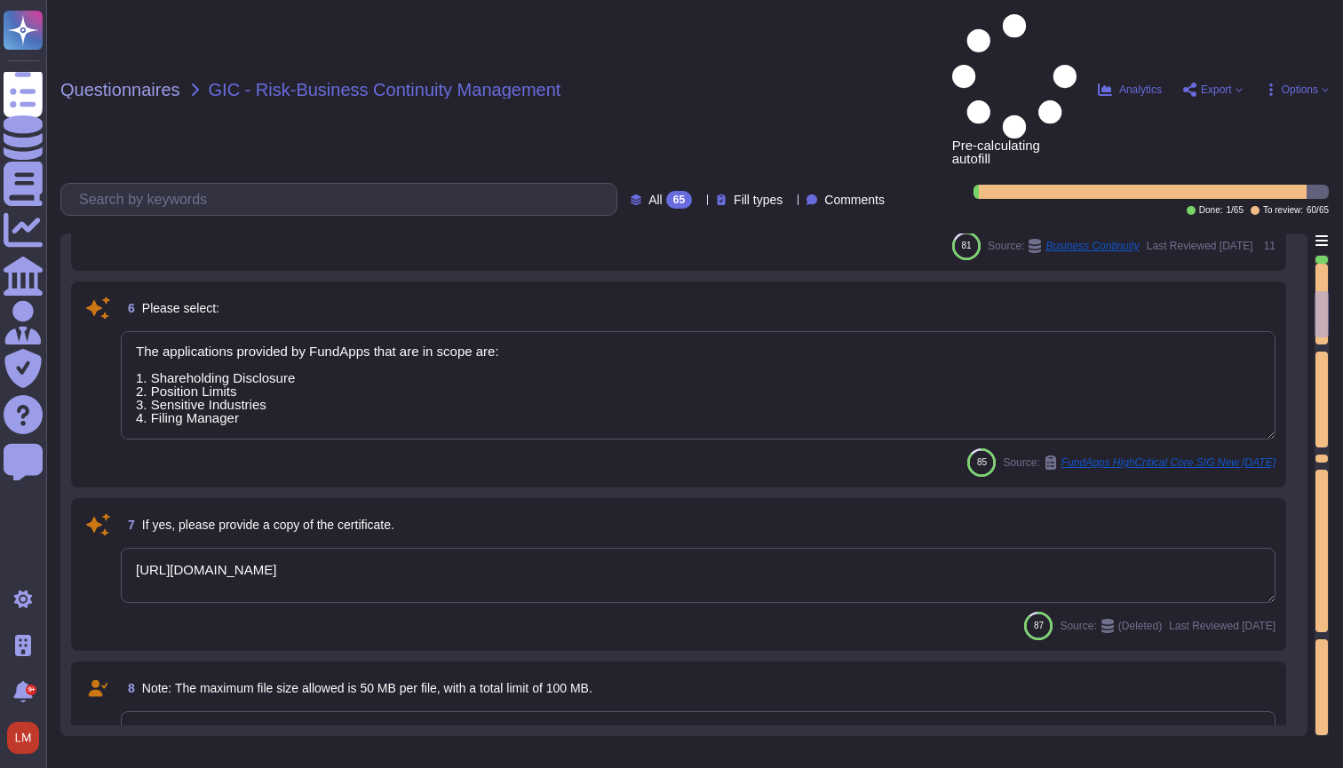
scroll to position [895, 0]
click at [759, 545] on textarea "[URL][DOMAIN_NAME]" at bounding box center [698, 572] width 1155 height 55
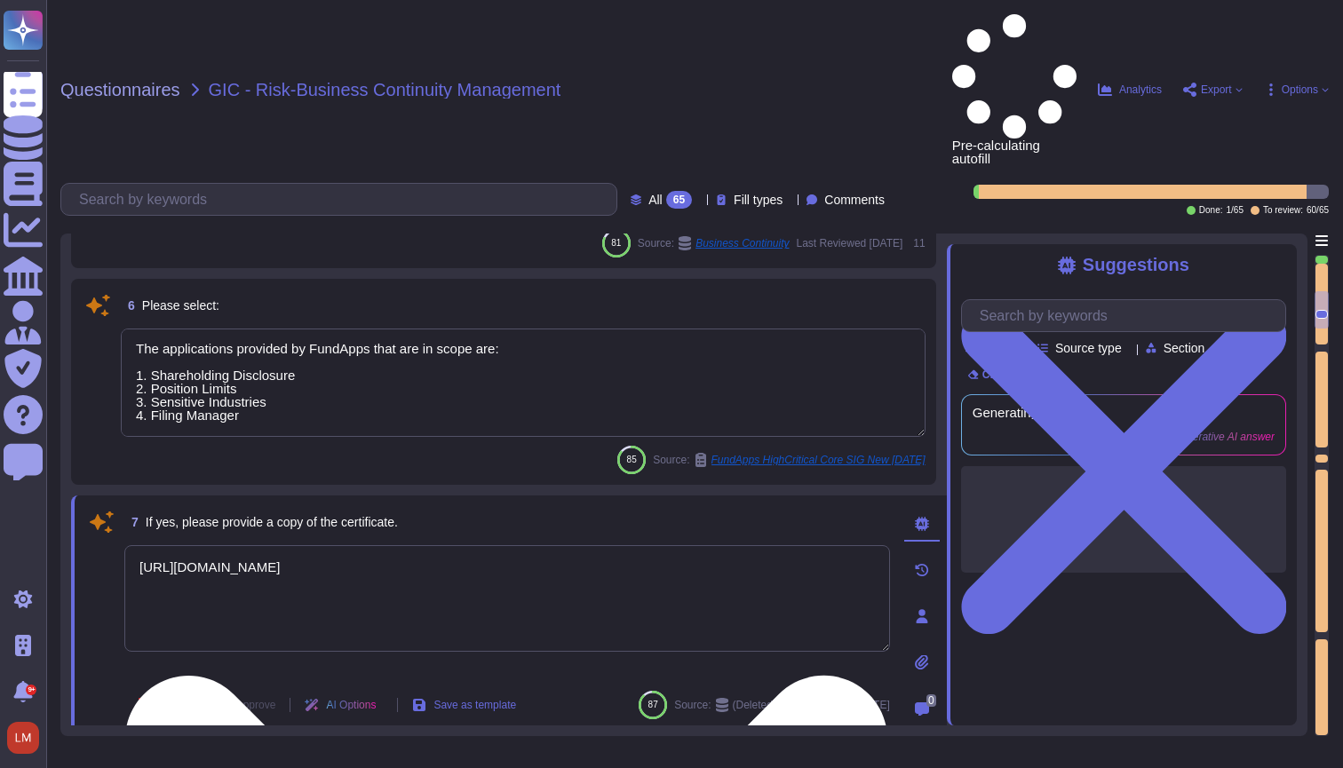
type textarea "Our latest penetration test report can be found on our trust portal here: [URL]…"
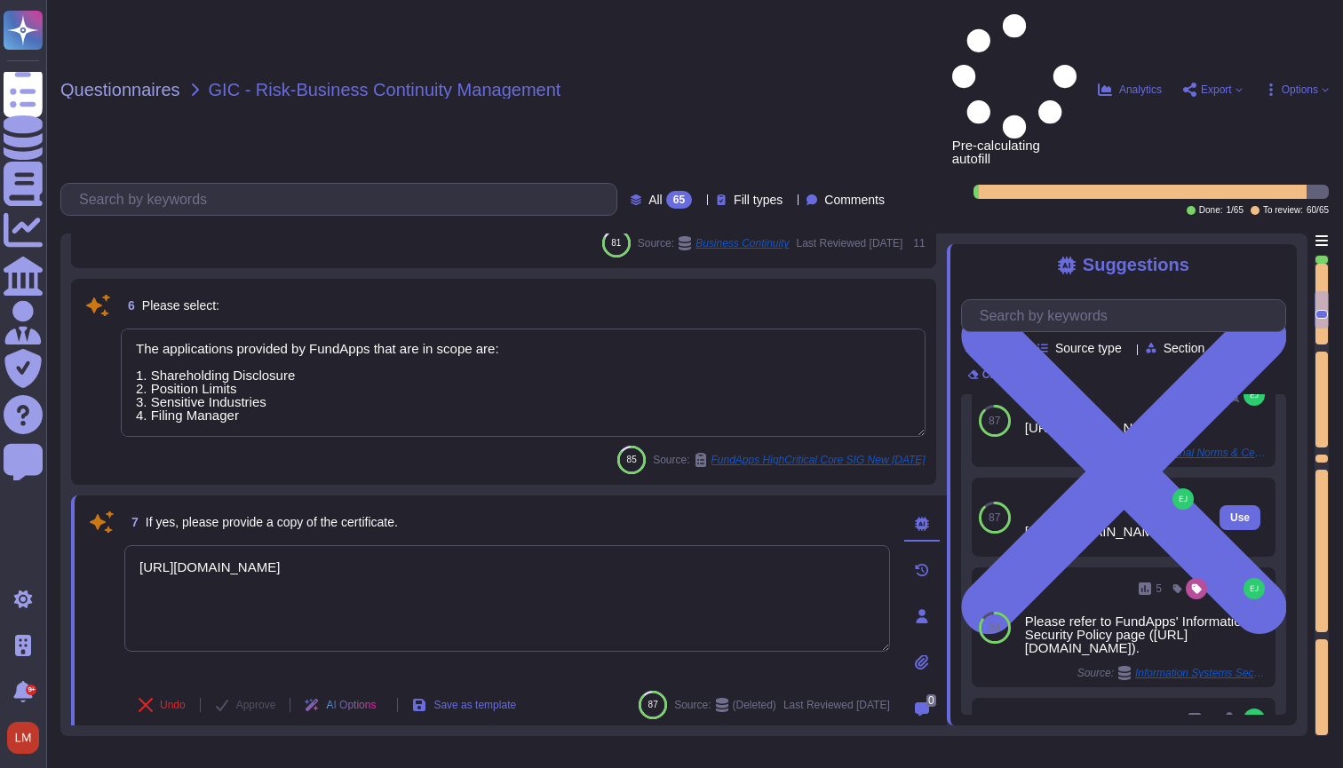
scroll to position [36, 0]
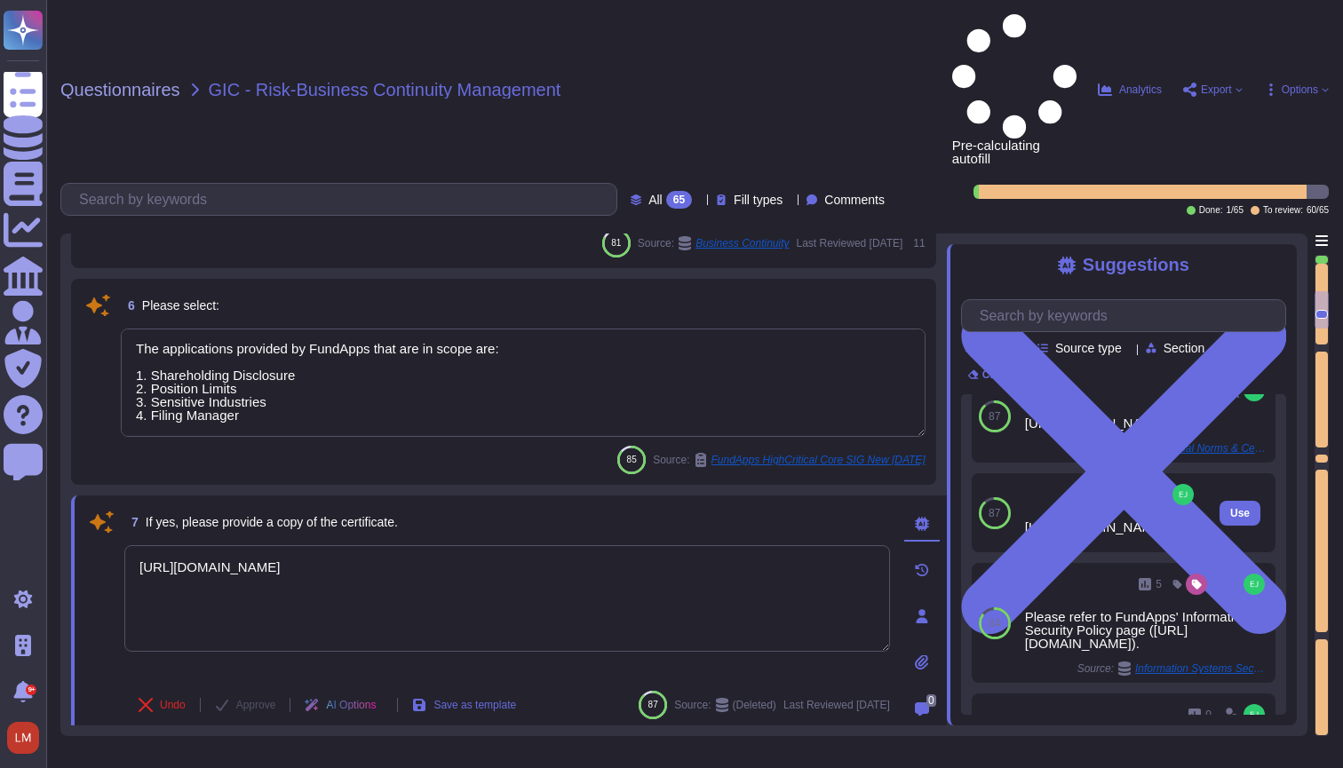
click at [1099, 520] on div "[URL][DOMAIN_NAME]" at bounding box center [1111, 526] width 172 height 13
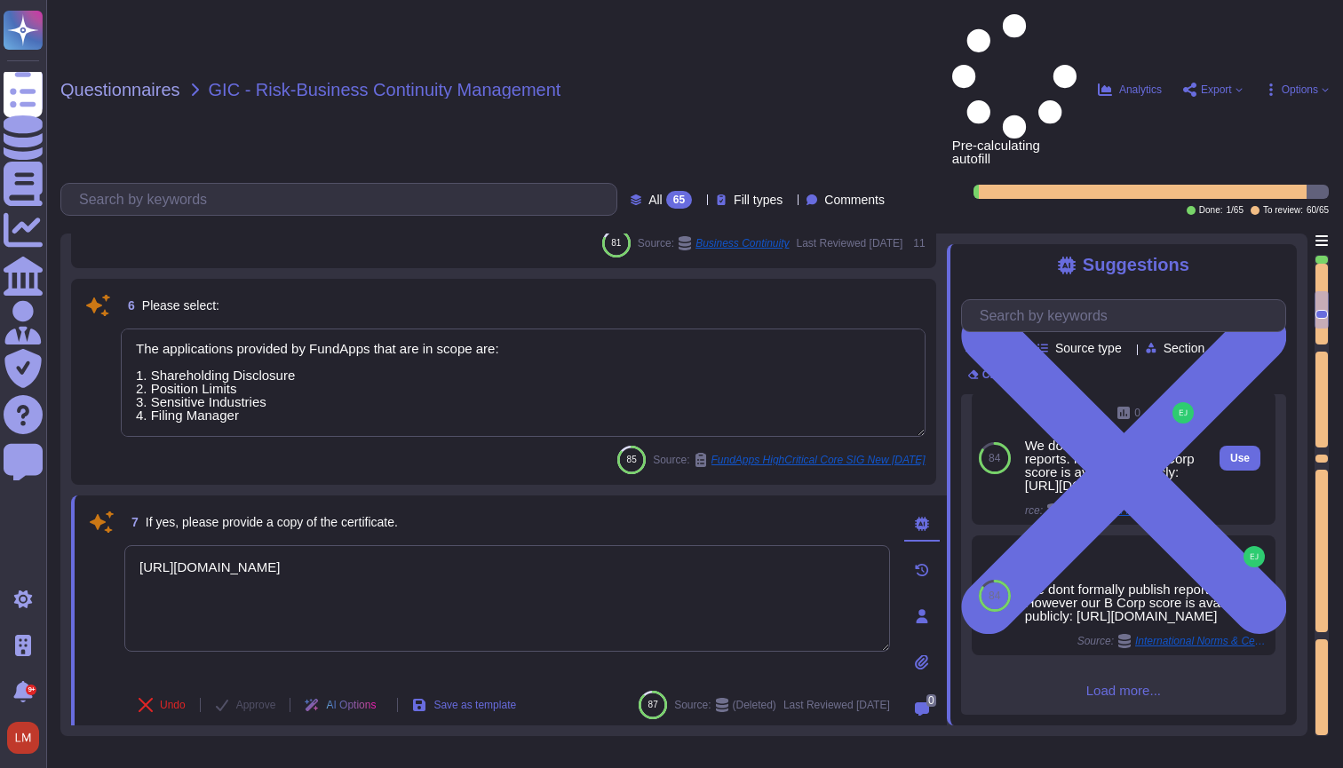
scroll to position [0, 0]
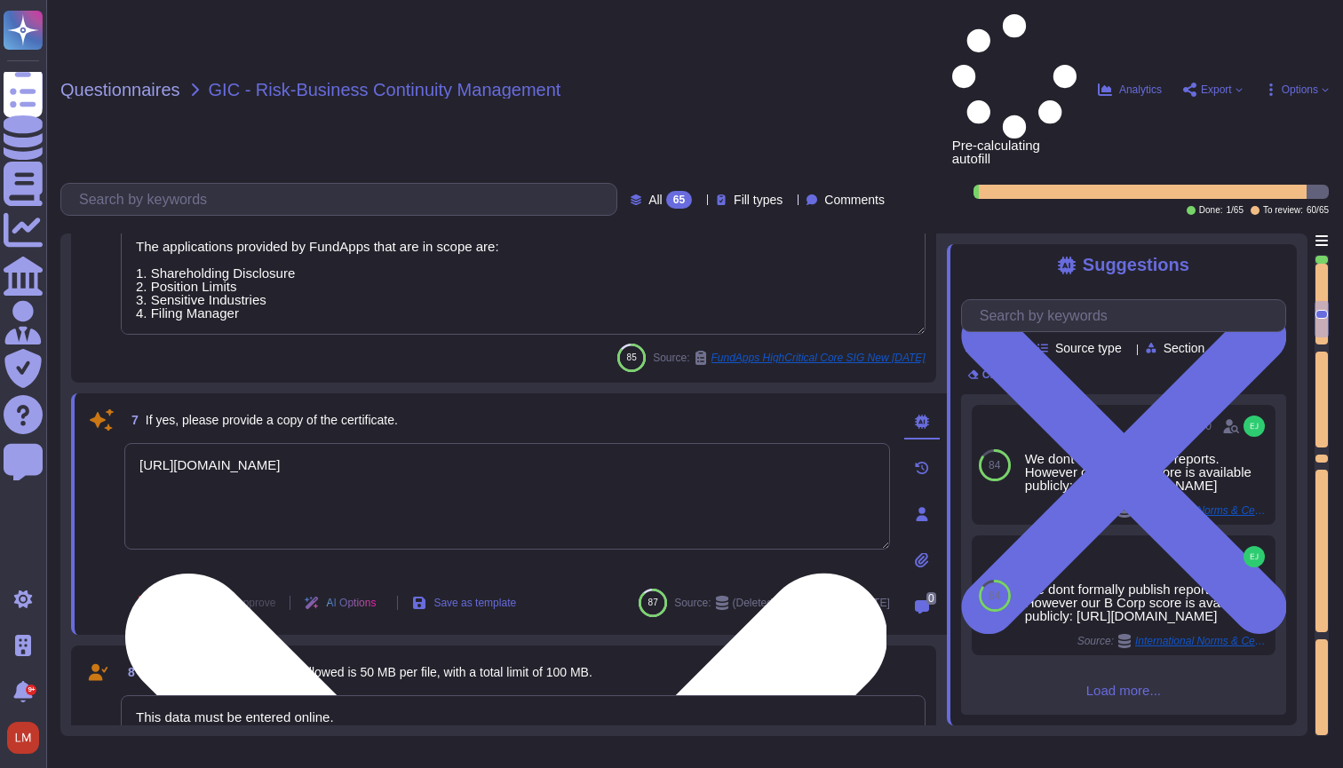
type textarea "This data must be entered online."
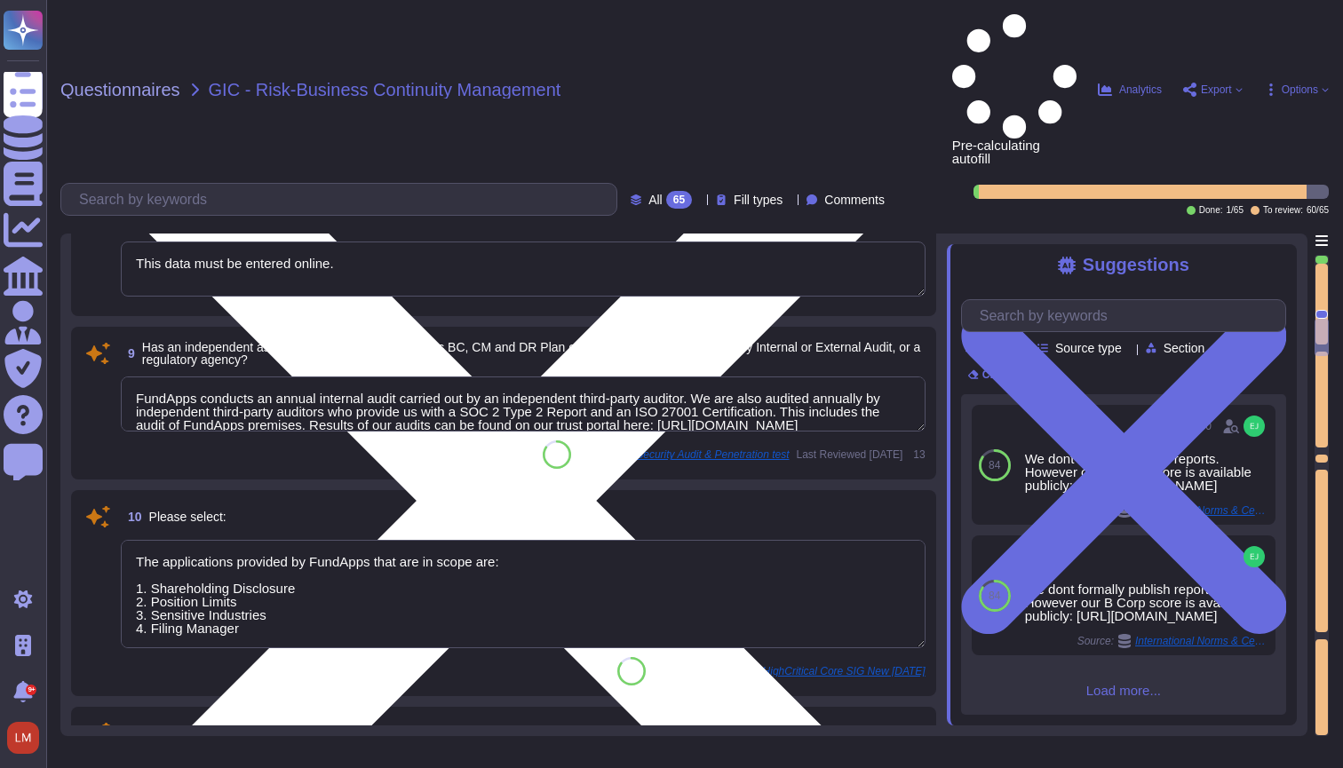
type textarea "The applications provided by FundApps that are in scope are: 1. Shareholding Di…"
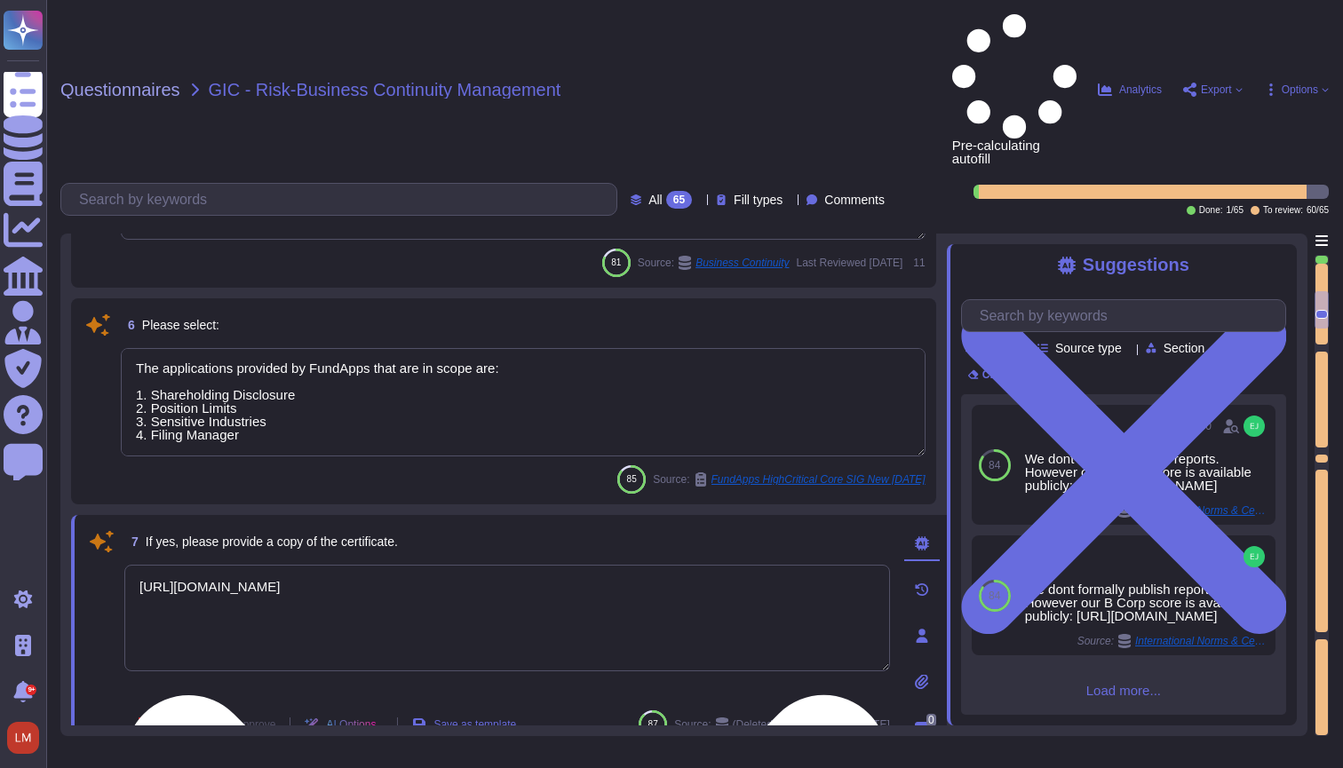
type textarea "Please refer to FundApps' Information Security Policy page ([URL][DOMAIN_NAME])."
type textarea "This data must be entered online."
type textarea "FundApps has a Business Continuity Policy ([URL][DOMAIN_NAME]) and a Business C…"
type textarea "Our latest penetration test report can be found on our trust portal here: [URL]…"
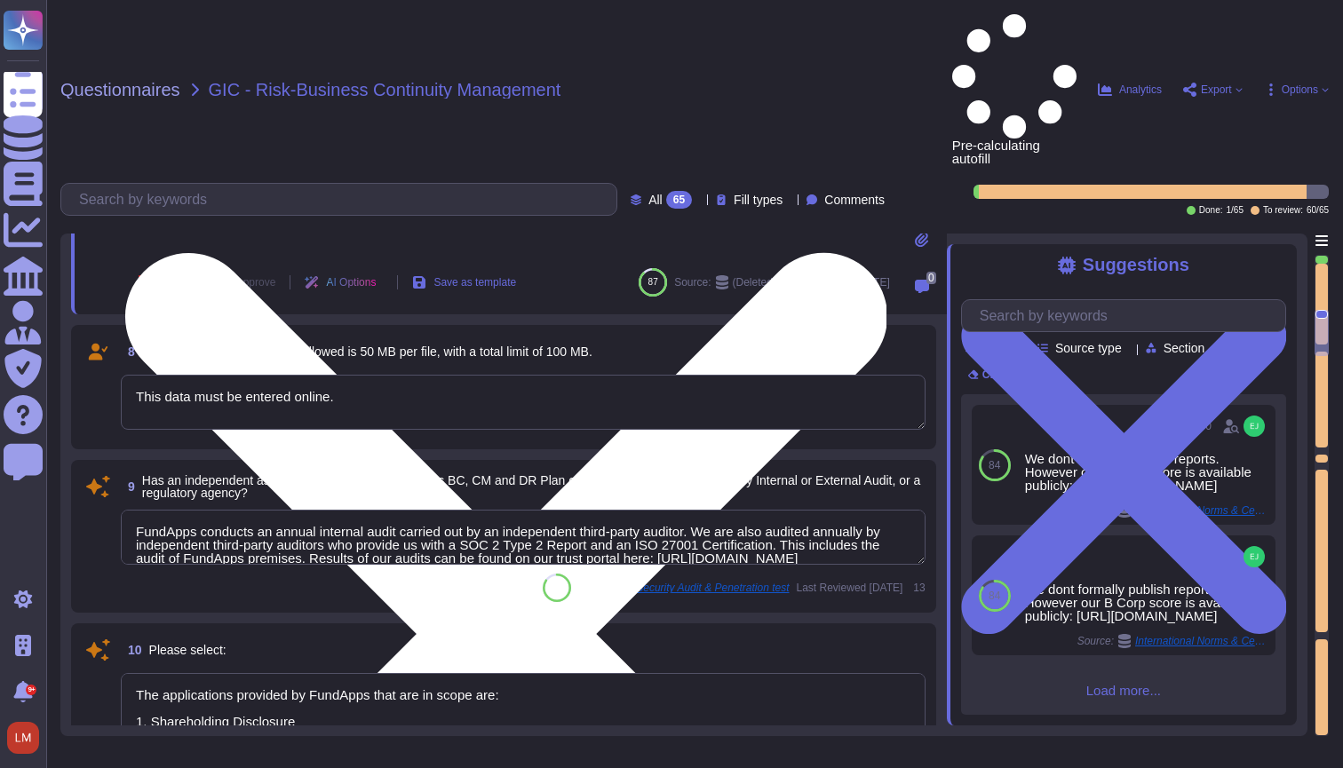
type textarea "This data must be entered online."
type textarea "The applications provided by FundApps that are in scope are: 1. Shareholding Di…"
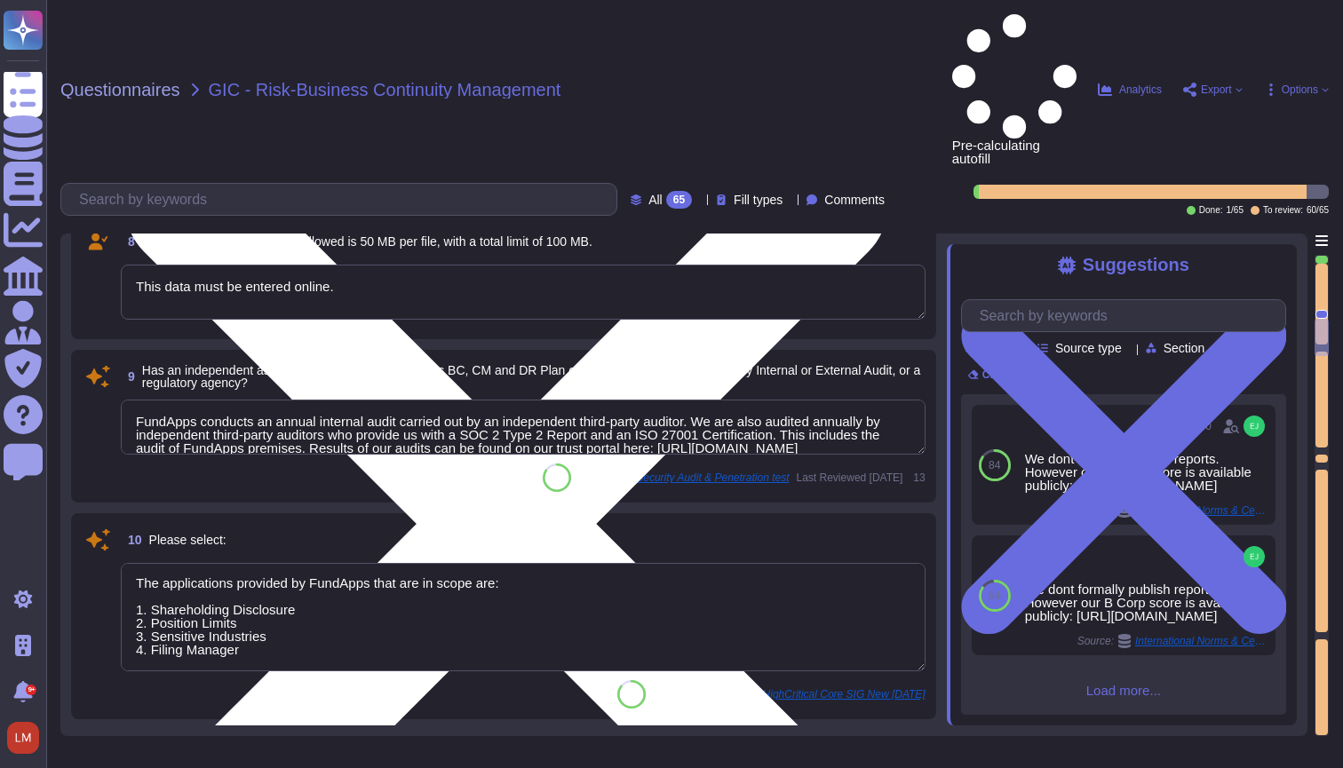
scroll to position [2, 0]
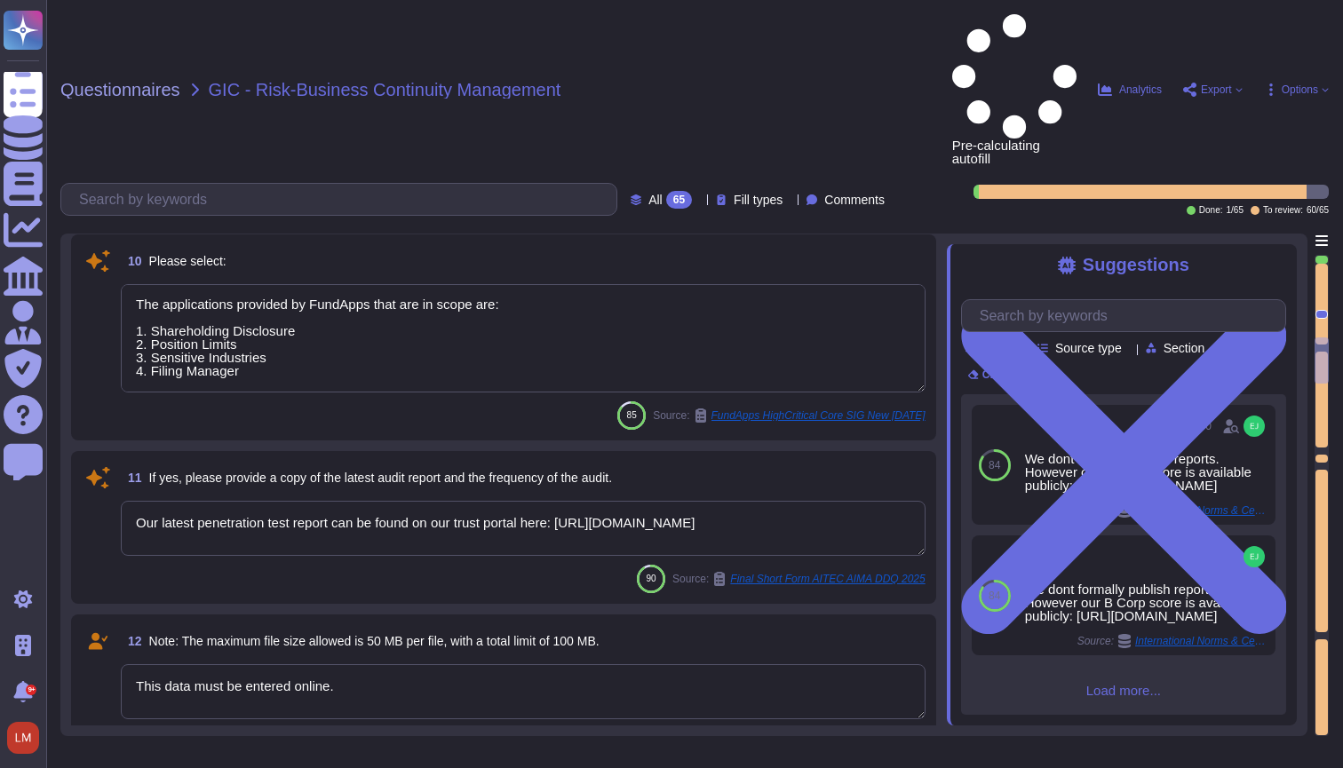
type textarea "We dont formally publish reports. However our B Corp score is available publicl…"
type textarea "This data must be entered online."
type textarea "The risk assessment includes consideration of threats and vulnerabilities and a…"
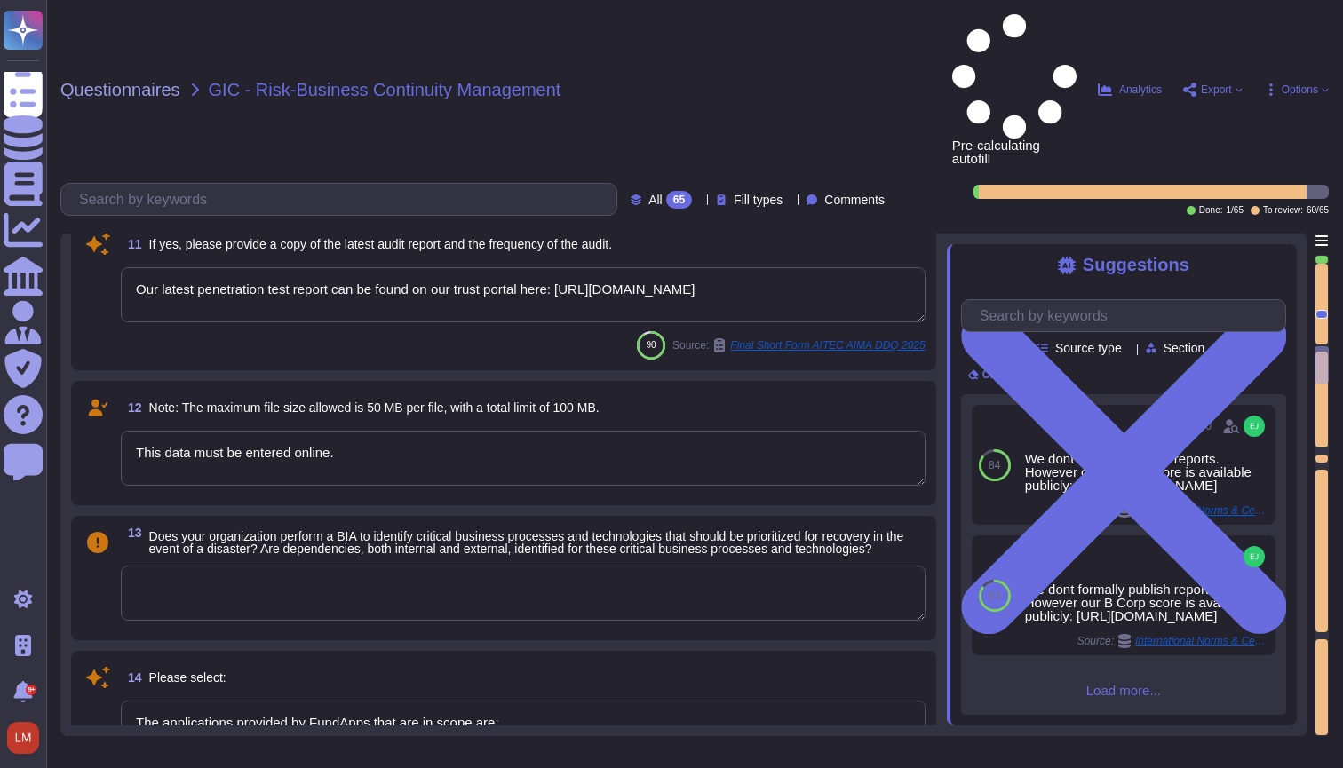
scroll to position [0, 0]
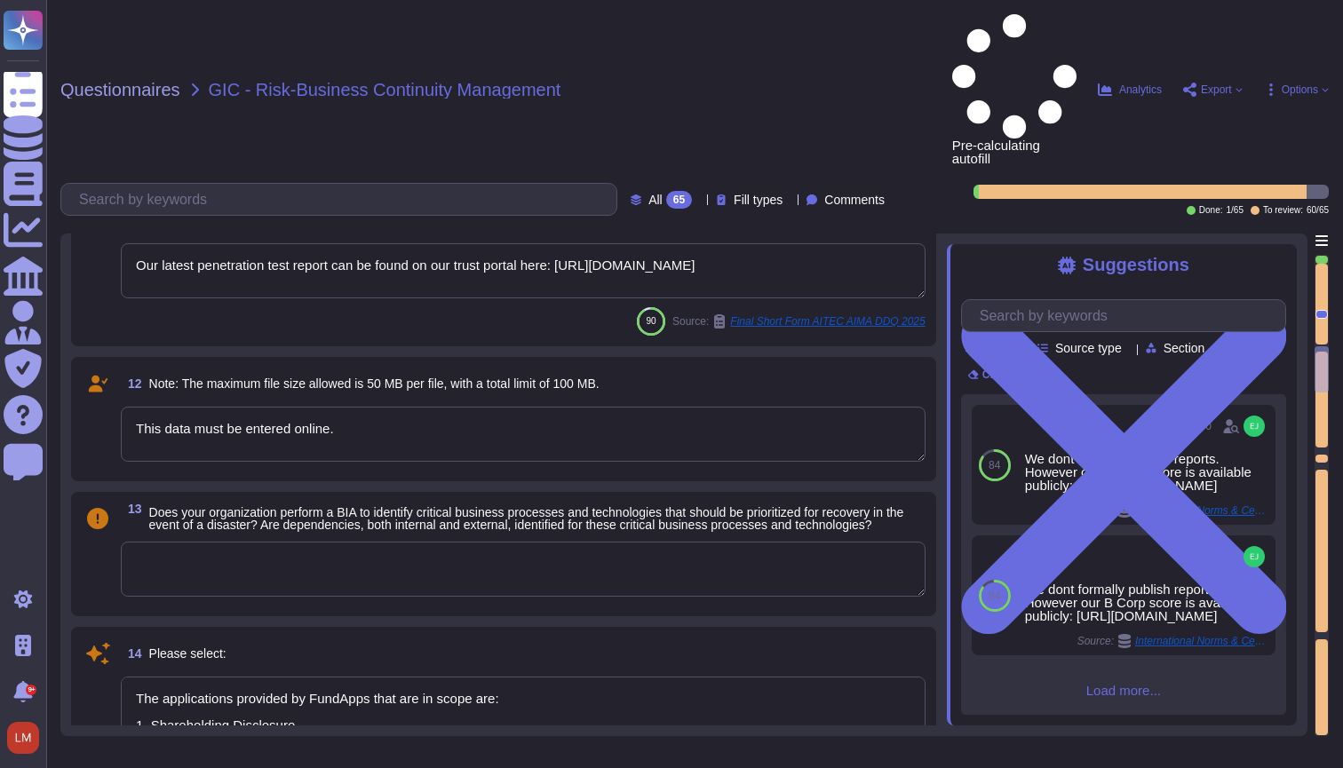
click at [680, 407] on textarea "This data must be entered online." at bounding box center [523, 434] width 805 height 55
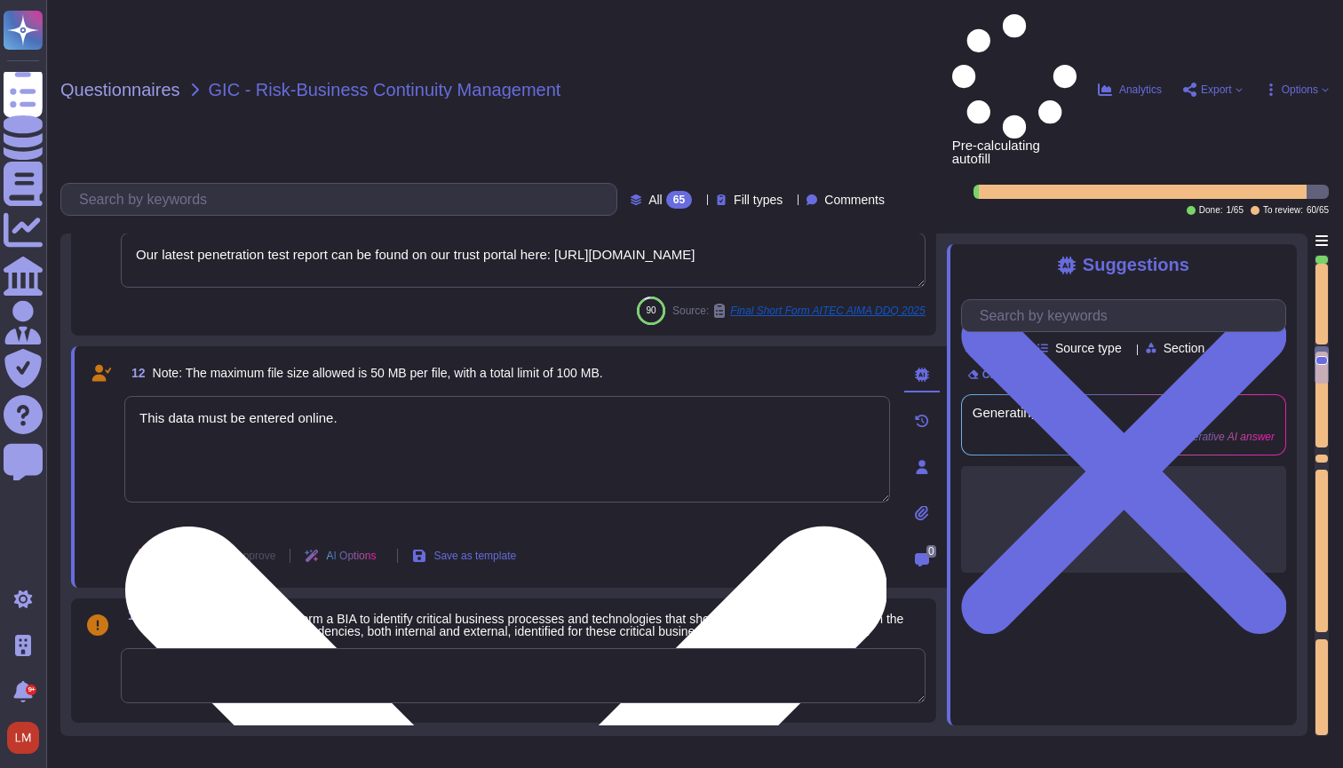
type textarea "The risk assessment includes consideration of threats and vulnerabilities and a…"
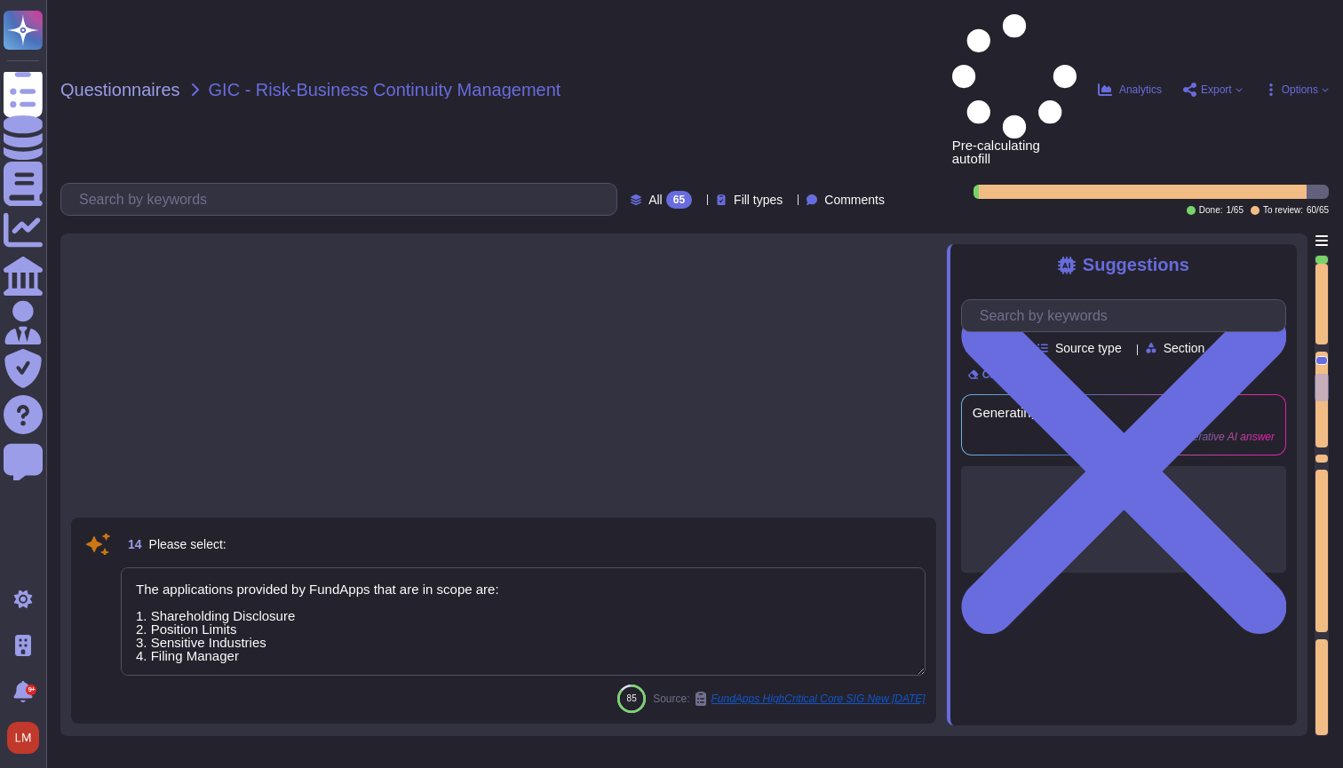
type textarea "The applications provided by FundApps that are in scope are: 1. Shareholding Di…"
type textarea "[URL][DOMAIN_NAME]"
type textarea "This data must be entered online."
type textarea "Independent third party audit: FundApps annually engages independant third part…"
type textarea "$"
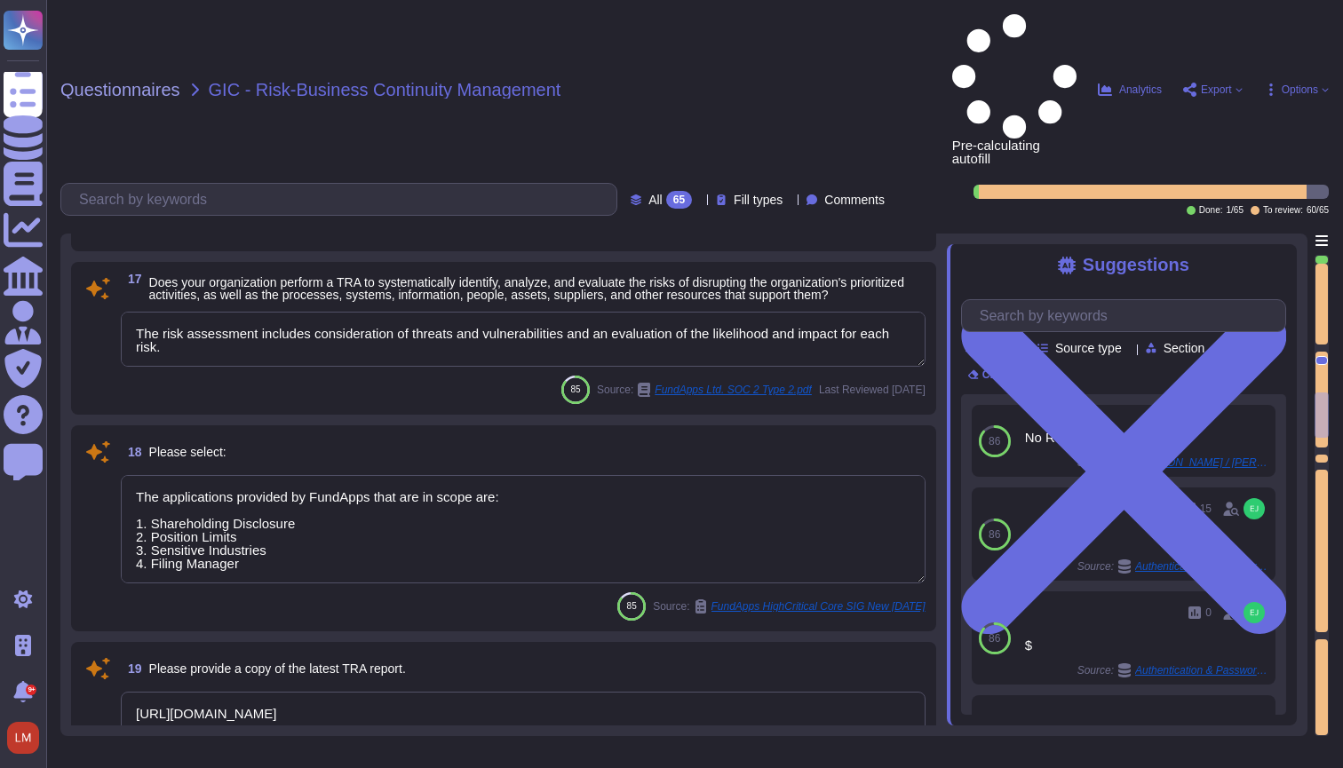
type textarea "We store scoped data in Ireland and Germany"
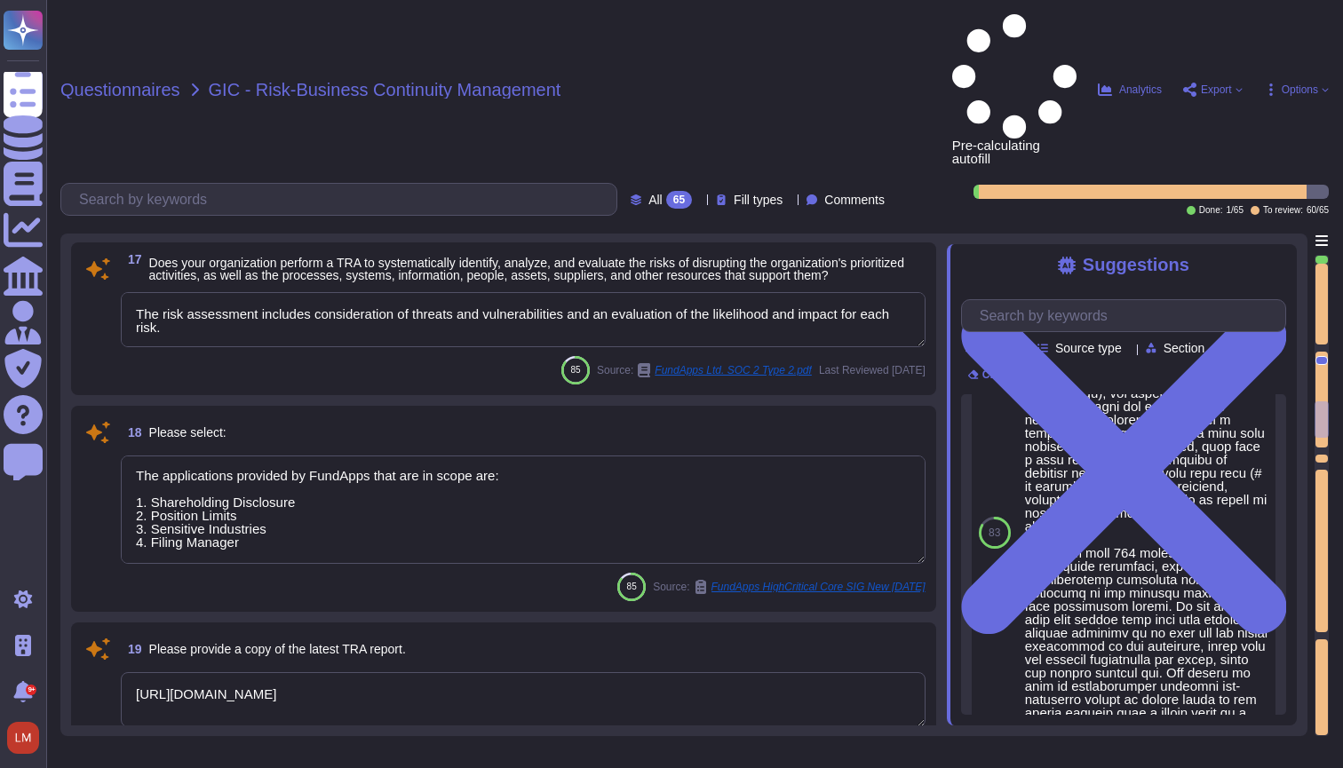
click at [128, 81] on span "Questionnaires" at bounding box center [120, 90] width 120 height 18
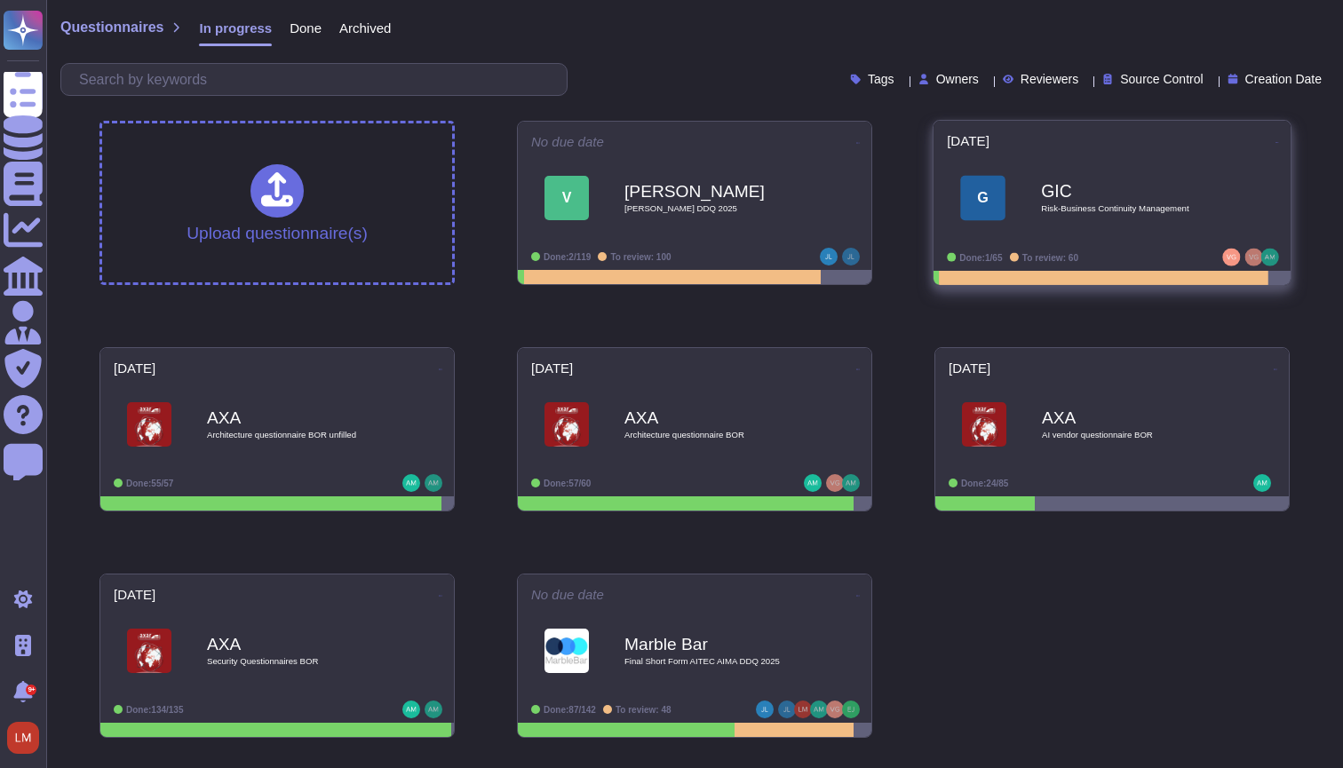
click at [1018, 154] on div "G GIC Risk-Business Continuity Management" at bounding box center [1112, 198] width 330 height 90
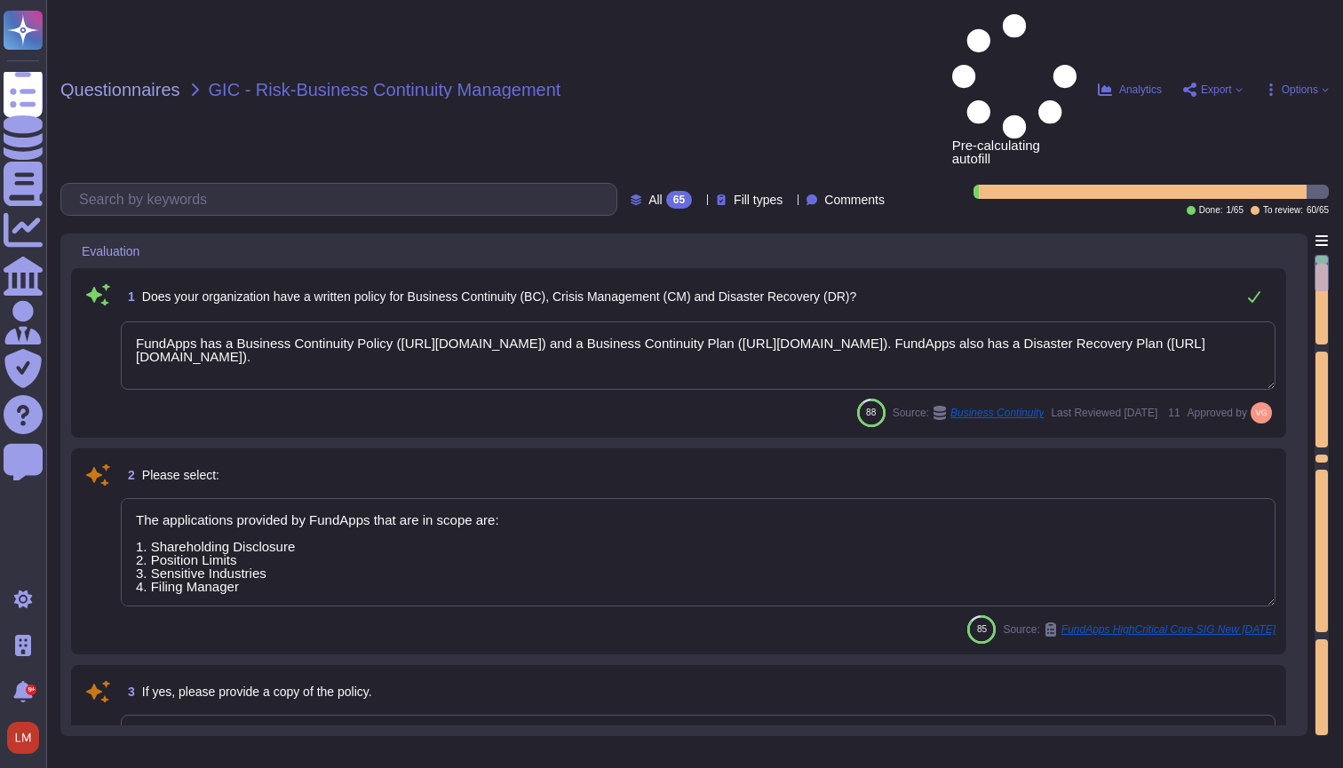
type textarea "FundApps has a Business Continuity Policy ([URL][DOMAIN_NAME]) and a Business C…"
type textarea "The applications provided by FundApps that are in scope are: 1. Shareholding Di…"
type textarea "Please refer to FundApps' Information Security Policy page ([URL][DOMAIN_NAME])."
type textarea "This data must be entered online."
type textarea "FundApps has a Business Continuity Policy ([URL][DOMAIN_NAME]) and a Business C…"
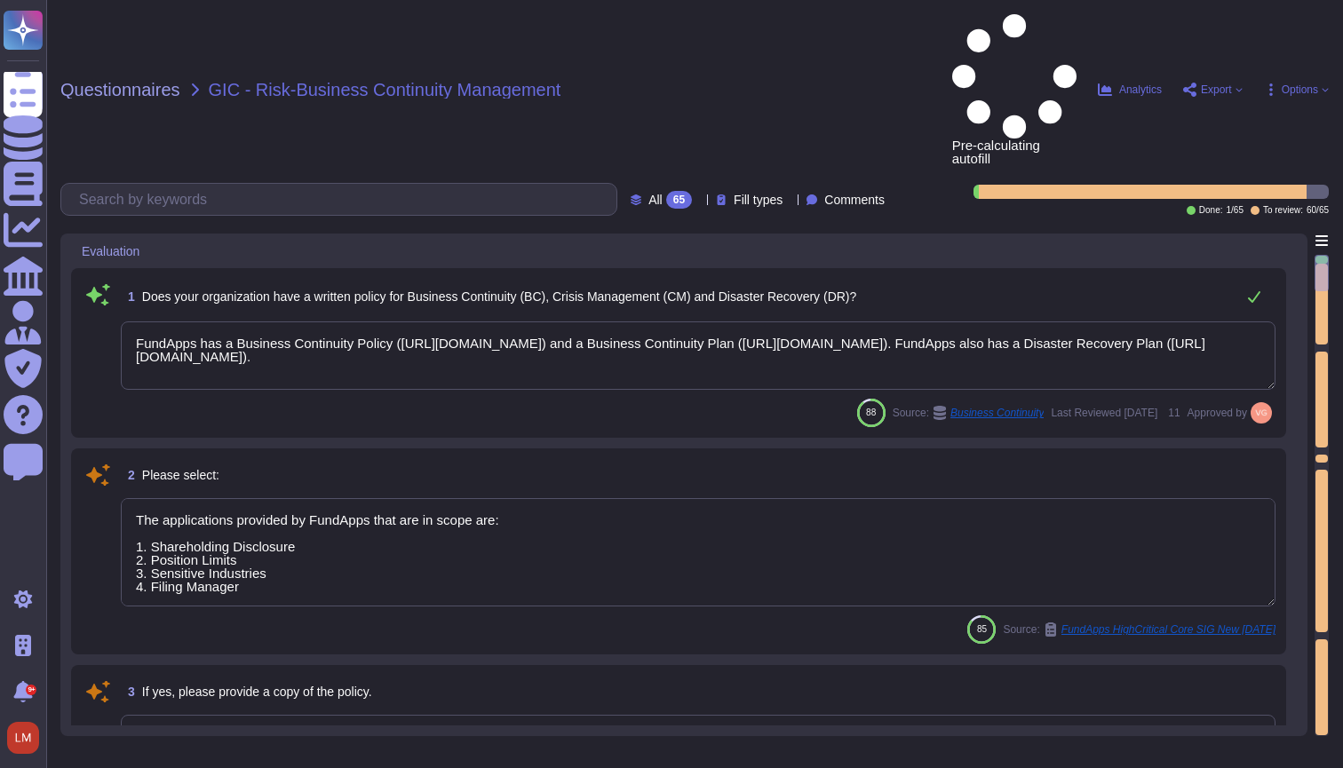
type textarea "The applications provided by FundApps that are in scope are: 1. Shareholding Di…"
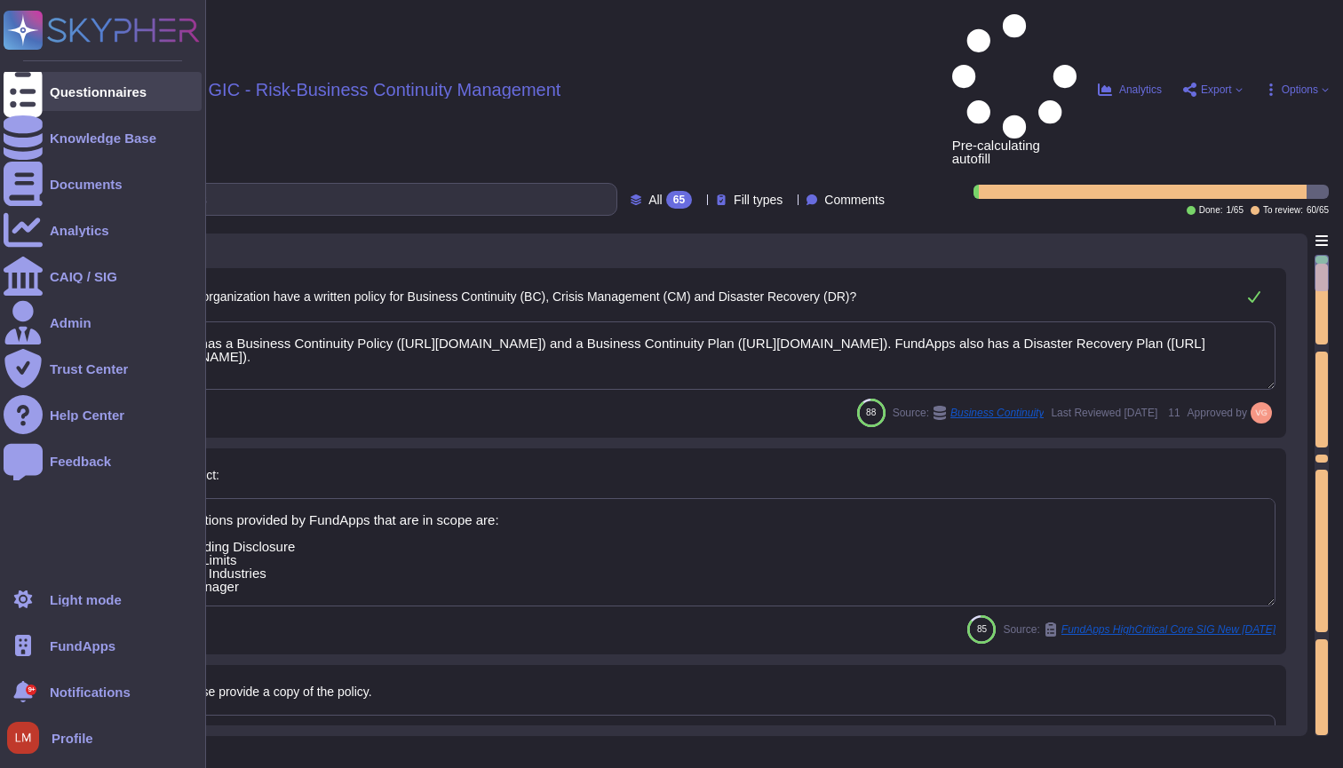
click at [34, 103] on div at bounding box center [23, 91] width 39 height 39
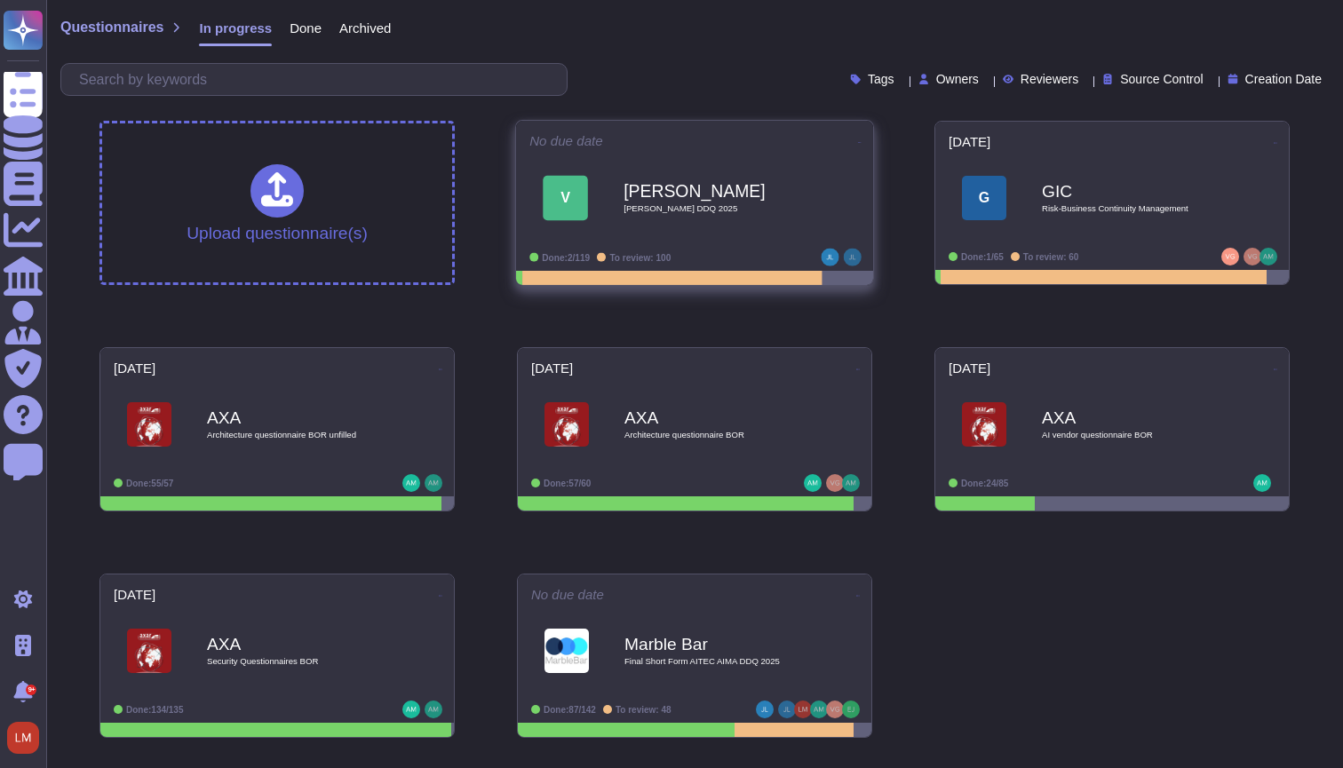
click at [622, 244] on div "No due date V VanEck VanEck DDQ 2025 Done: 2/119 To review: 100" at bounding box center [694, 196] width 357 height 150
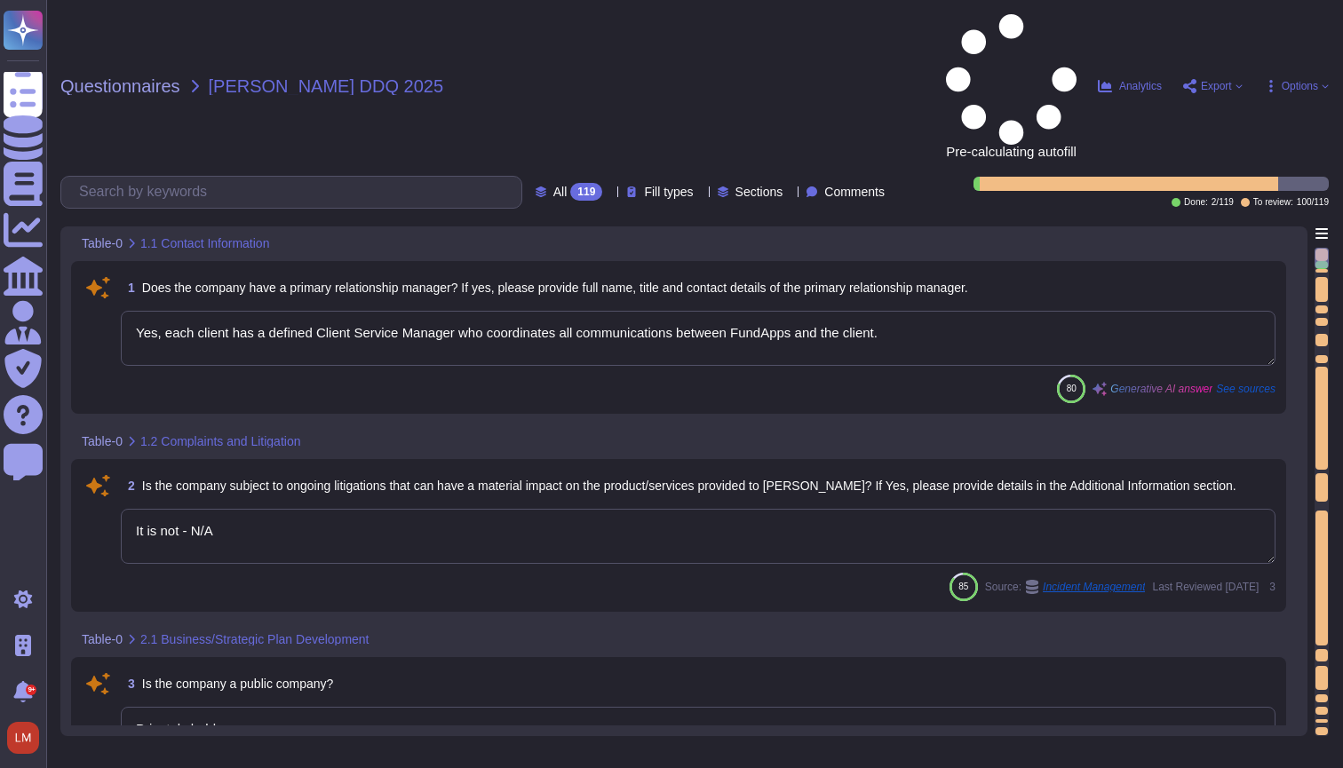
type textarea "Yes, each client has a defined Client Service Manager who coordinates all commu…"
type textarea "It is not - N/A"
type textarea "Privately held."
type textarea "Yes, the company has a Board of Directors. The board includes directors that ar…"
type textarea "No"
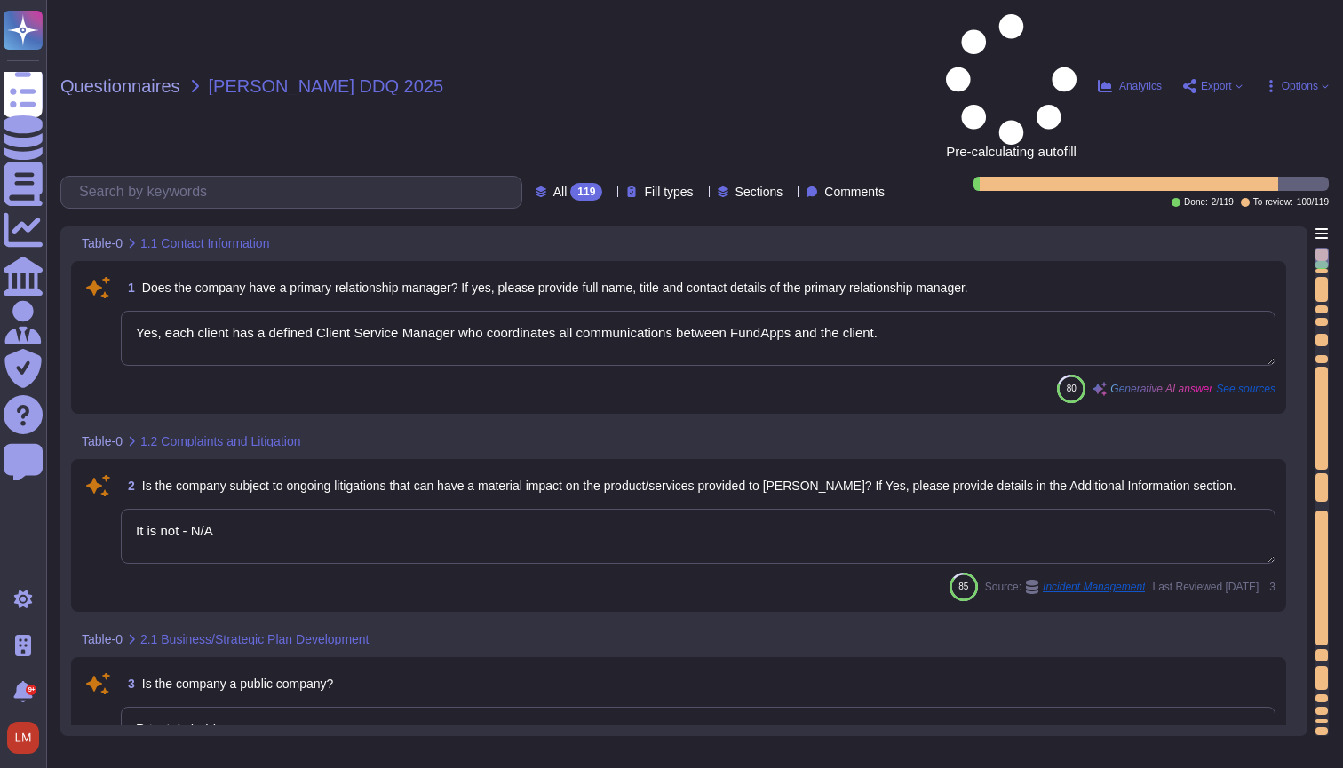
type textarea "Client responsibilities with regards to FundApps platform are set out in client…"
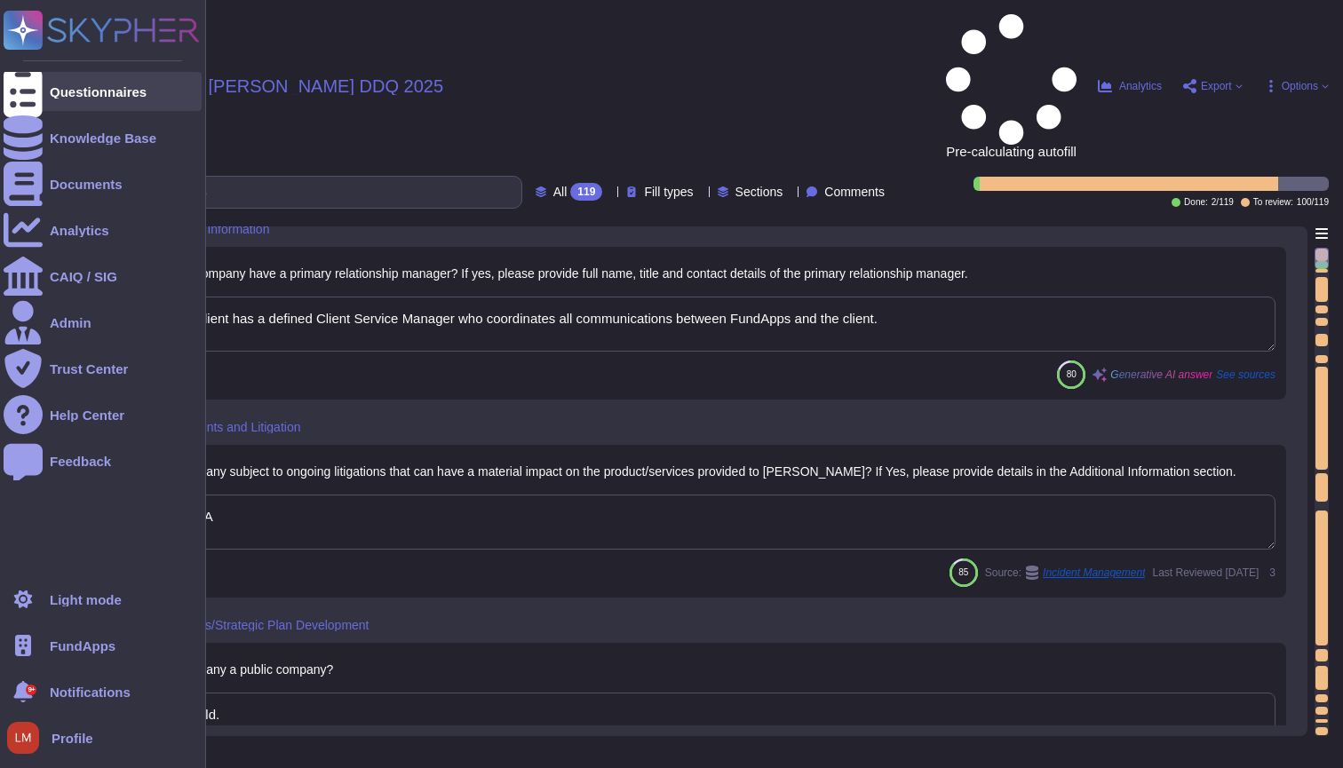
click at [37, 84] on div at bounding box center [23, 91] width 39 height 39
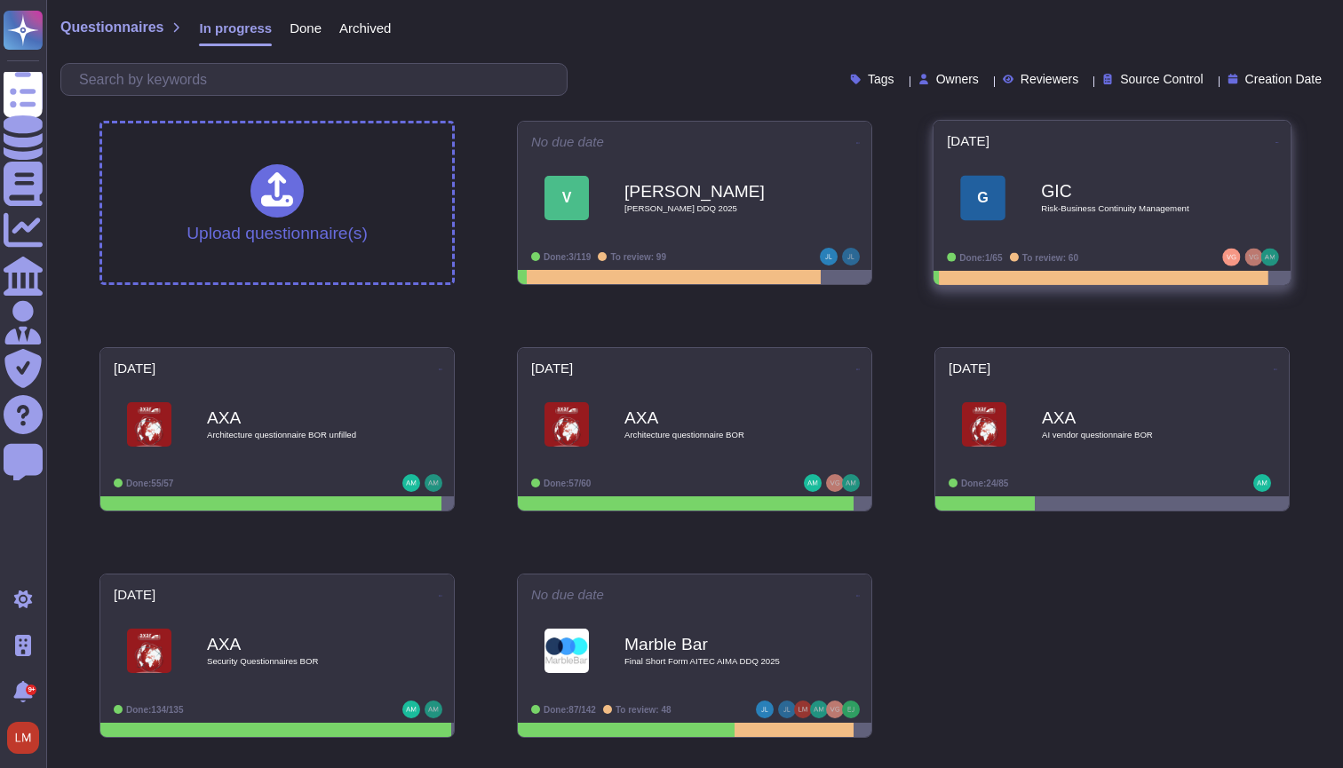
click at [985, 206] on div "G" at bounding box center [982, 198] width 45 height 45
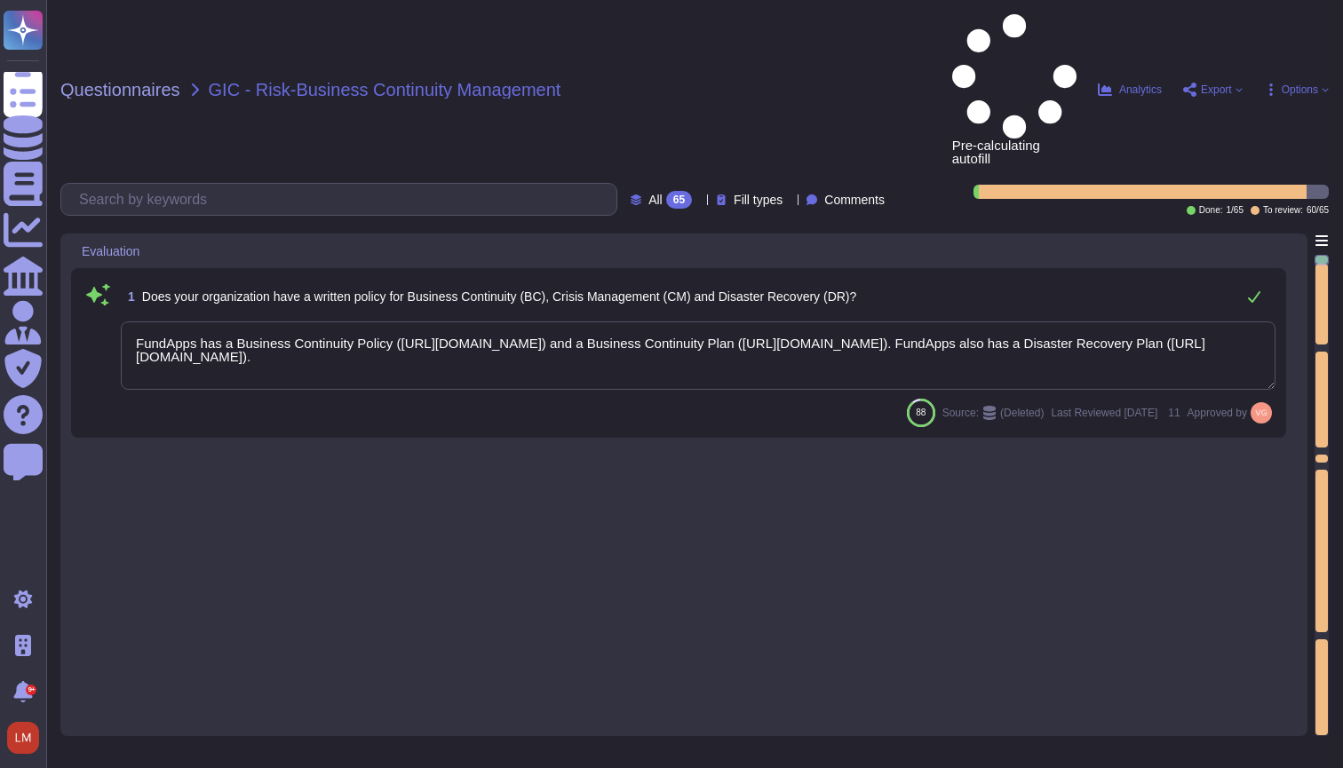
type textarea "FundApps has a Business Continuity Policy ([URL][DOMAIN_NAME]) and a Business C…"
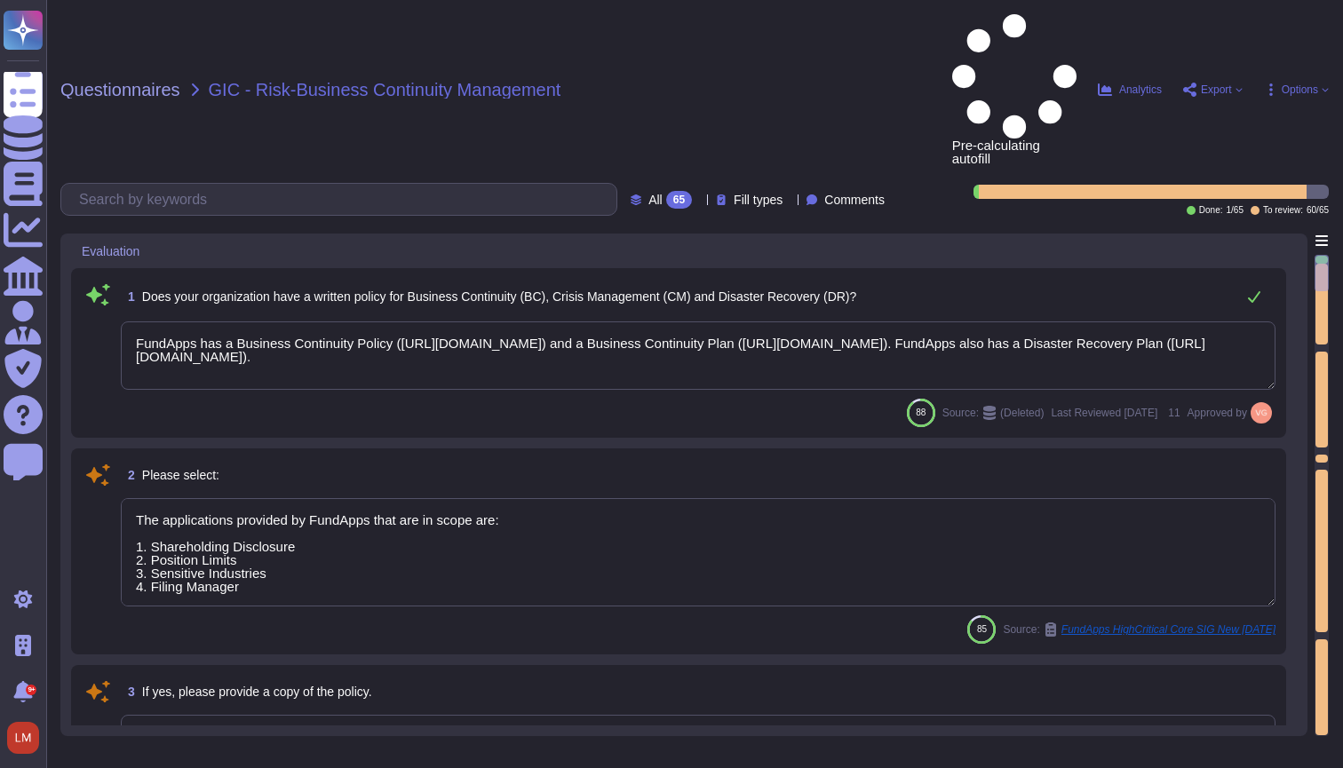
type textarea "The applications provided by FundApps that are in scope are: 1. Shareholding Di…"
type textarea "Please refer to FundApps' Information Security Policy page ([URL][DOMAIN_NAME])."
type textarea "This data must be entered online."
type textarea "FundApps has a Business Continuity Policy ([URL][DOMAIN_NAME]) and a Business C…"
type textarea "The applications provided by FundApps that are in scope are: 1. Shareholding Di…"
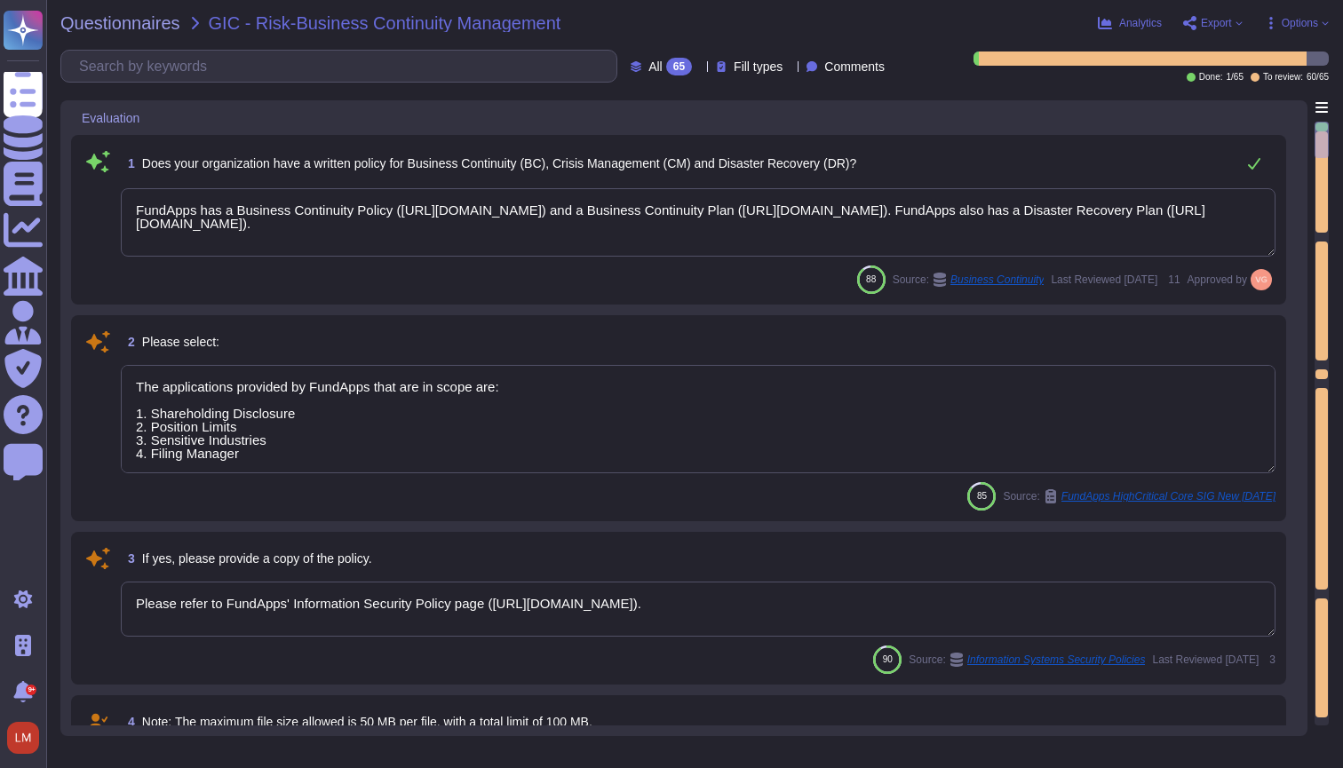
click at [733, 178] on span "1 Does your organization have a written policy for Business Continuity ([GEOGRA…" at bounding box center [488, 163] width 735 height 32
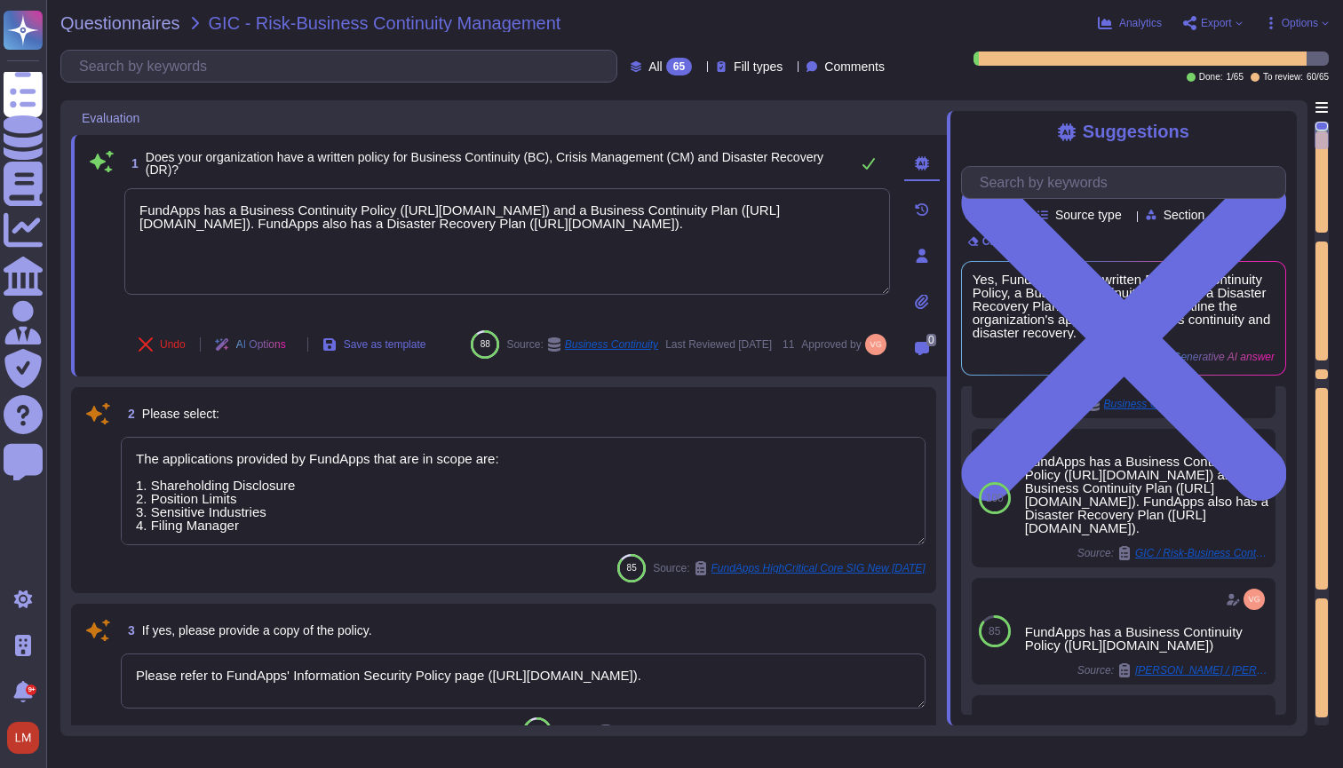
scroll to position [213, 0]
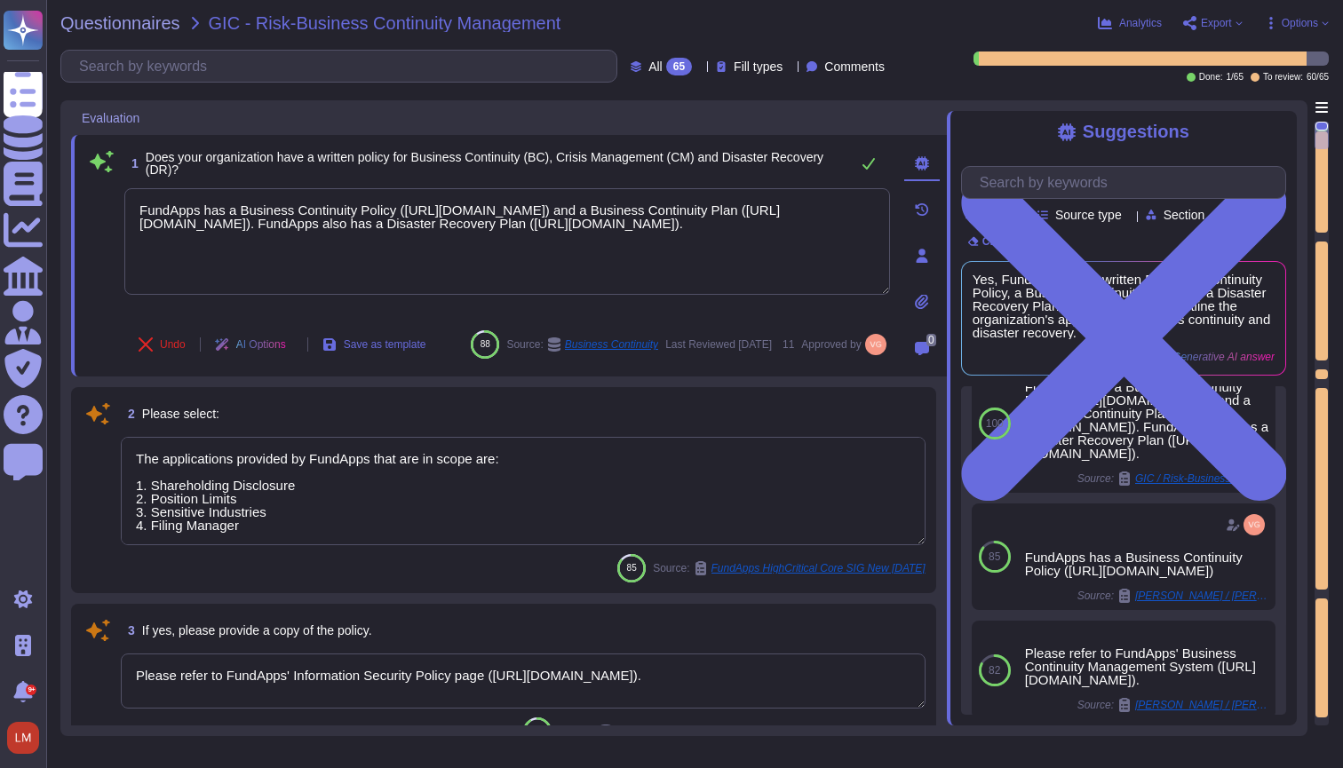
click at [658, 520] on textarea "The applications provided by FundApps that are in scope are: 1. Shareholding Di…" at bounding box center [523, 491] width 805 height 108
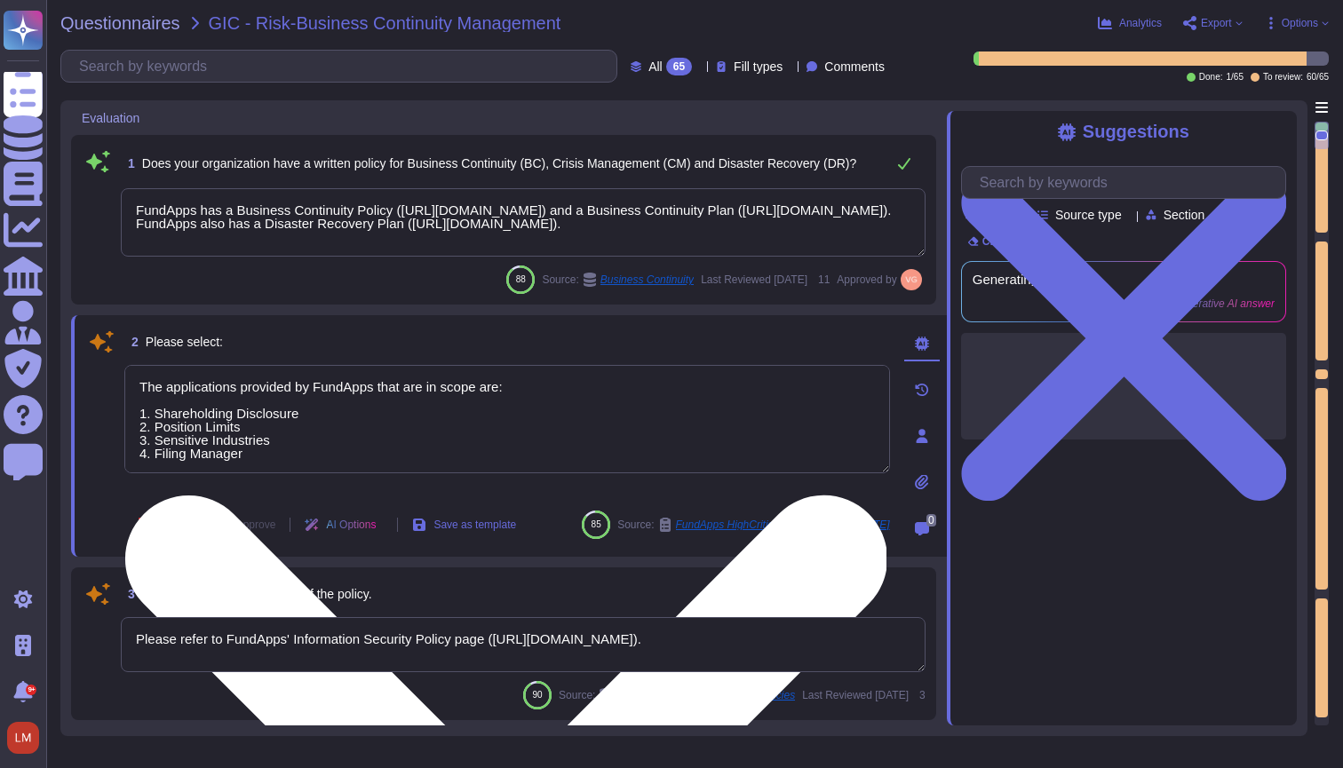
scroll to position [0, 0]
type textarea "The applications provided by FundApps that are in scope are: 1. Shareholding Di…"
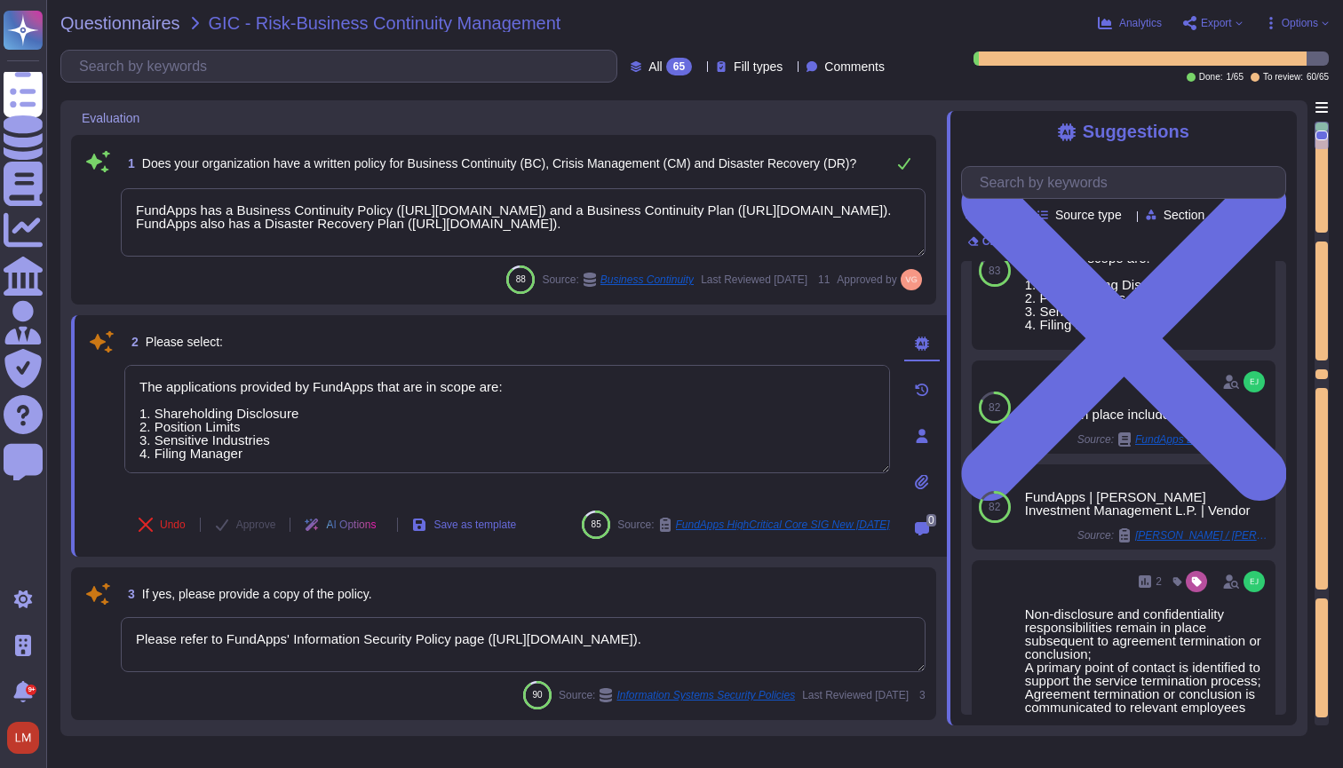
scroll to position [293, 0]
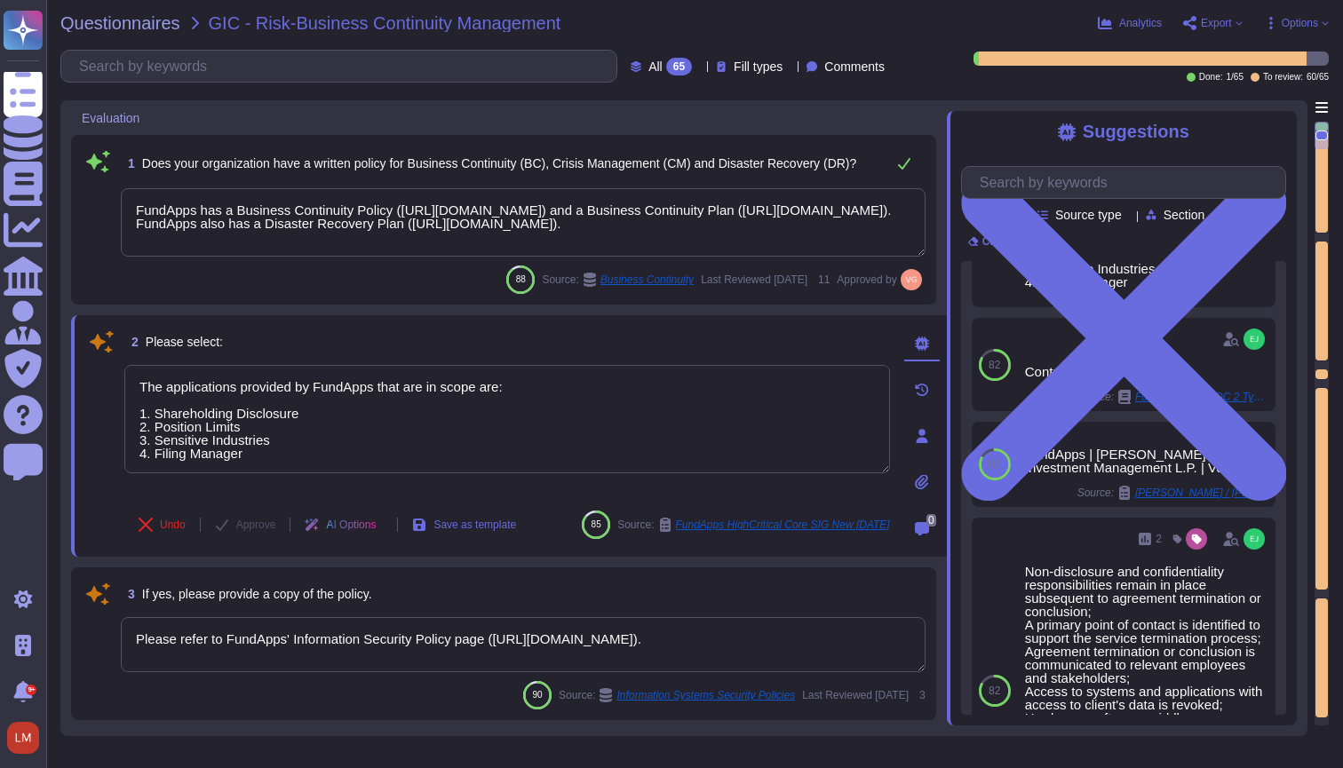
click at [757, 647] on textarea "Please refer to FundApps' Information Security Policy page ([URL][DOMAIN_NAME])." at bounding box center [523, 644] width 805 height 55
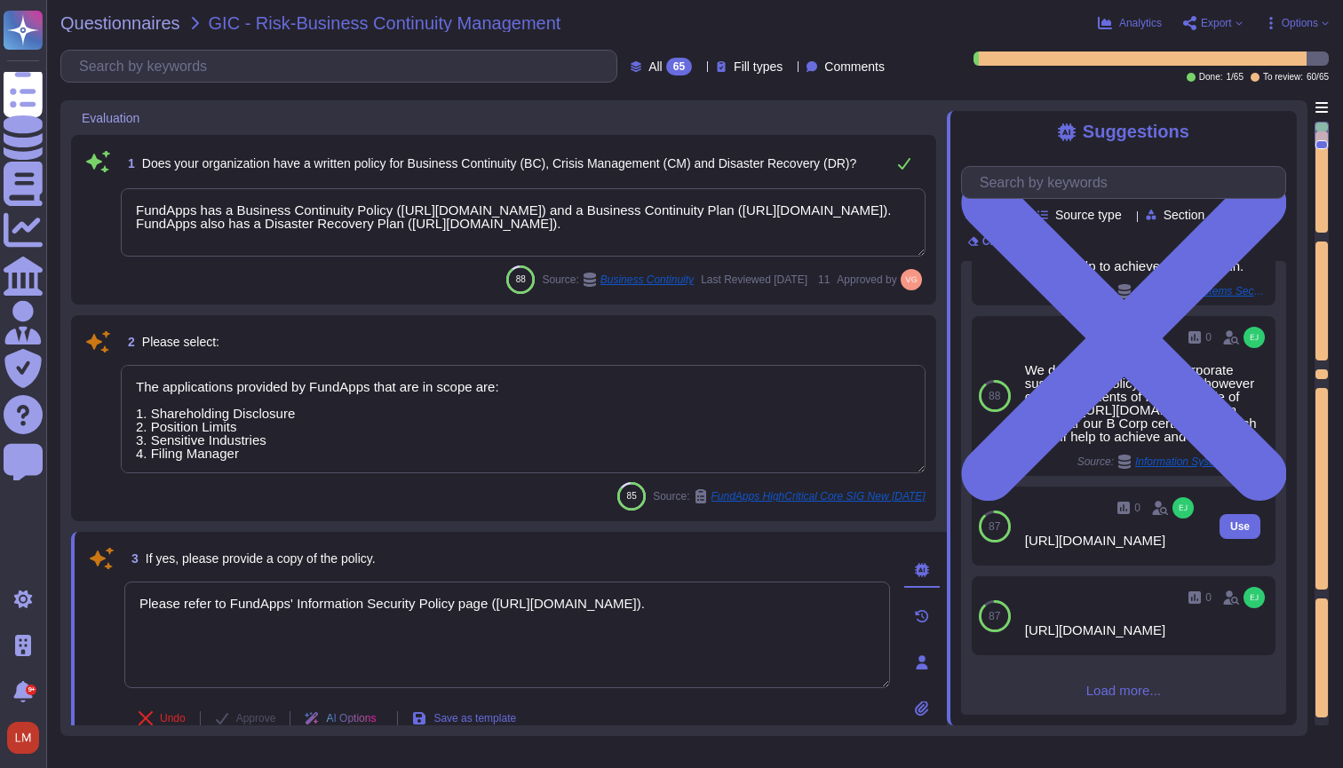
scroll to position [436, 0]
click at [1068, 536] on div "[URL][DOMAIN_NAME]" at bounding box center [1111, 540] width 172 height 13
type textarea "The applications provided by FundApps that are in scope are: 1. Shareholding Di…"
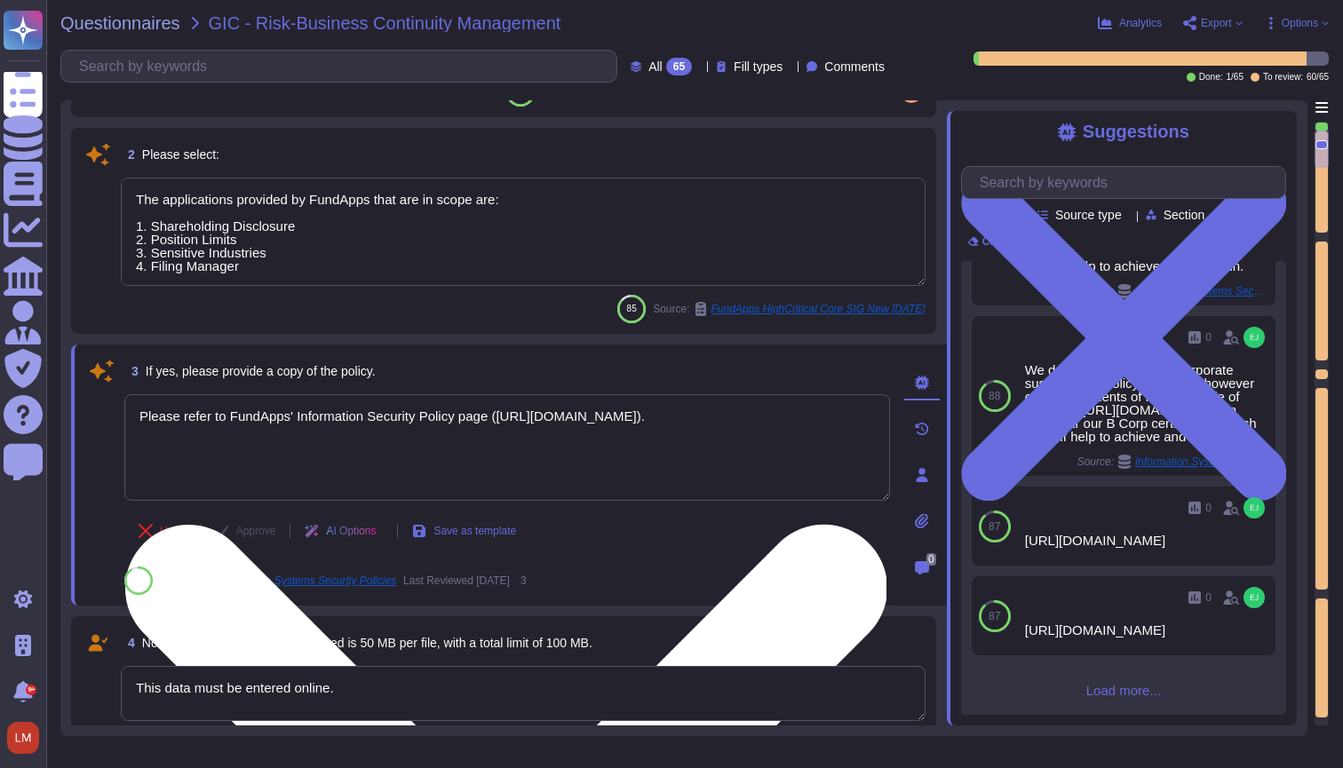
type textarea "[URL][DOMAIN_NAME]"
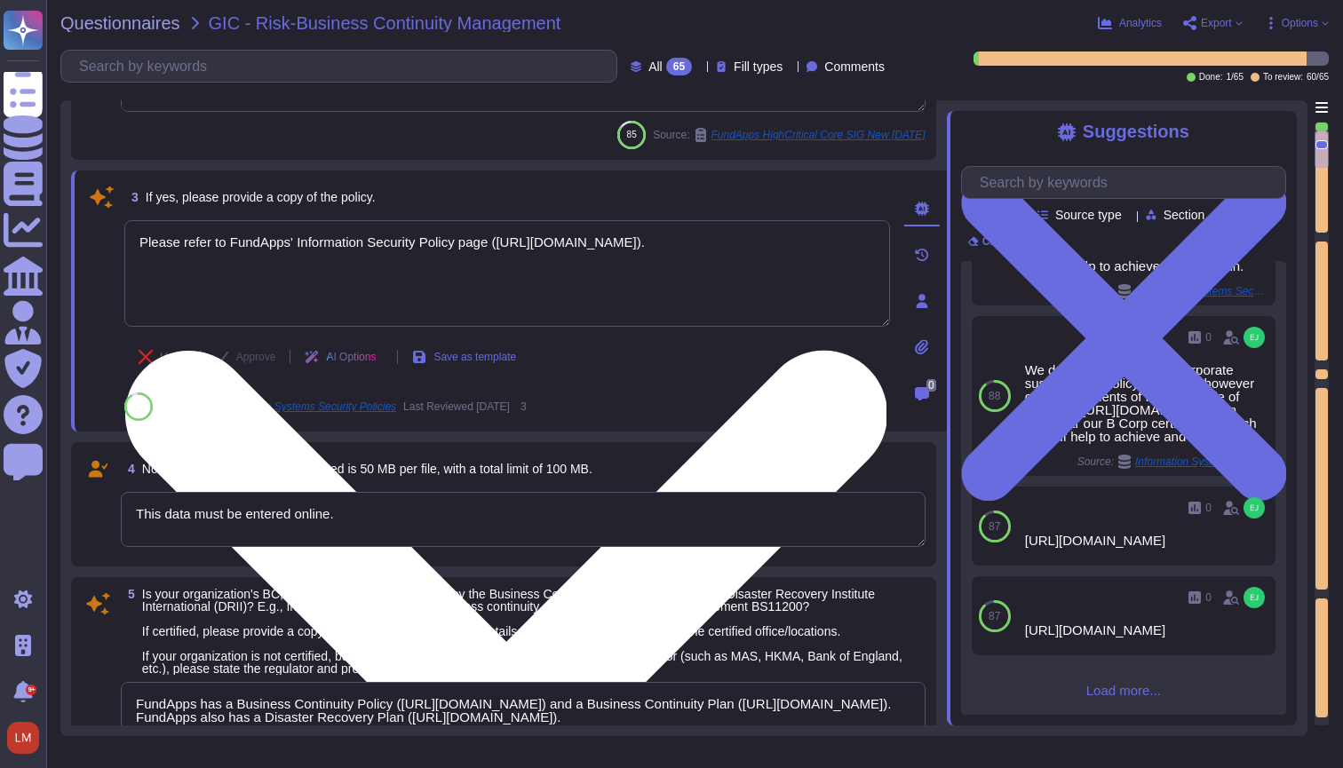
scroll to position [380, 0]
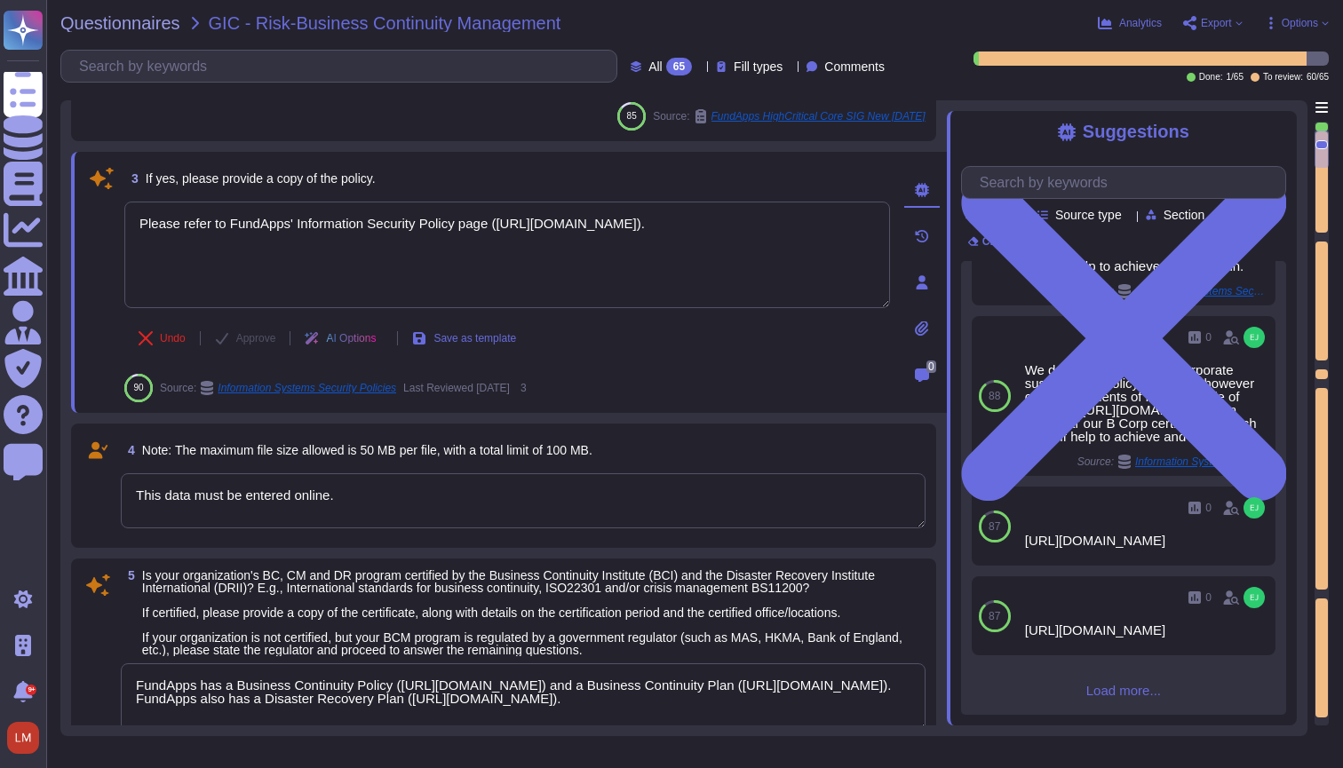
click at [727, 520] on textarea "This data must be entered online." at bounding box center [523, 500] width 805 height 55
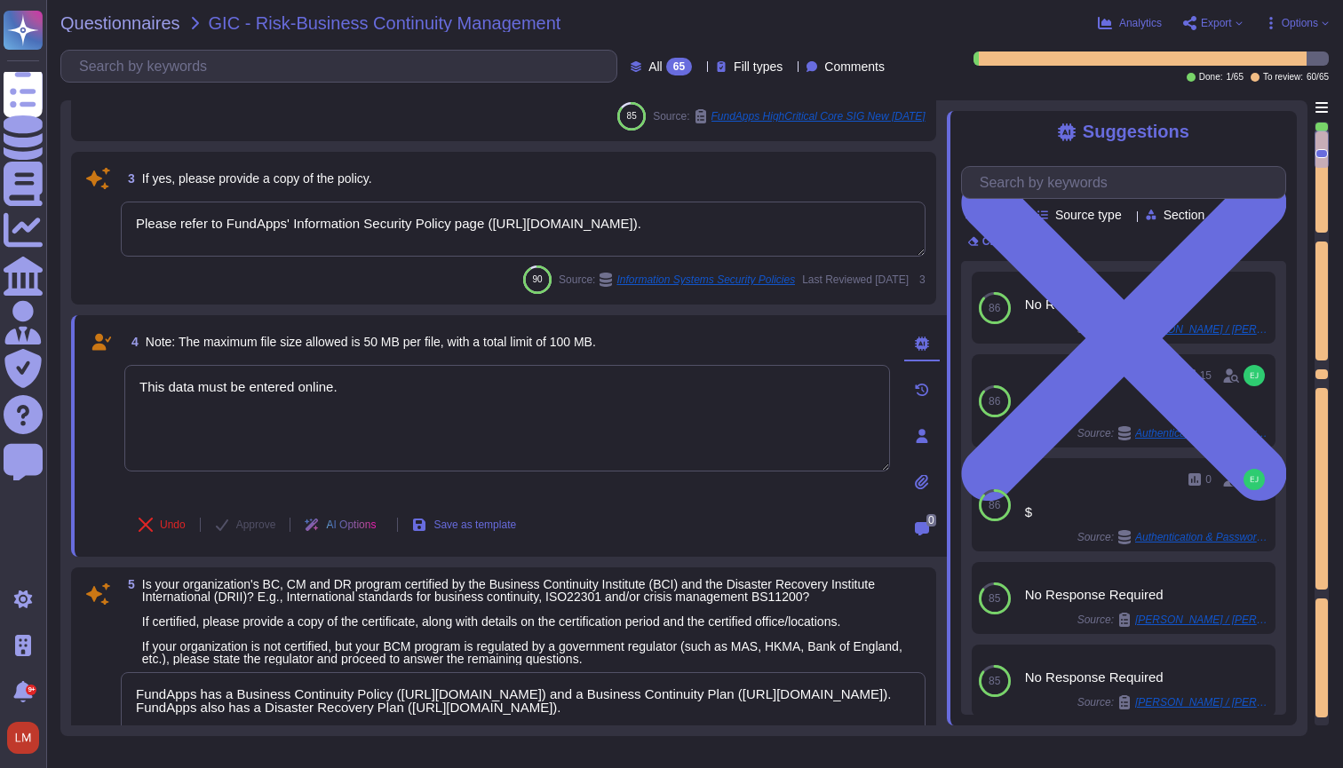
scroll to position [0, 0]
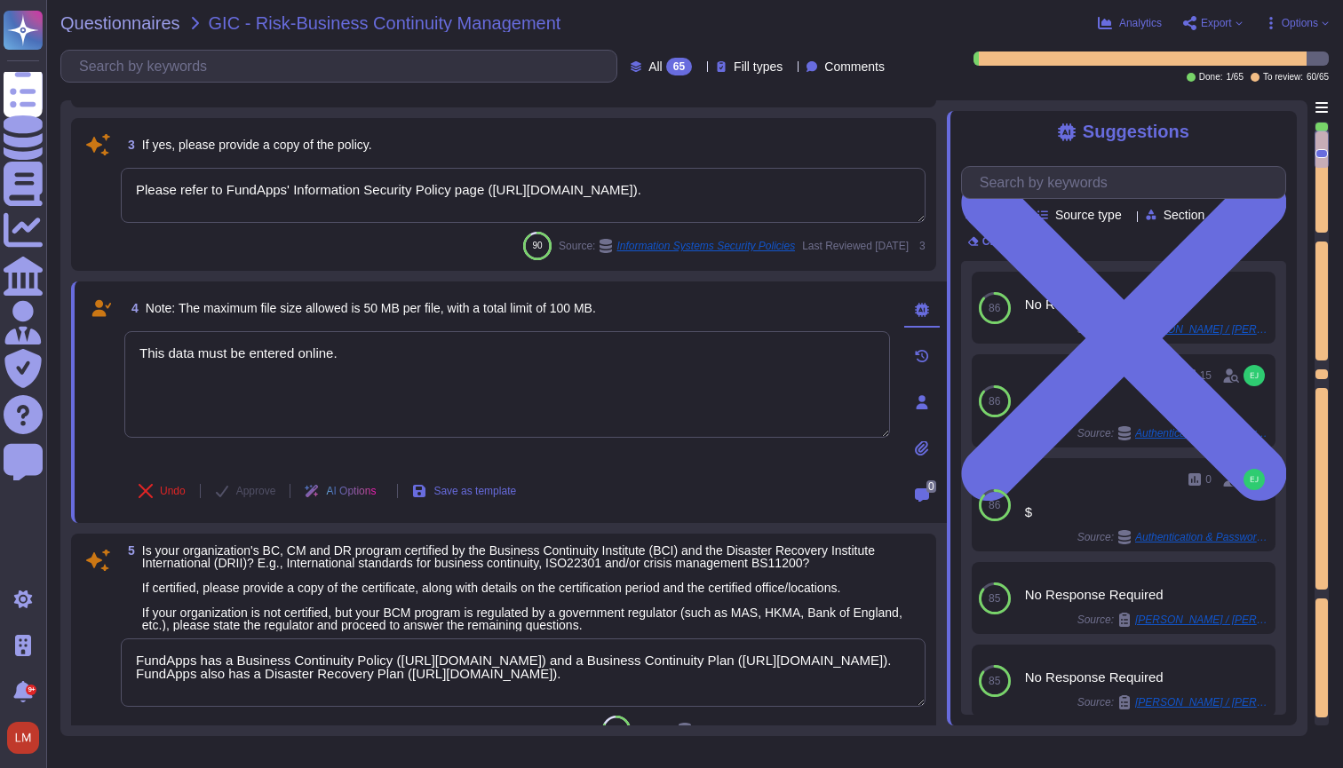
type textarea "This data must be entered online."
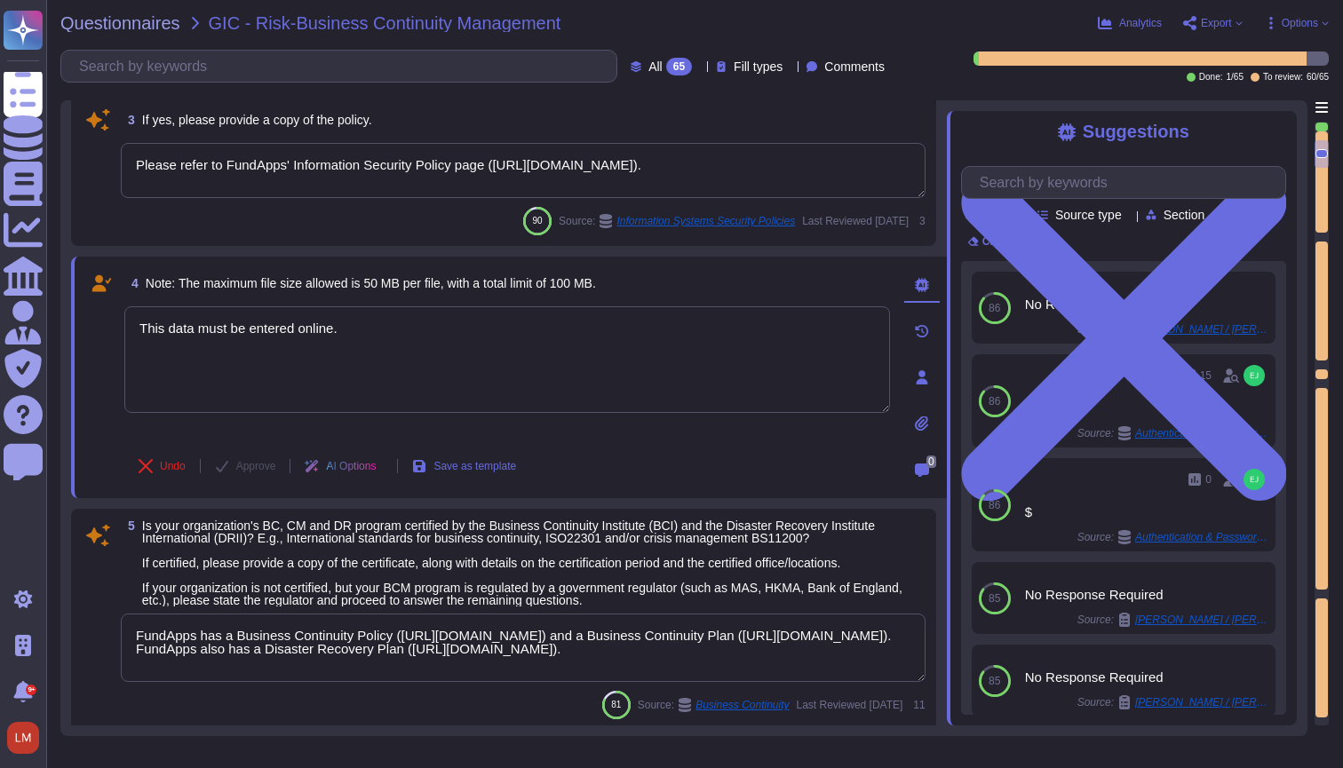
scroll to position [450, 0]
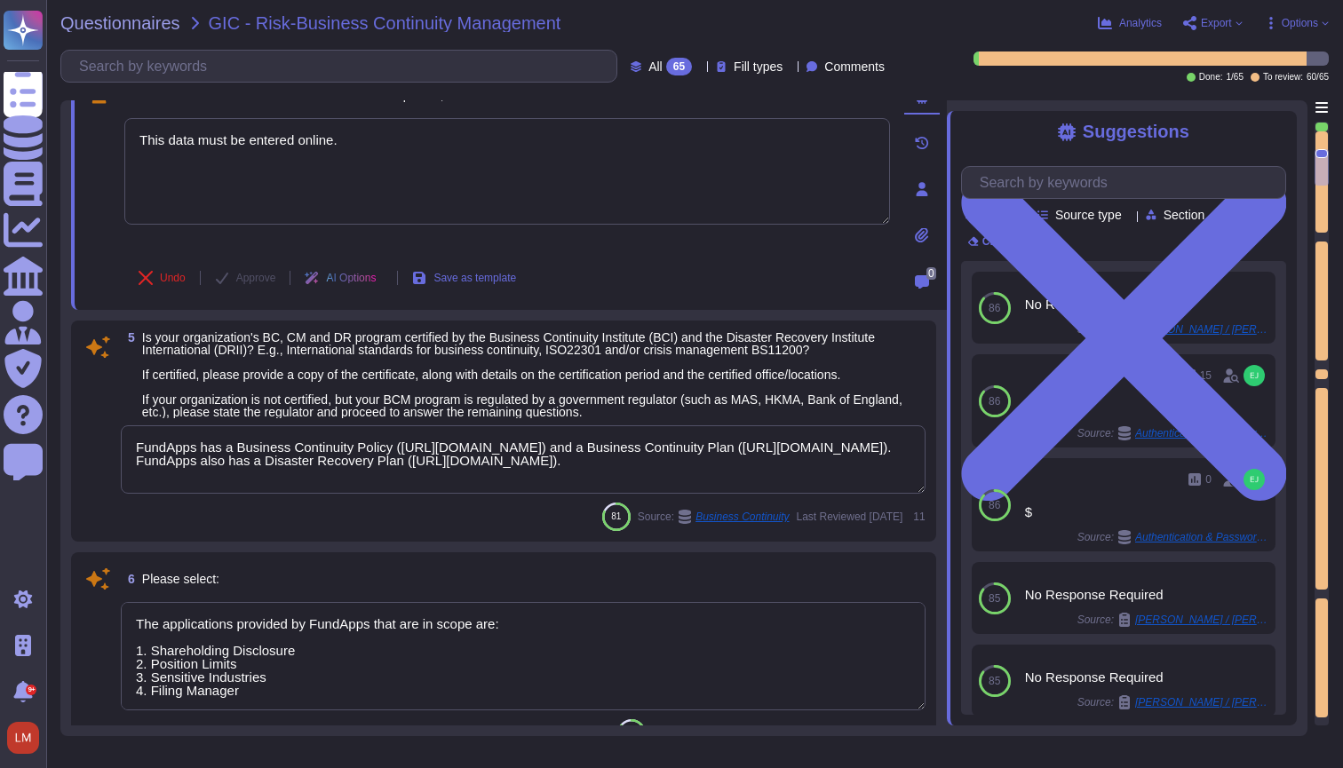
type textarea "FundApps conducts an annual internal audit carried out by an independent third-…"
type textarea "The applications provided by FundApps that are in scope are: 1. Shareholding Di…"
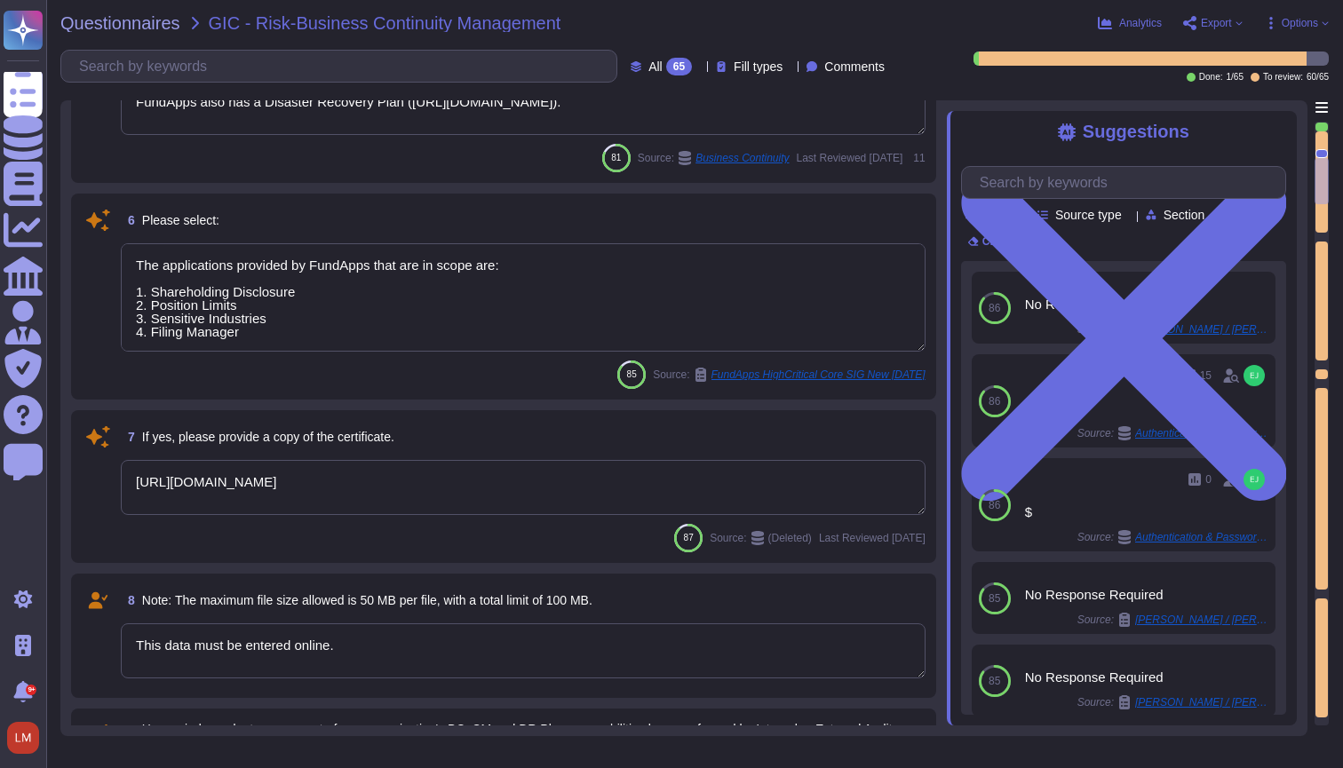
type textarea "Our latest penetration test report can be found on our trust portal here: [URL]…"
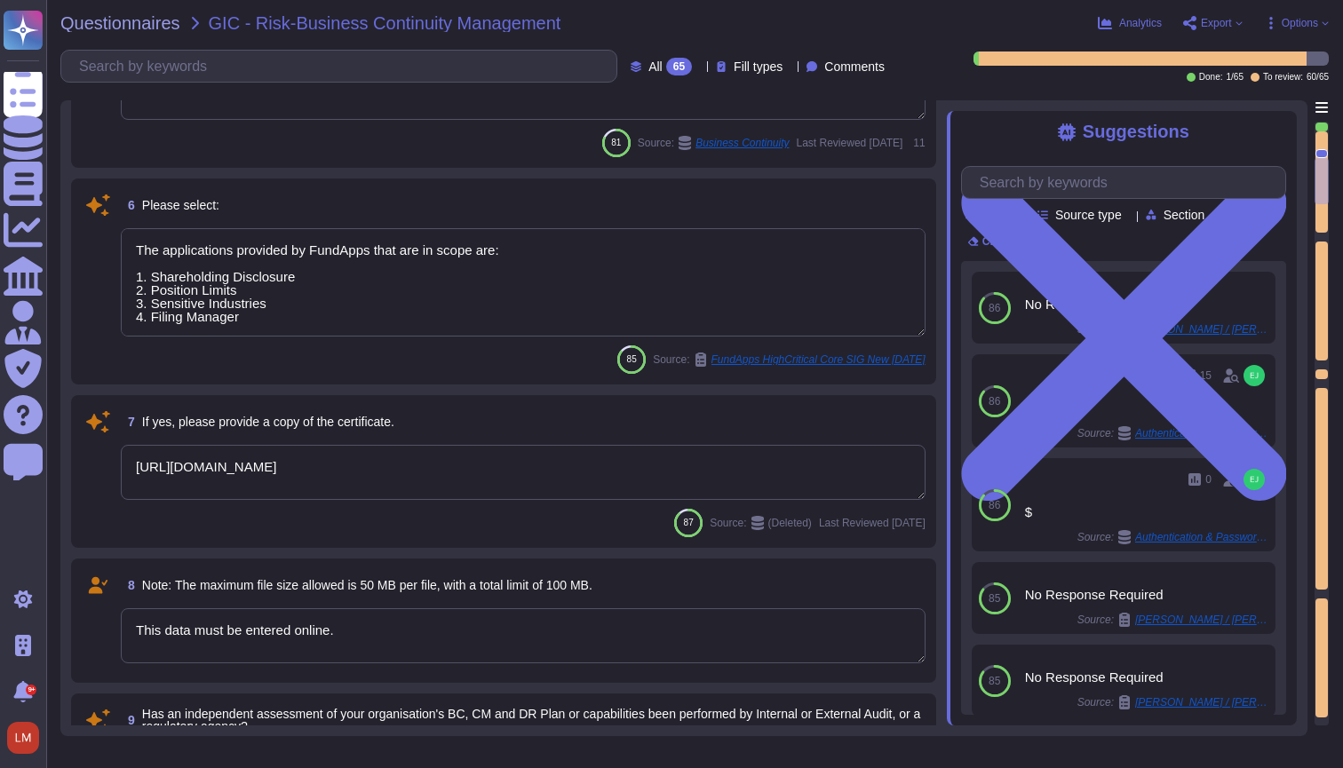
click at [657, 313] on textarea "The applications provided by FundApps that are in scope are: 1. Shareholding Di…" at bounding box center [523, 282] width 805 height 108
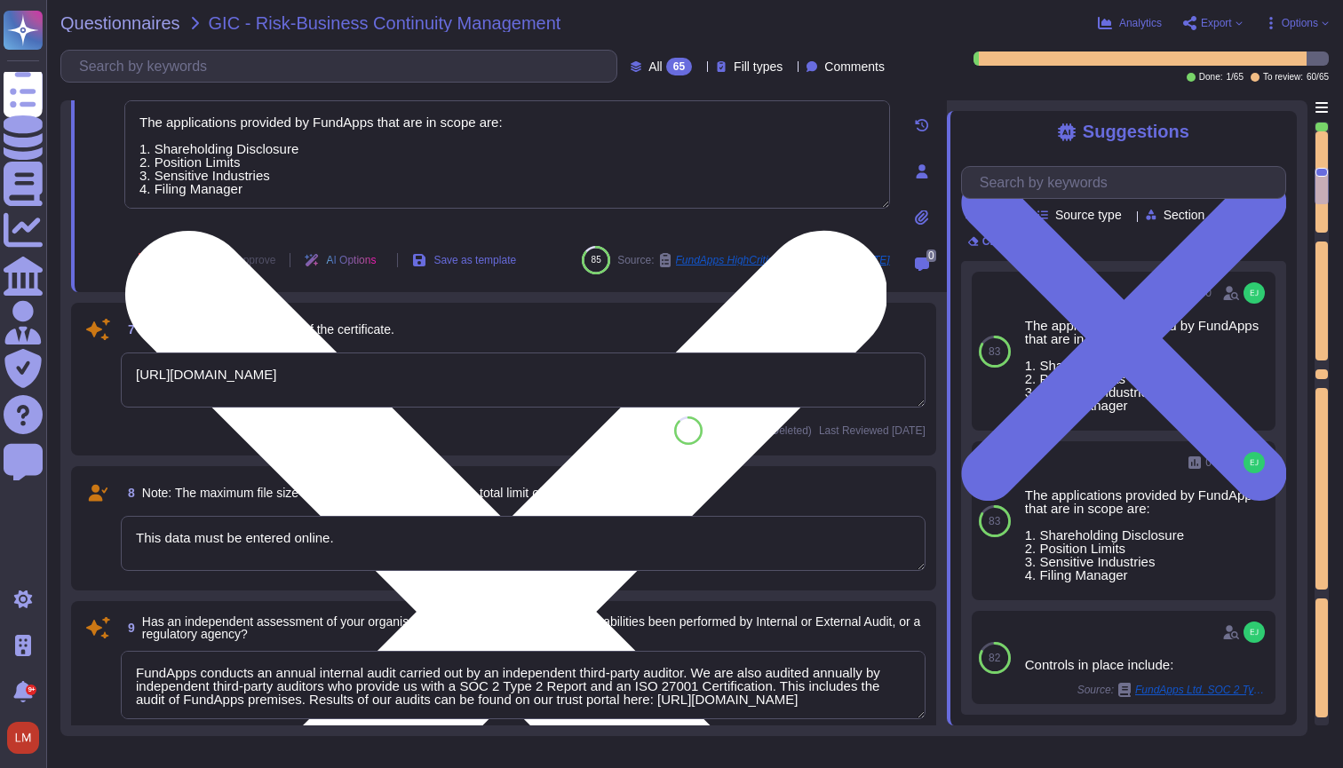
type textarea "This data must be entered online."
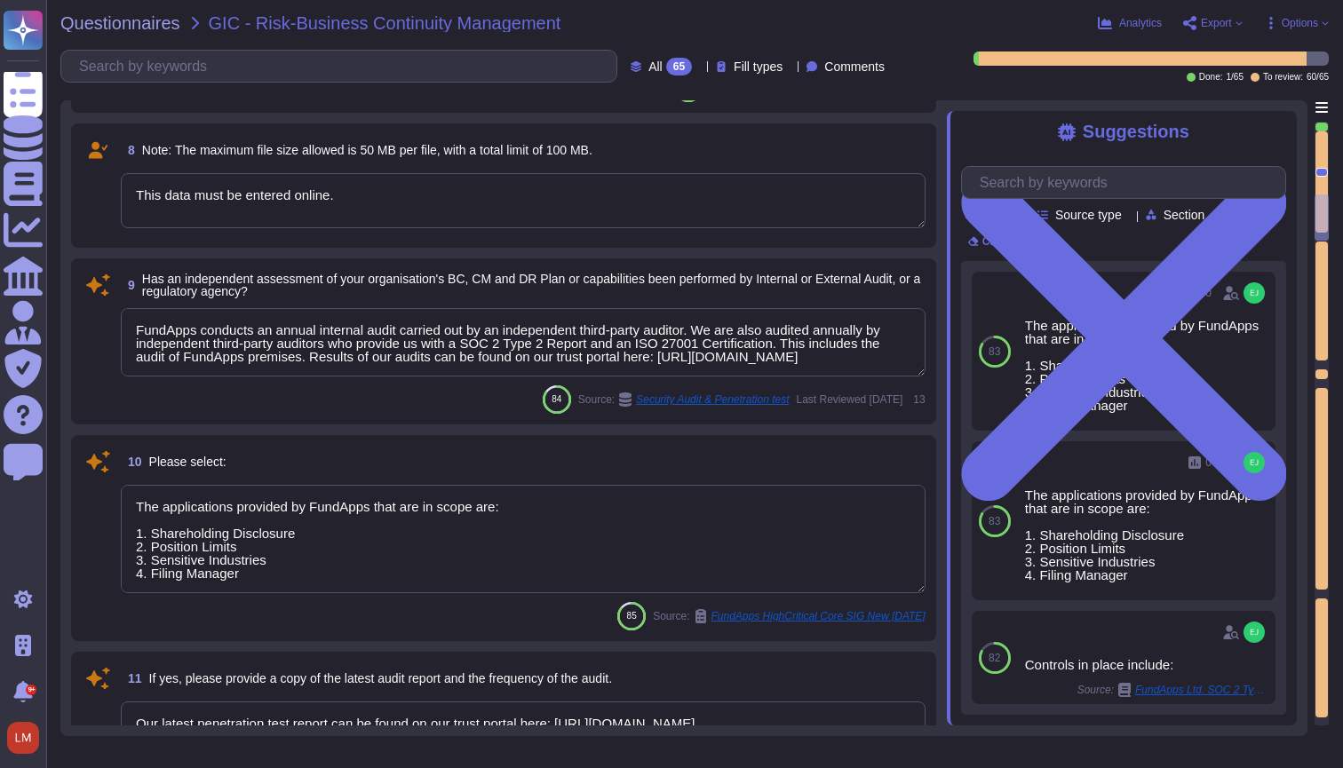
type textarea "The applications provided by FundApps that are in scope are: 1. Shareholding Di…"
type textarea "We dont formally publish reports. However our B Corp score is available publicl…"
type textarea "This data must be entered online."
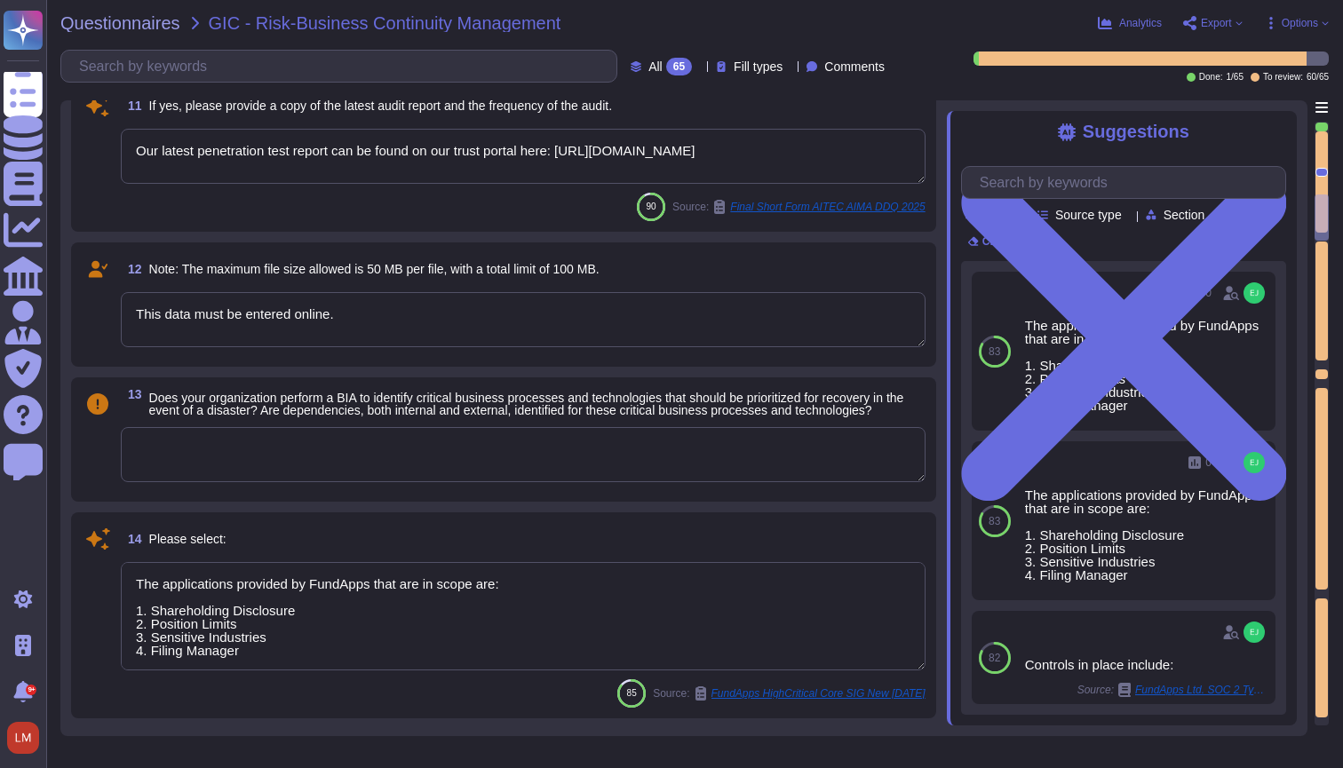
scroll to position [1879, 0]
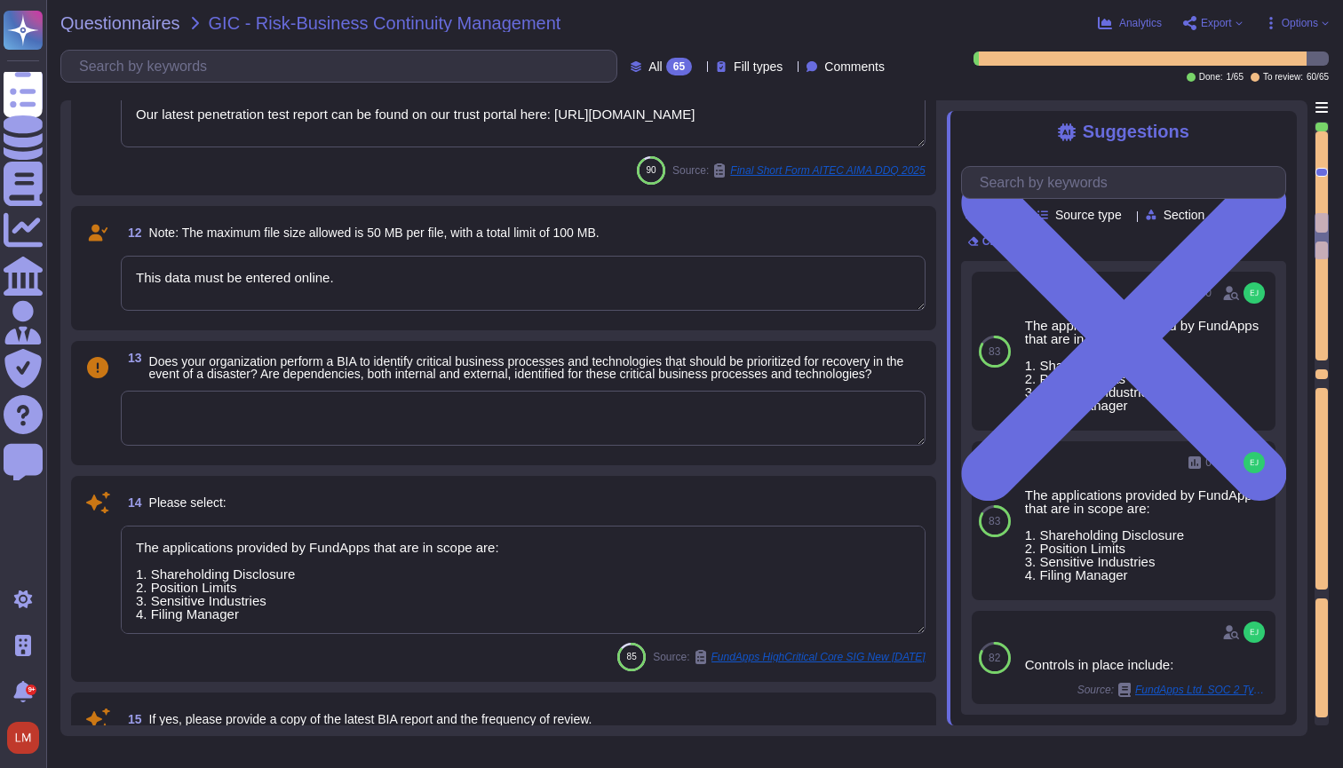
type textarea "The risk assessment includes consideration of threats and vulnerabilities and a…"
type textarea "The applications provided by FundApps that are in scope are: 1. Shareholding Di…"
click at [52, 100] on div "Questionnaires GIC - Risk-Business Continuity Management Analytics Export Optio…" at bounding box center [694, 384] width 1297 height 768
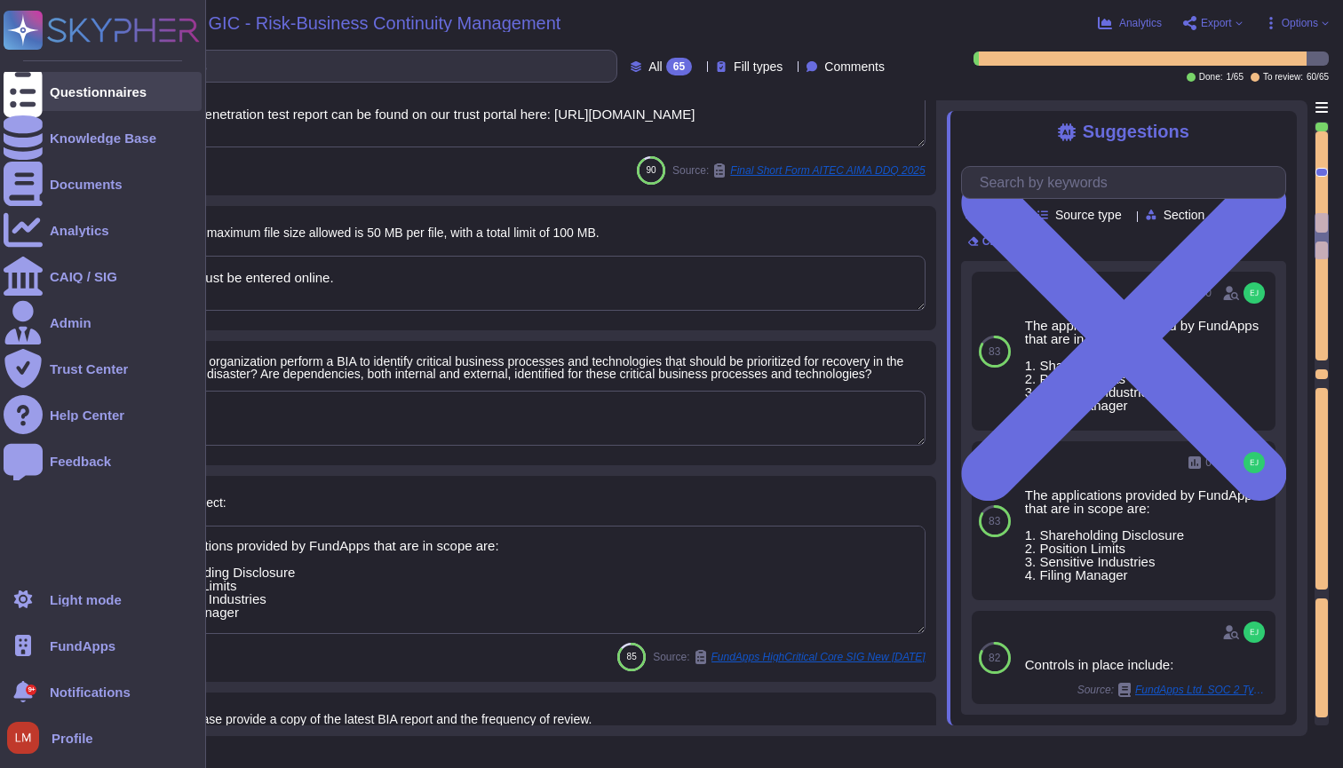
click at [34, 99] on div at bounding box center [23, 91] width 39 height 39
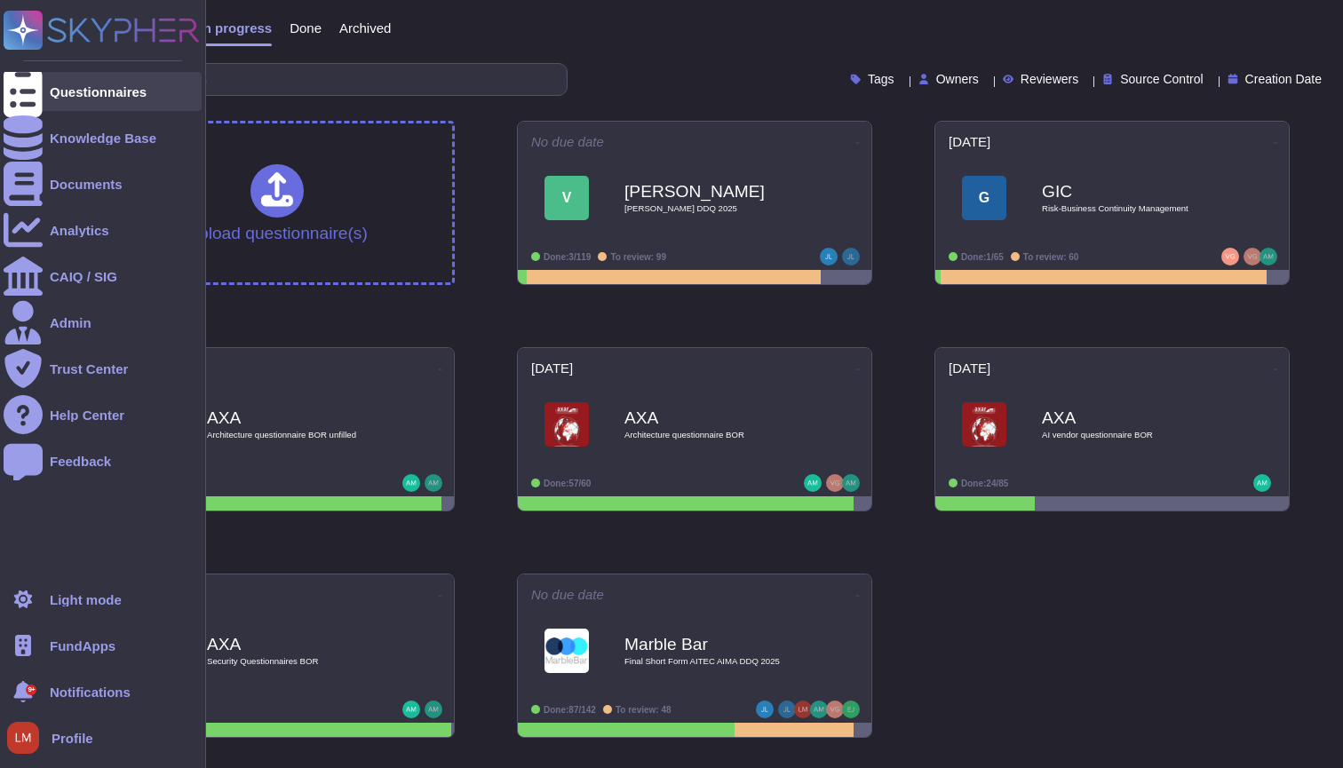
click at [95, 94] on div "Questionnaires" at bounding box center [98, 91] width 97 height 13
